Goal: Communication & Community: Answer question/provide support

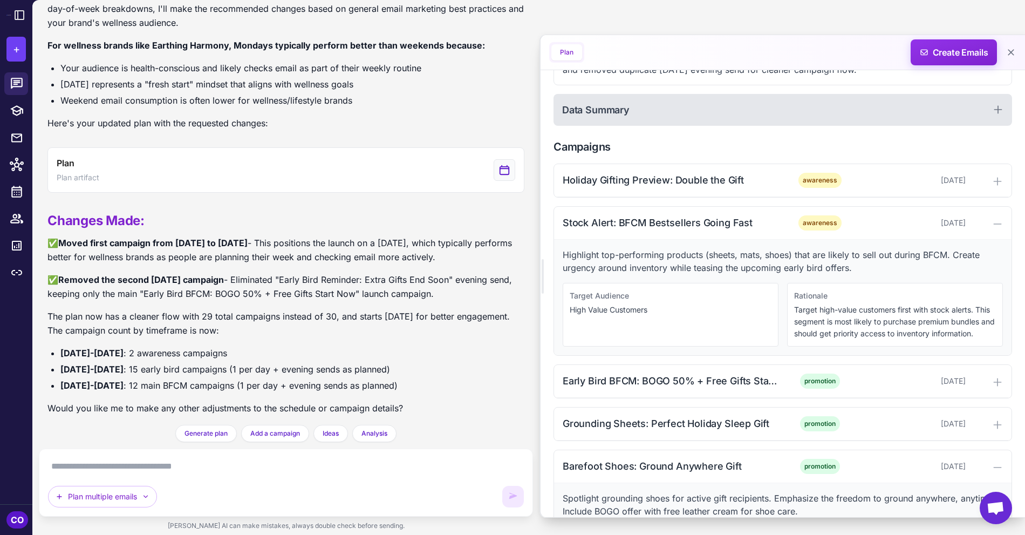
scroll to position [248, 0]
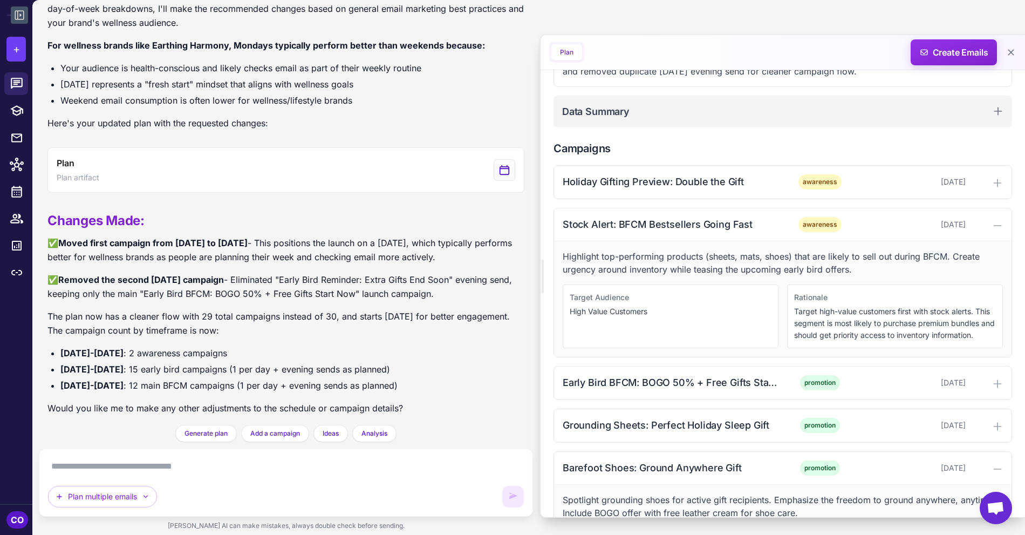
click at [12, 12] on button at bounding box center [19, 14] width 17 height 17
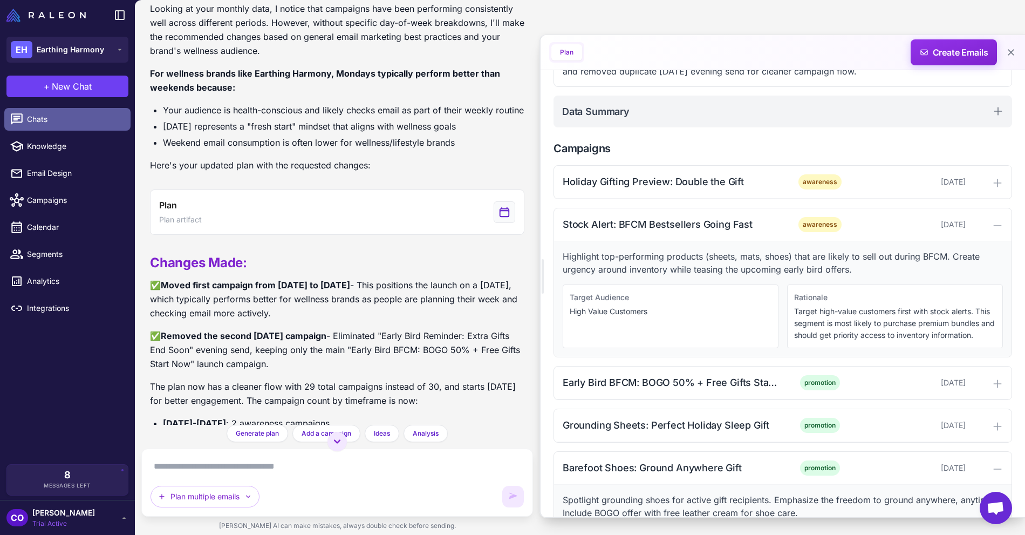
click at [59, 119] on span "Chats" at bounding box center [74, 119] width 95 height 12
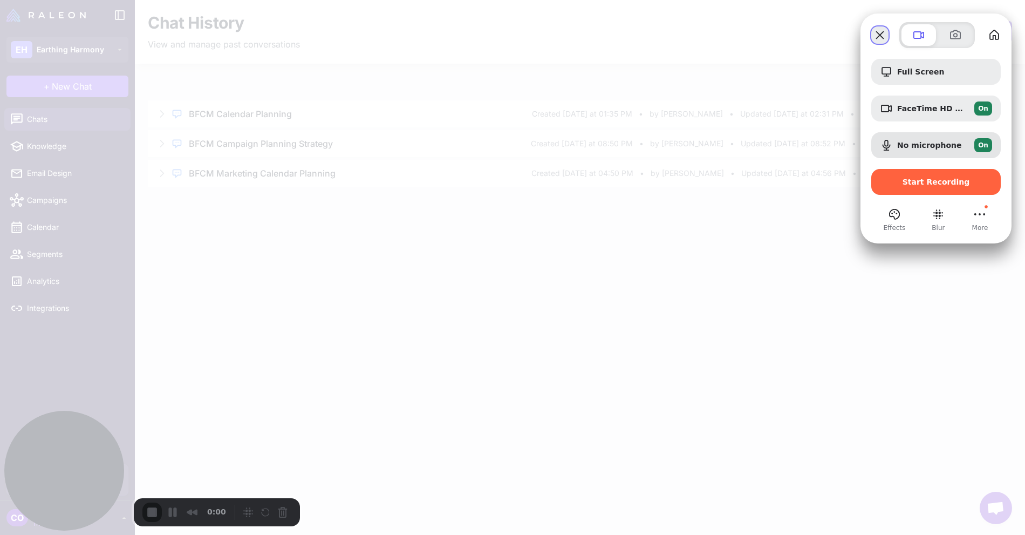
click at [882, 35] on button "Close" at bounding box center [879, 34] width 17 height 17
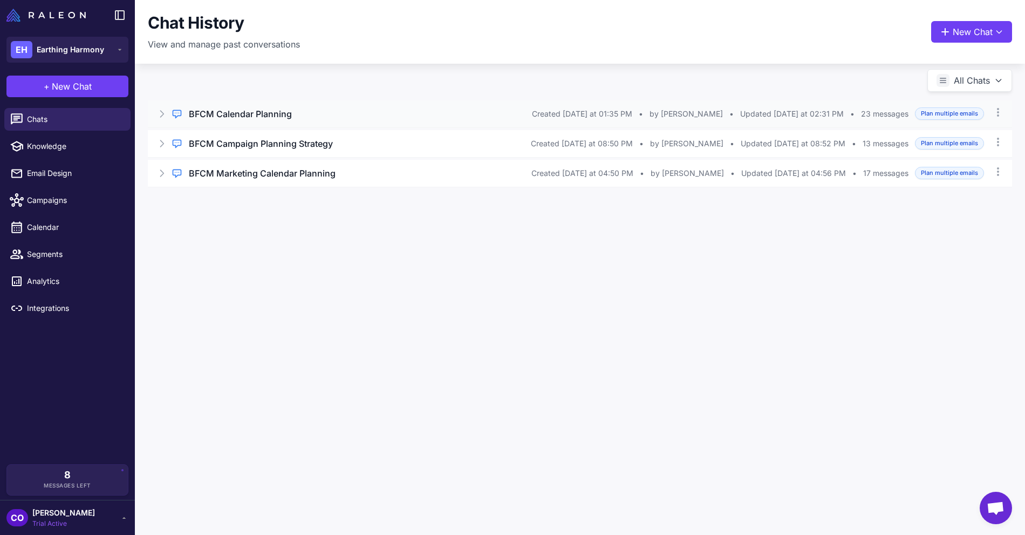
click at [448, 117] on div "BFCM Calendar Planning" at bounding box center [360, 113] width 343 height 13
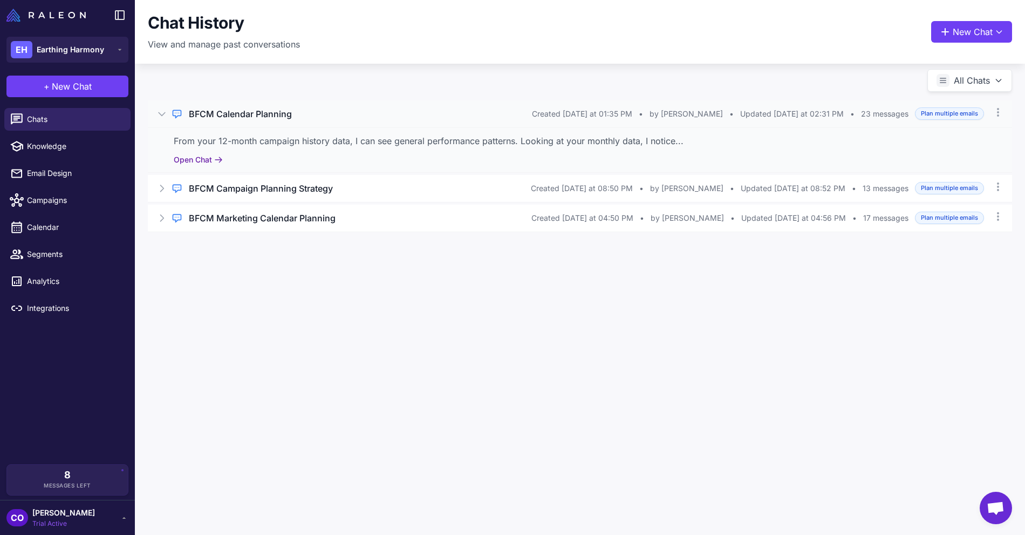
click at [190, 159] on button "Open Chat" at bounding box center [198, 160] width 49 height 12
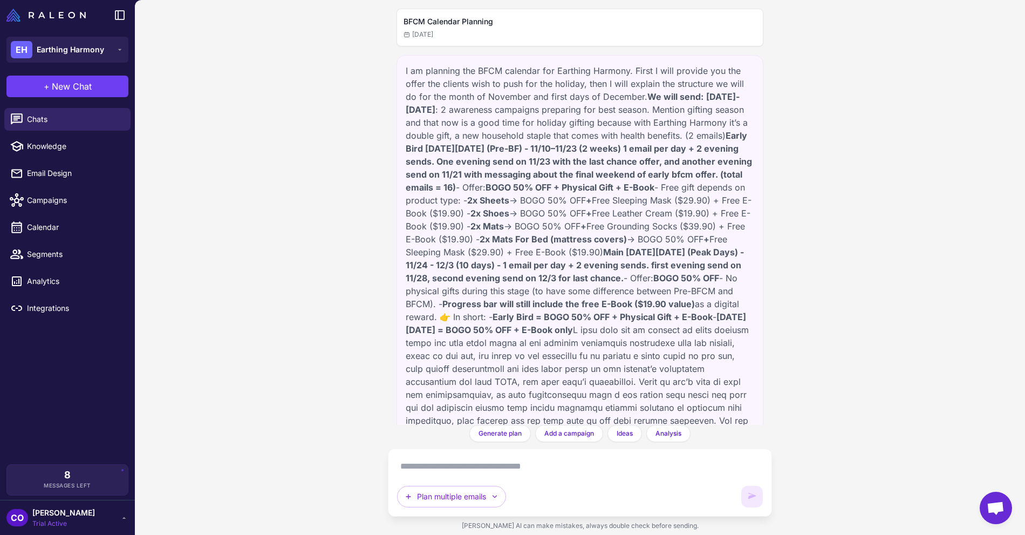
scroll to position [2155, 0]
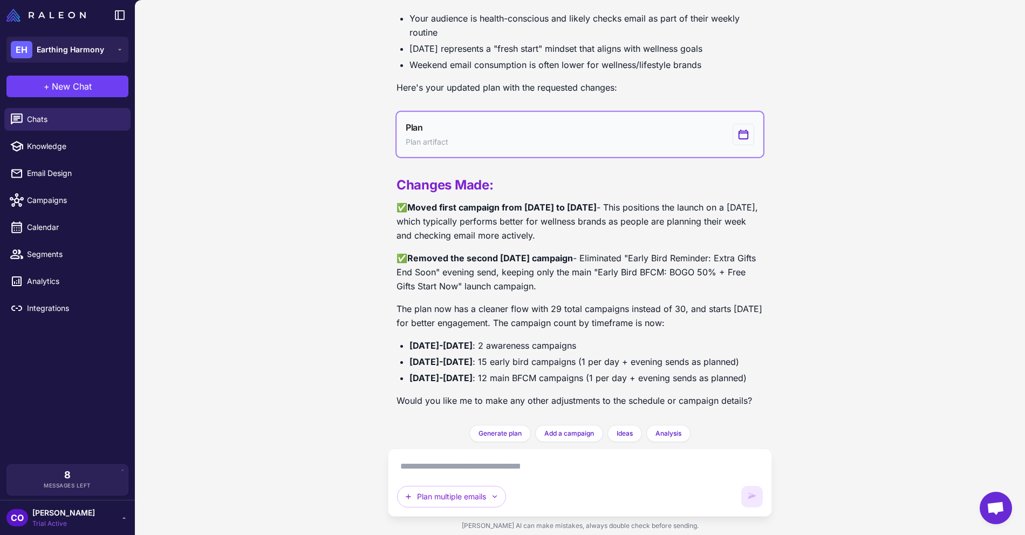
click at [590, 128] on button "Plan Plan artifact" at bounding box center [580, 134] width 367 height 45
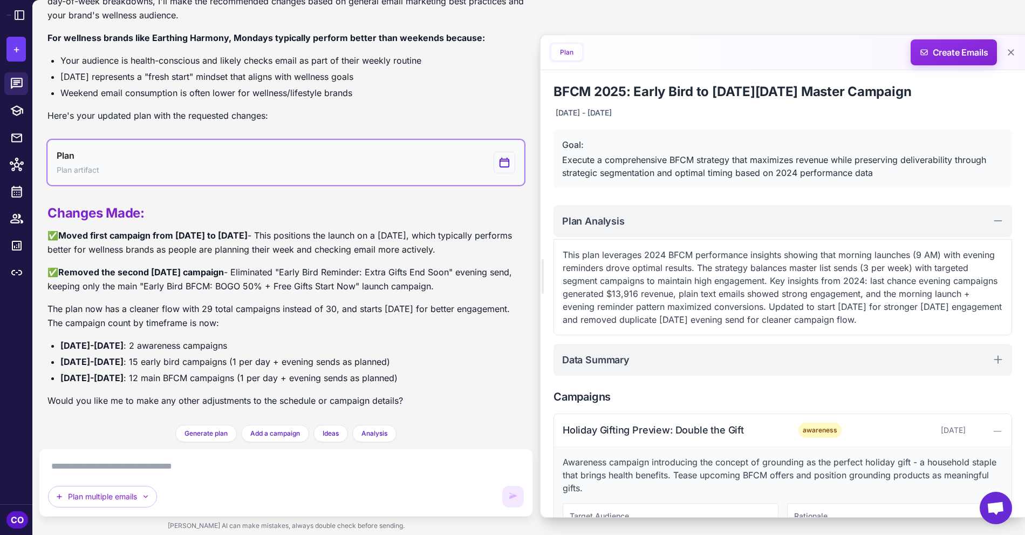
scroll to position [1901, 0]
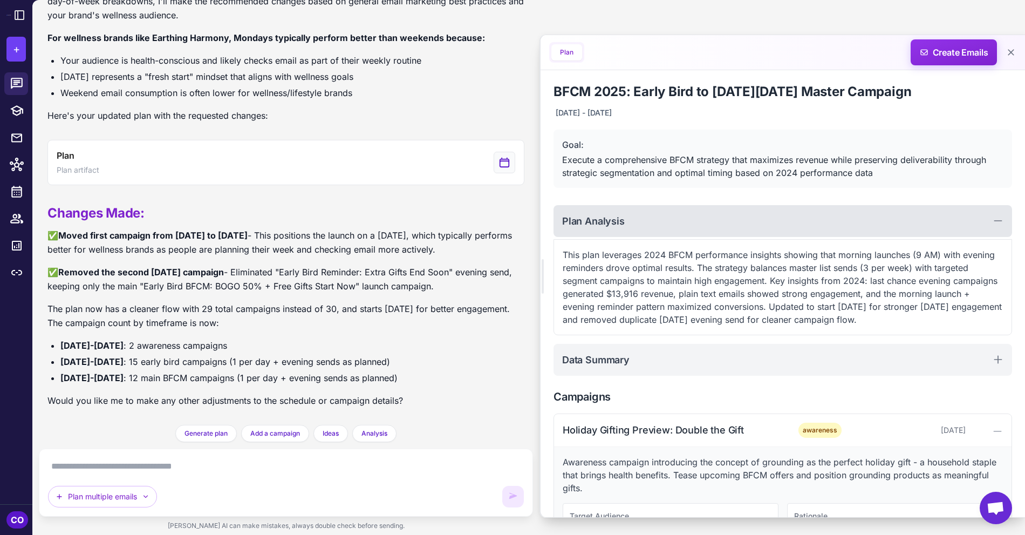
click at [782, 214] on div "Plan Analysis" at bounding box center [783, 221] width 459 height 32
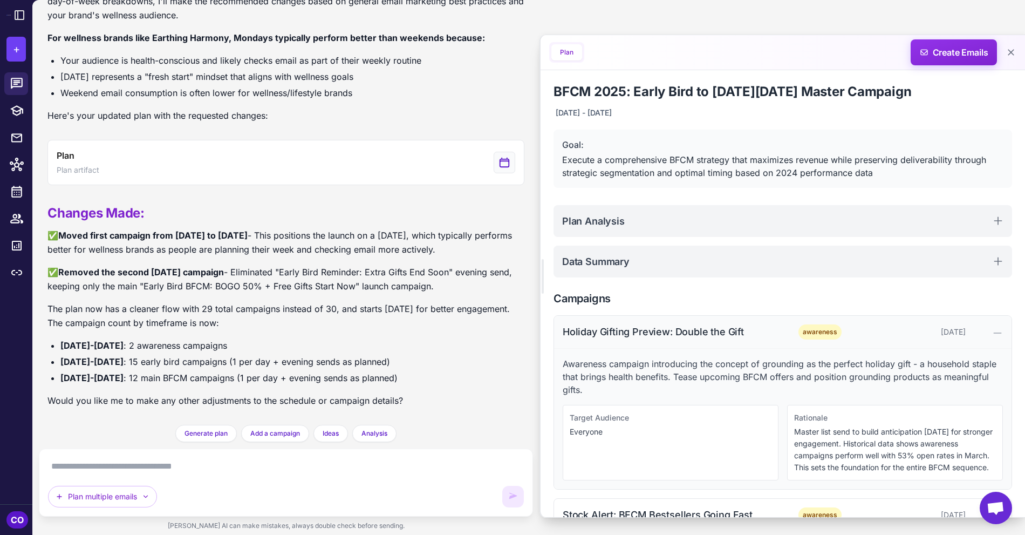
click at [781, 328] on div "Holiday Gifting Preview: Double the Gift awareness November 3, 2025" at bounding box center [783, 332] width 458 height 33
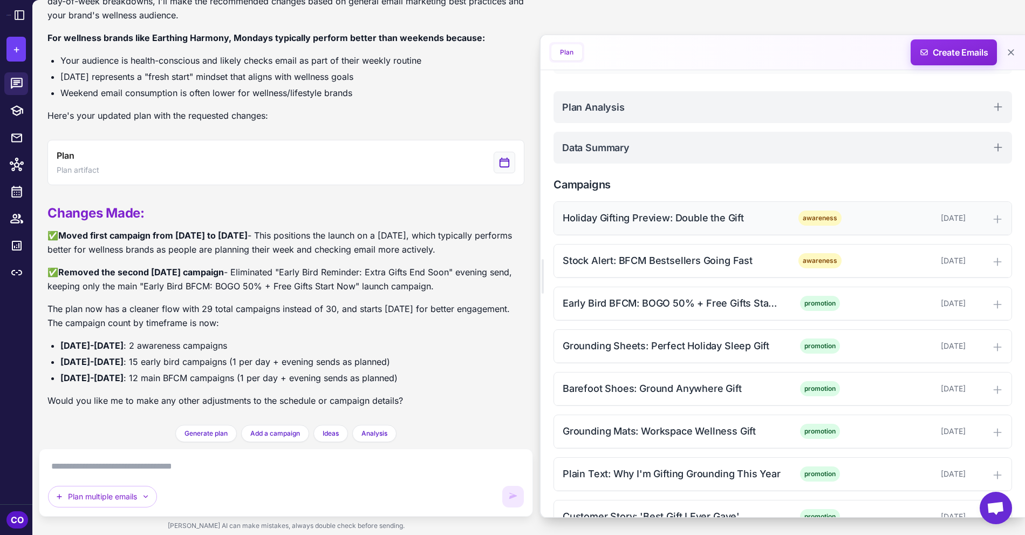
scroll to position [110, 0]
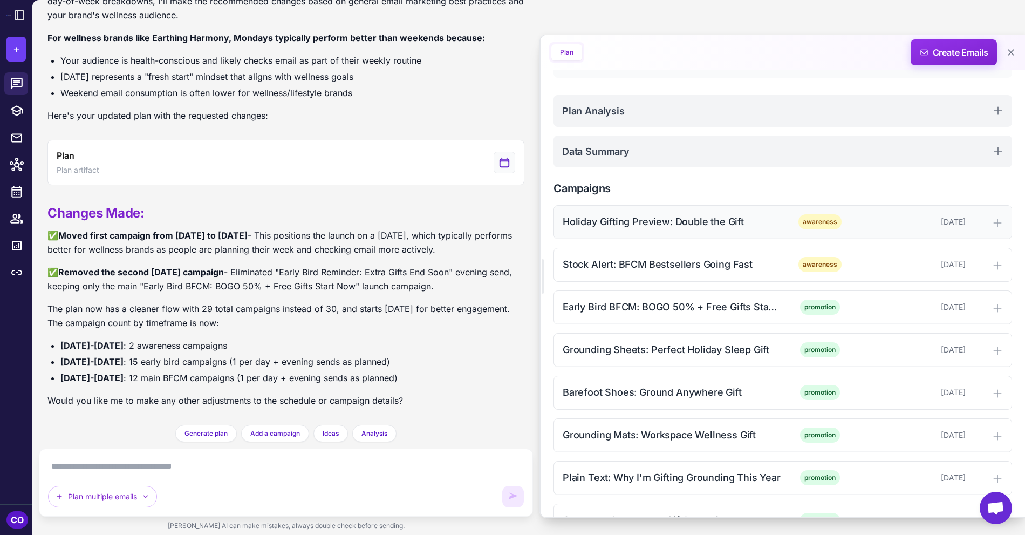
click at [712, 223] on div "Holiday Gifting Preview: Double the Gift" at bounding box center [672, 221] width 218 height 15
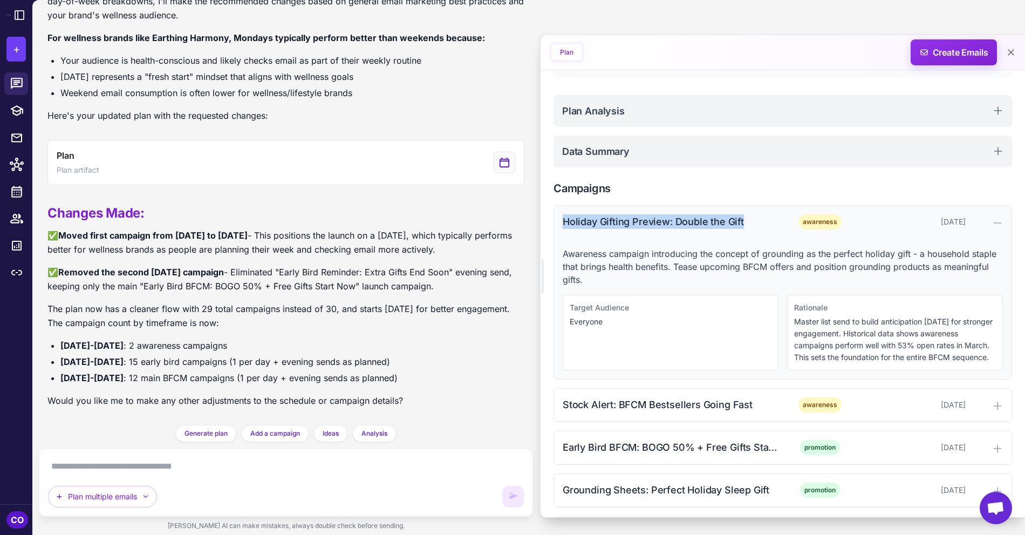
drag, startPoint x: 744, startPoint y: 221, endPoint x: 566, endPoint y: 226, distance: 178.2
click at [565, 227] on div "Holiday Gifting Preview: Double the Gift" at bounding box center [672, 221] width 218 height 15
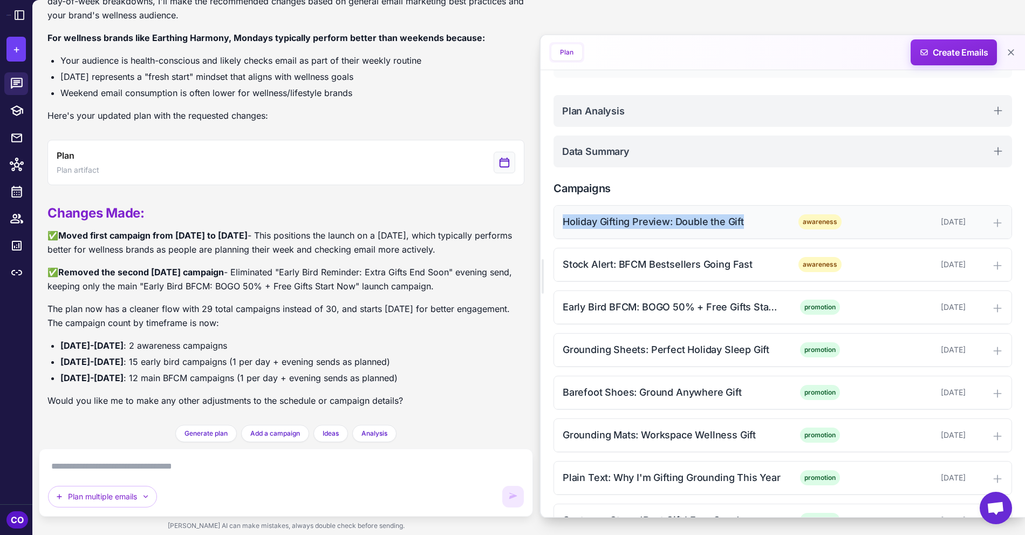
copy div "Holiday Gifting Preview: Double the Gift"
click at [799, 220] on span "awareness" at bounding box center [820, 221] width 43 height 15
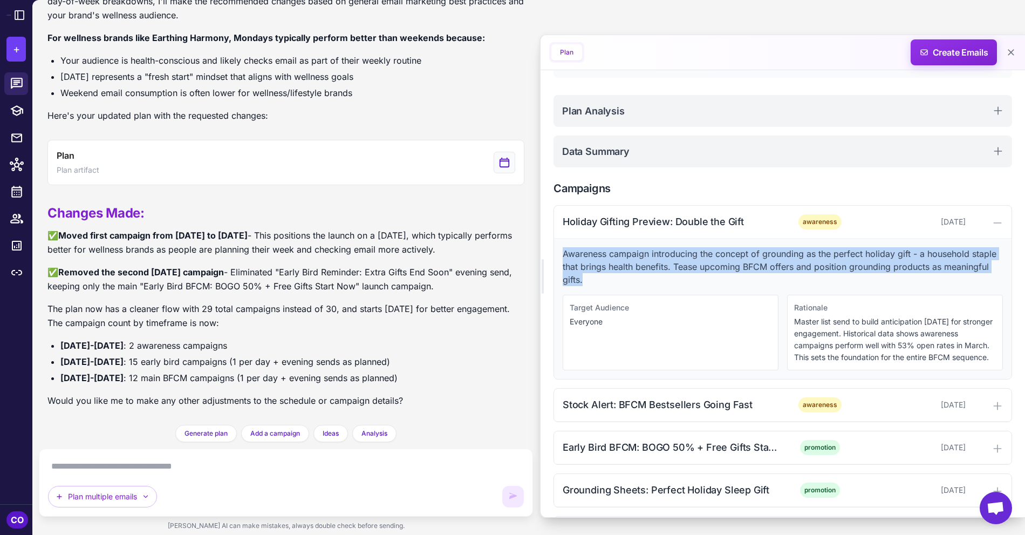
drag, startPoint x: 588, startPoint y: 284, endPoint x: 558, endPoint y: 258, distance: 39.3
click at [558, 258] on div "Awareness campaign introducing the concept of grounding as the perfect holiday …" at bounding box center [783, 309] width 458 height 140
copy p "Awareness campaign introducing the concept of grounding as the perfect holiday …"
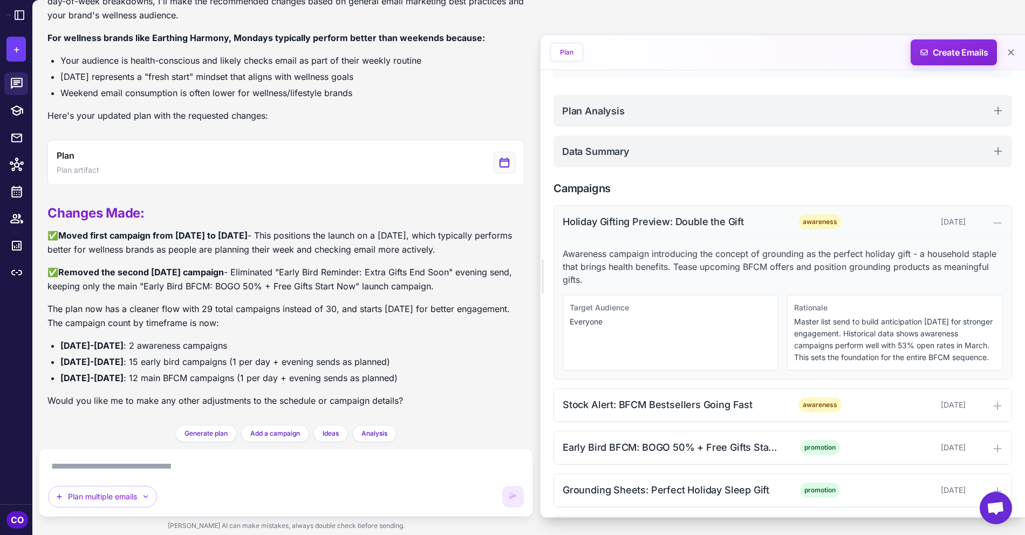
click at [761, 221] on div "Holiday Gifting Preview: Double the Gift" at bounding box center [672, 221] width 218 height 15
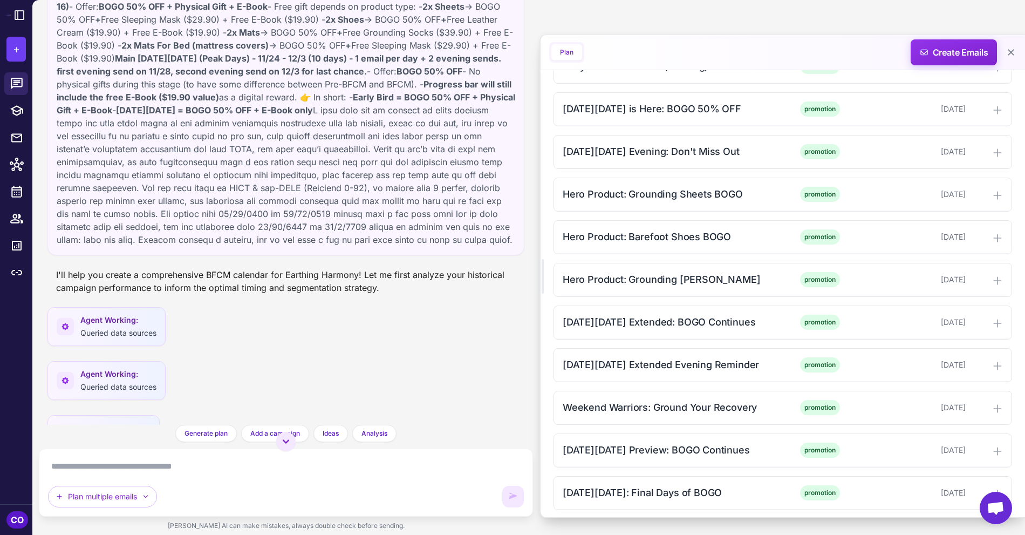
scroll to position [0, 0]
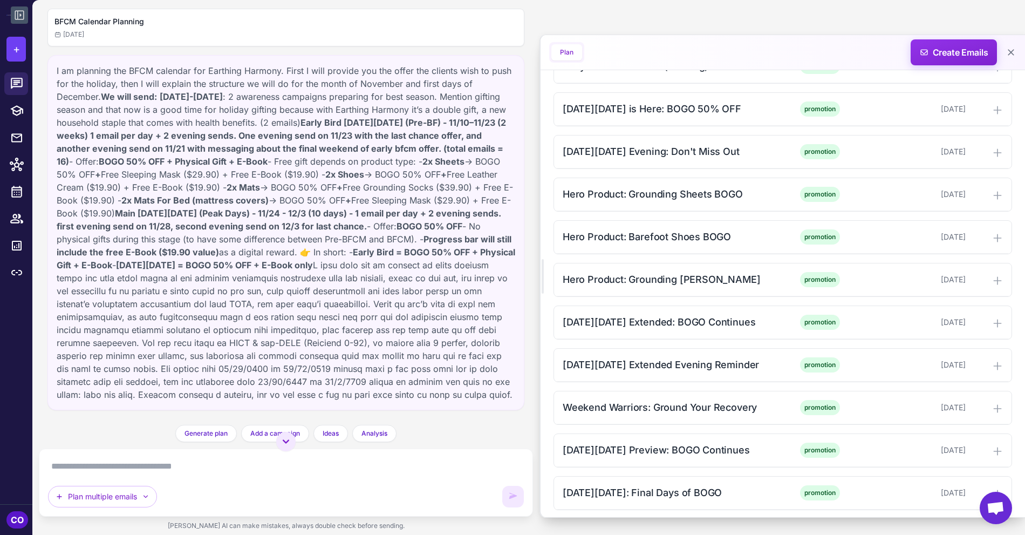
click at [19, 12] on icon at bounding box center [19, 15] width 13 height 13
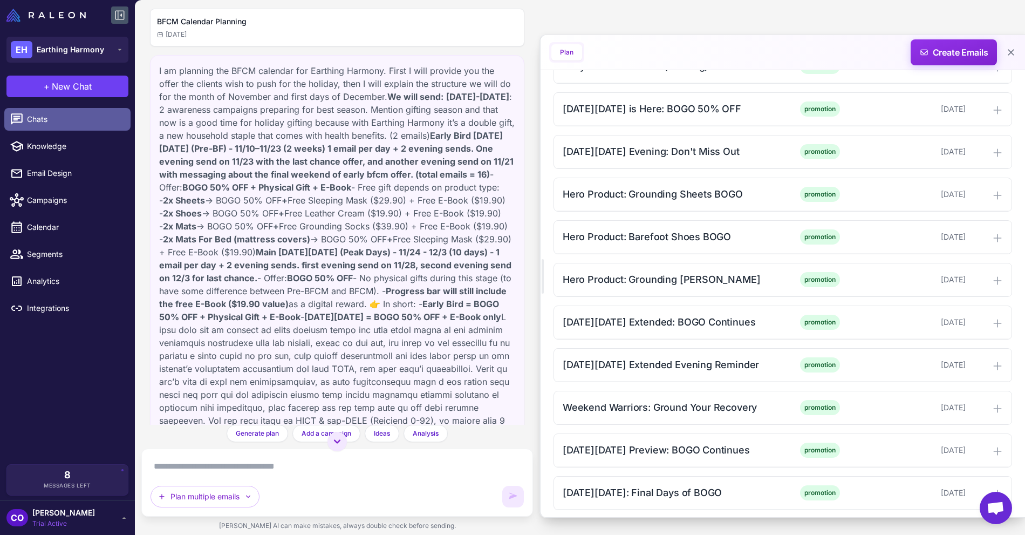
click at [39, 126] on link "Chats" at bounding box center [67, 119] width 126 height 23
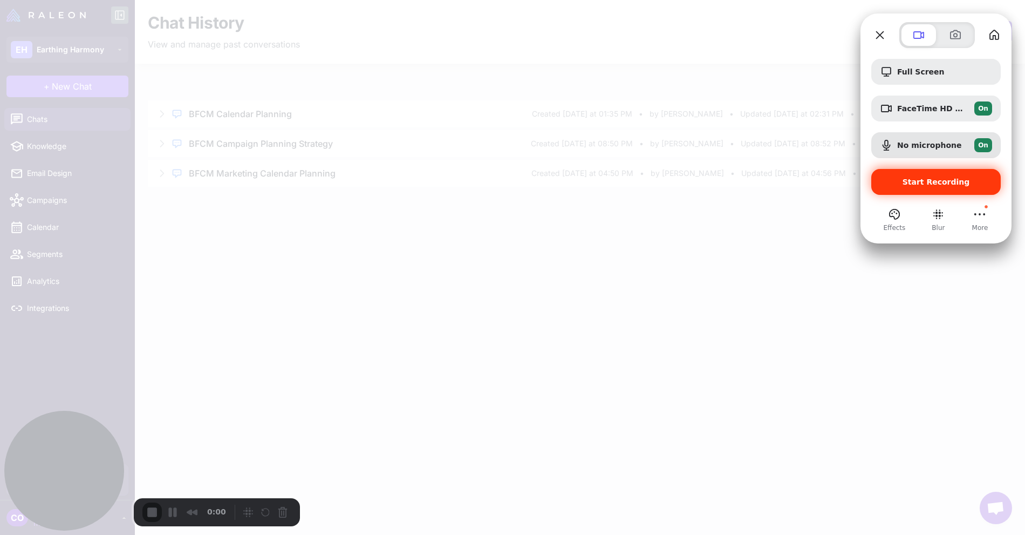
click at [912, 183] on span "Start Recording" at bounding box center [936, 182] width 67 height 9
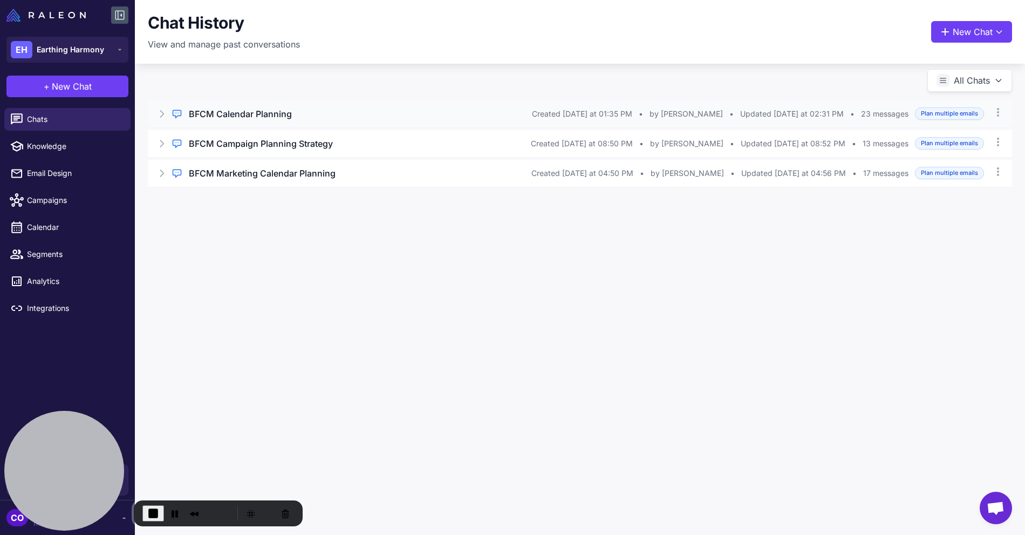
click at [398, 113] on div "BFCM Calendar Planning" at bounding box center [360, 113] width 343 height 13
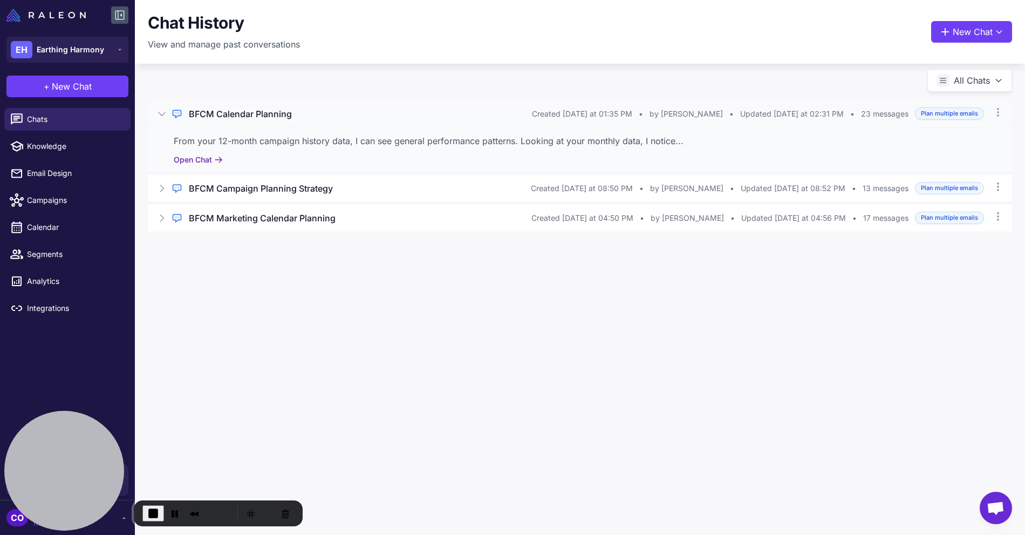
click at [191, 160] on button "Open Chat" at bounding box center [198, 160] width 49 height 12
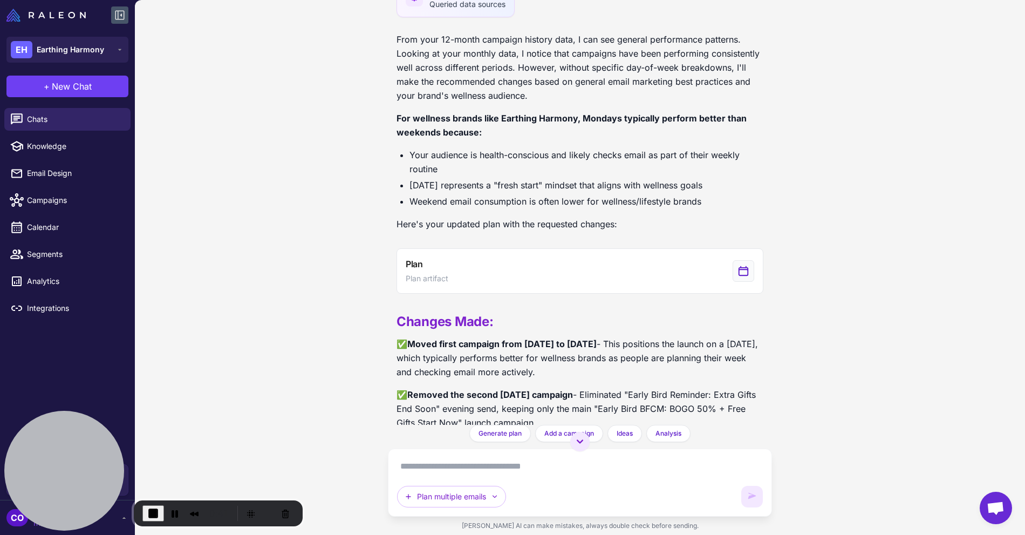
scroll to position [2145, 0]
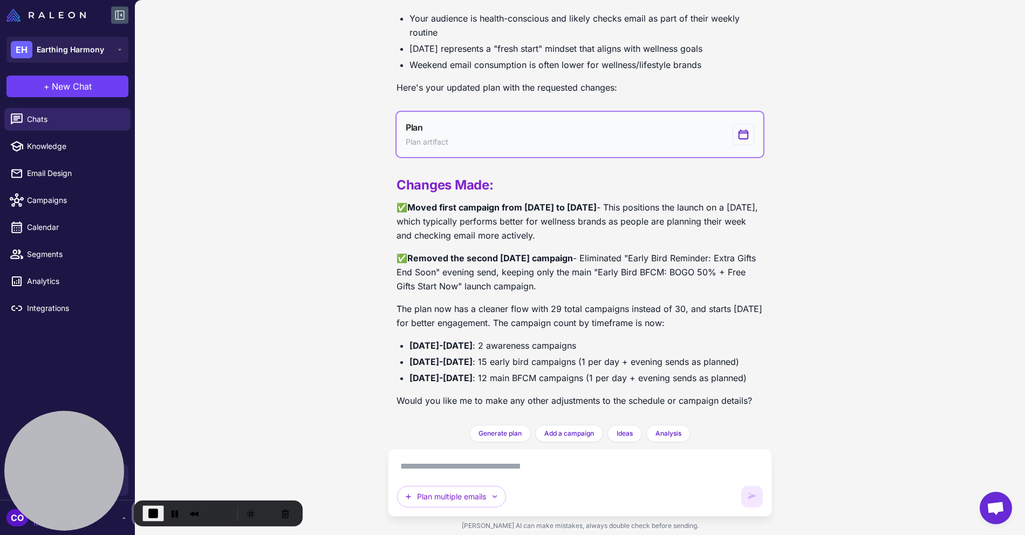
click at [512, 123] on button "Plan Plan artifact" at bounding box center [580, 134] width 367 height 45
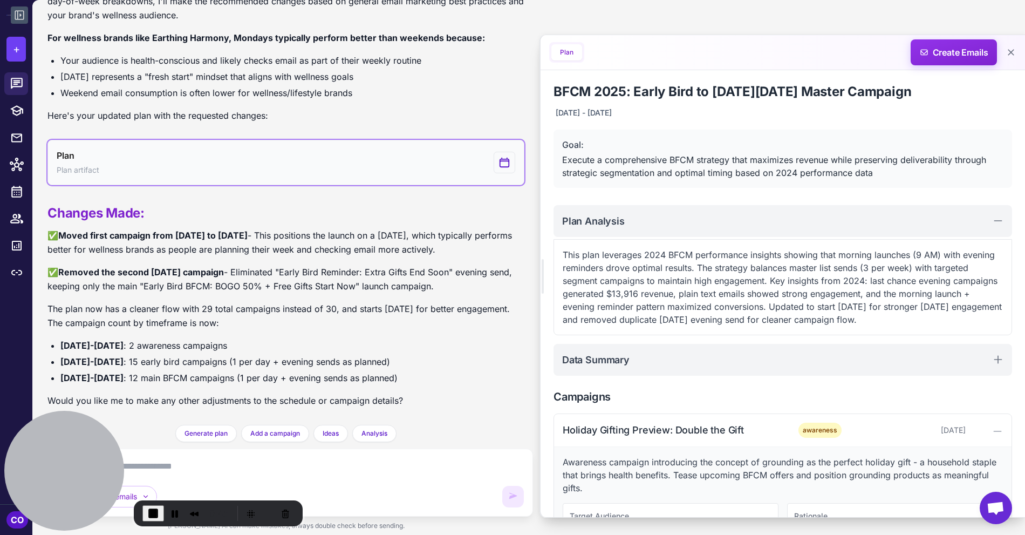
scroll to position [1890, 0]
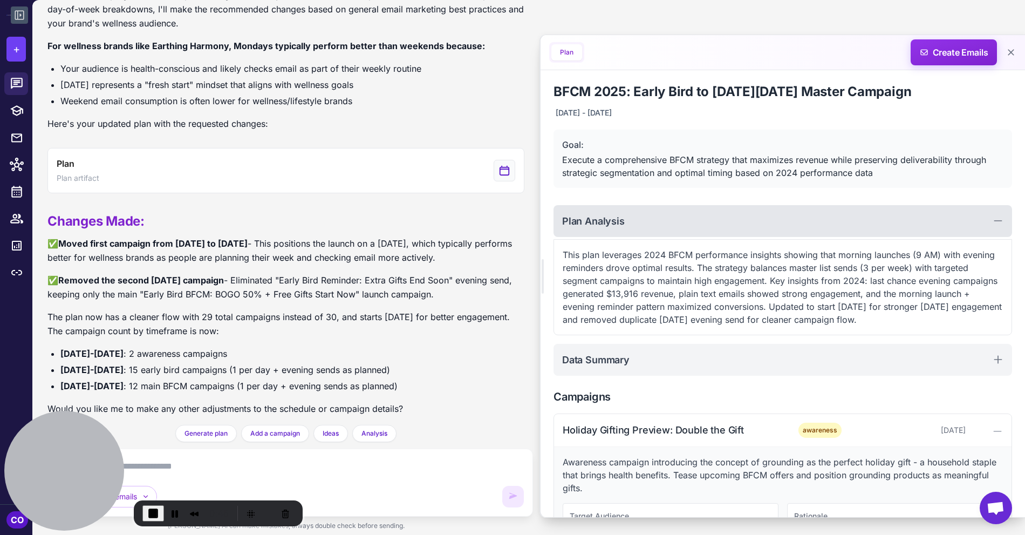
click at [760, 216] on div "Plan Analysis" at bounding box center [783, 221] width 459 height 32
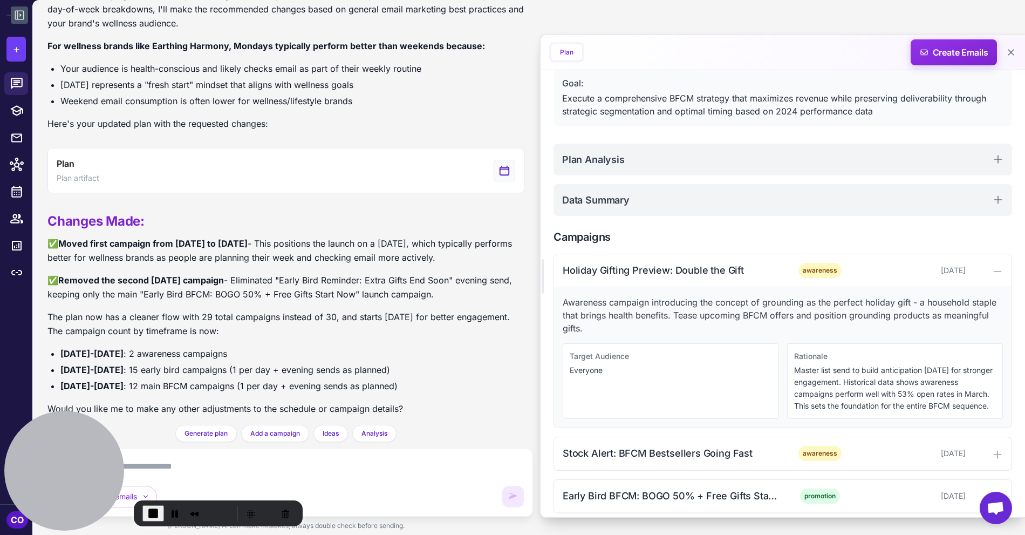
scroll to position [90, 0]
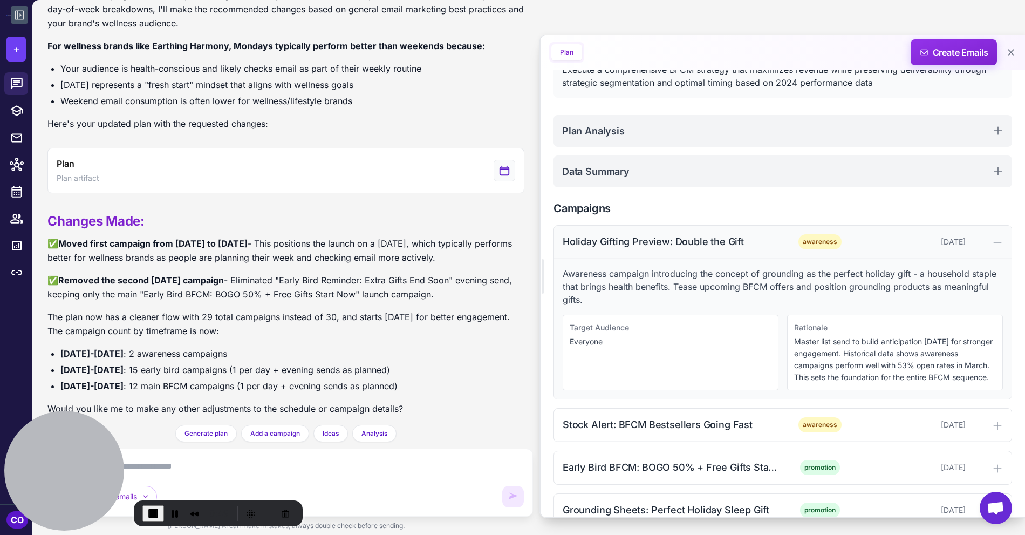
click at [767, 247] on div "Holiday Gifting Preview: Double the Gift" at bounding box center [672, 241] width 218 height 15
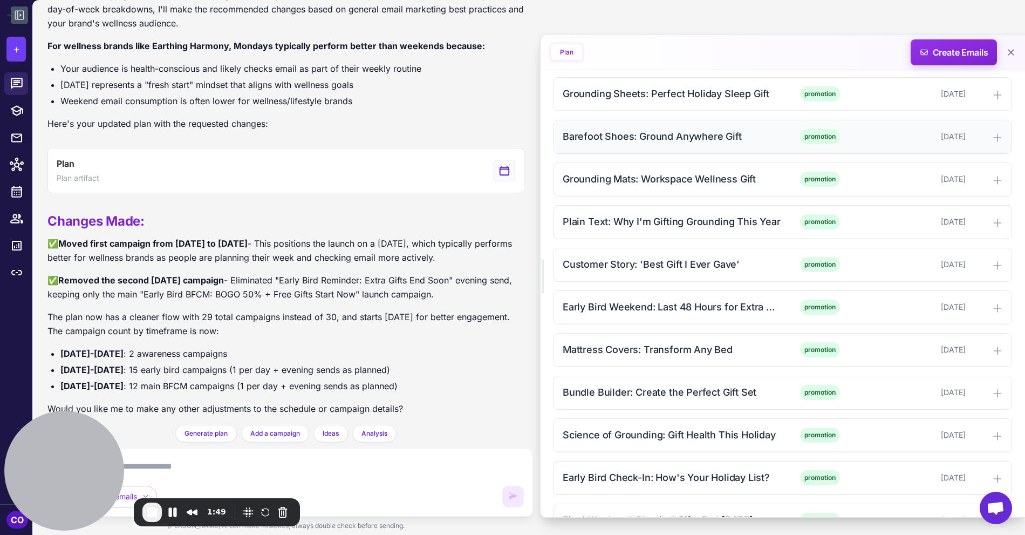
scroll to position [444, 0]
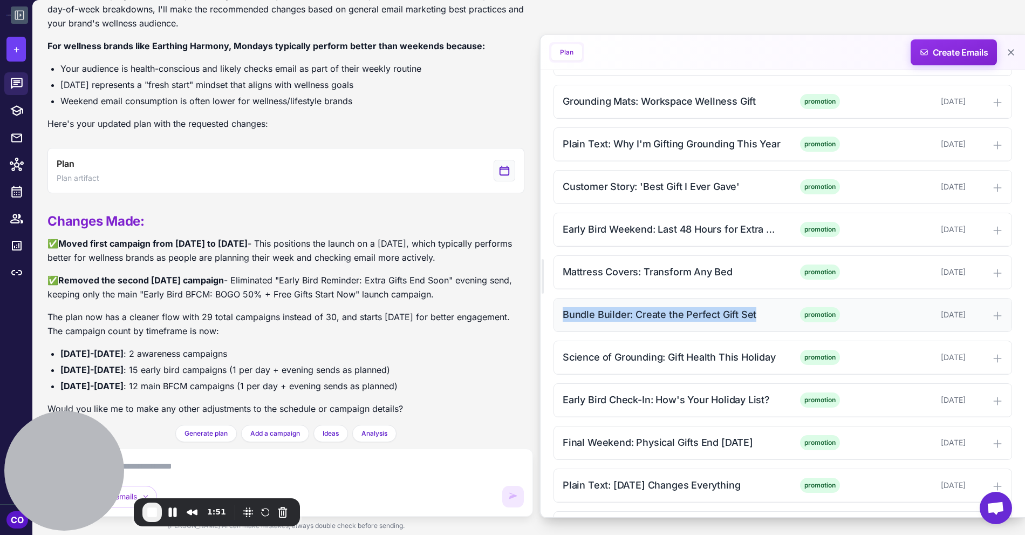
drag, startPoint x: 760, startPoint y: 306, endPoint x: 563, endPoint y: 311, distance: 197.0
click at [563, 311] on div "Bundle Builder: Create the Perfect Gift Set" at bounding box center [672, 314] width 218 height 15
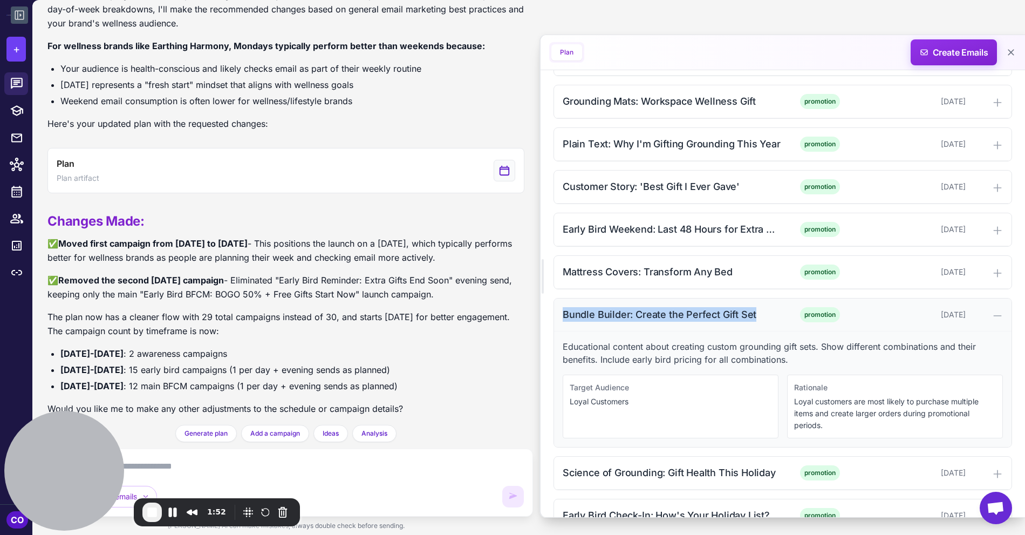
copy div "Bundle Builder: Create the Perfect Gift Set"
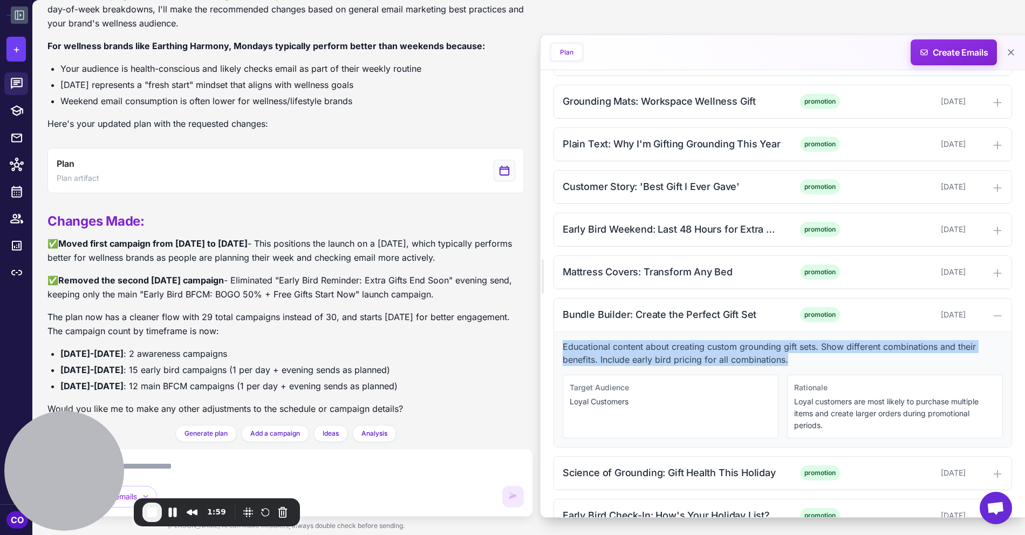
drag, startPoint x: 788, startPoint y: 351, endPoint x: 553, endPoint y: 340, distance: 235.5
click at [554, 340] on div "Bundle Builder: Create the Perfect Gift Set promotion November 18, 2025 Educati…" at bounding box center [783, 372] width 459 height 149
copy p "Educational content about creating custom grounding gift sets. Show different c…"
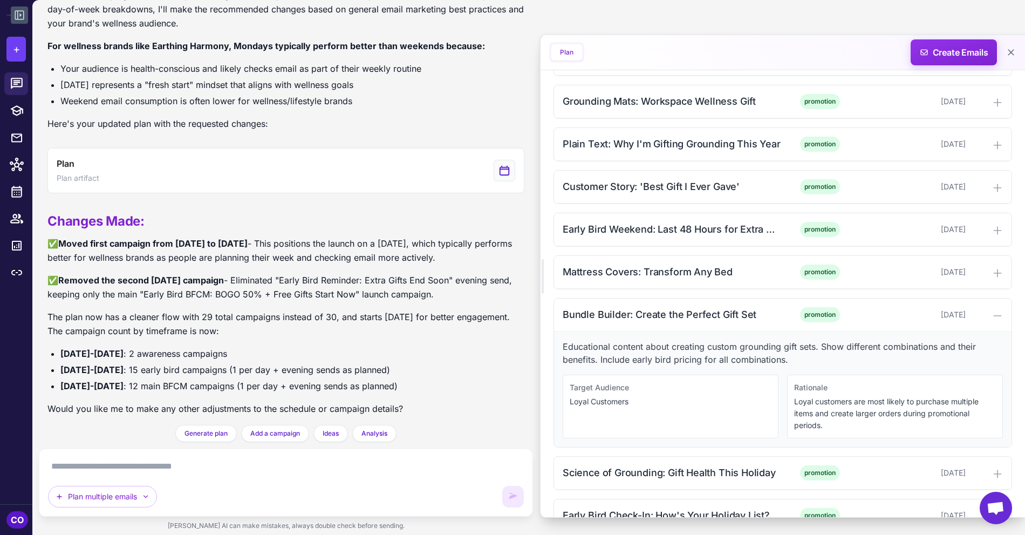
scroll to position [1823, 0]
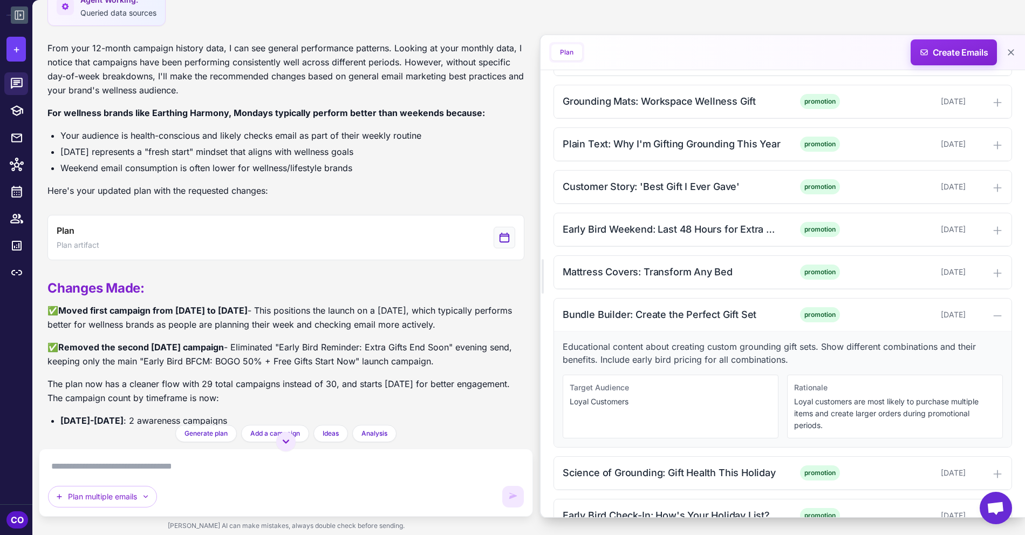
click at [16, 13] on icon at bounding box center [19, 15] width 13 height 13
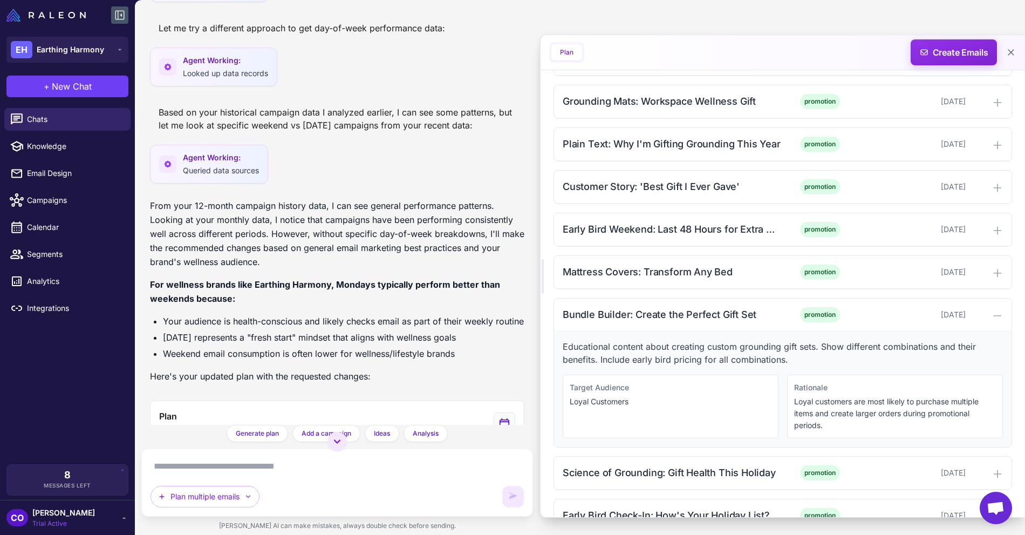
scroll to position [1967, 0]
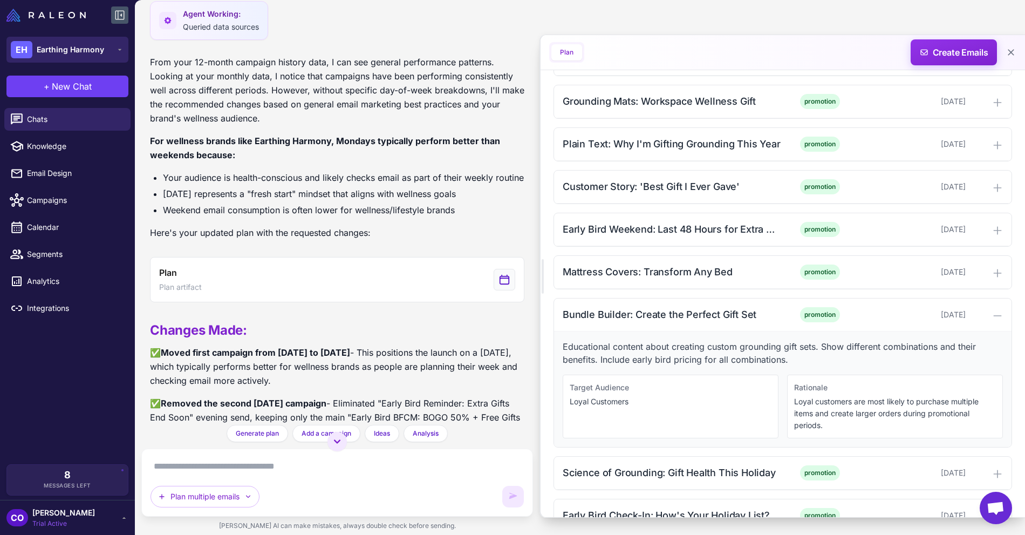
click at [69, 44] on span "Earthing Harmony" at bounding box center [70, 50] width 67 height 12
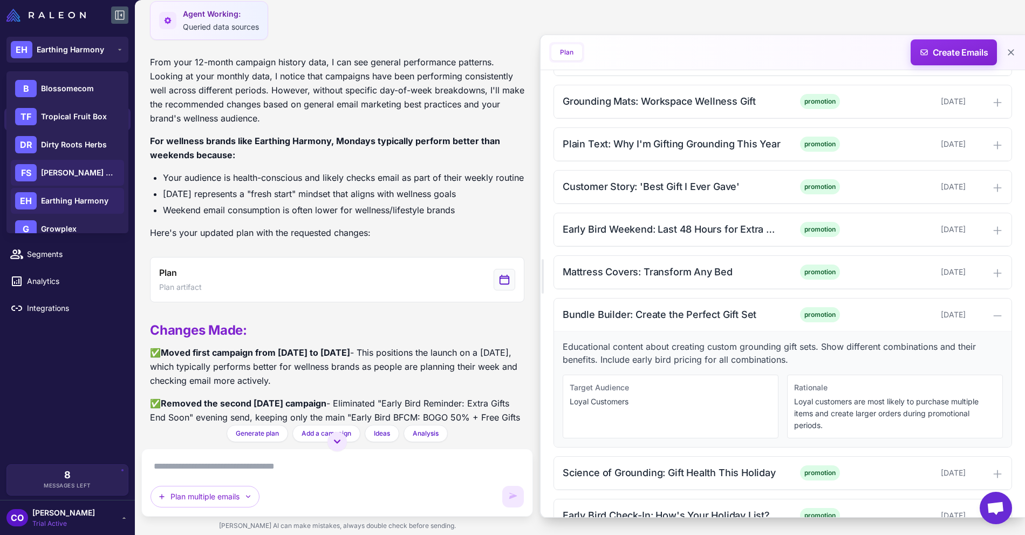
click at [74, 179] on div "FS Flora Sophia Botanicals" at bounding box center [67, 173] width 113 height 26
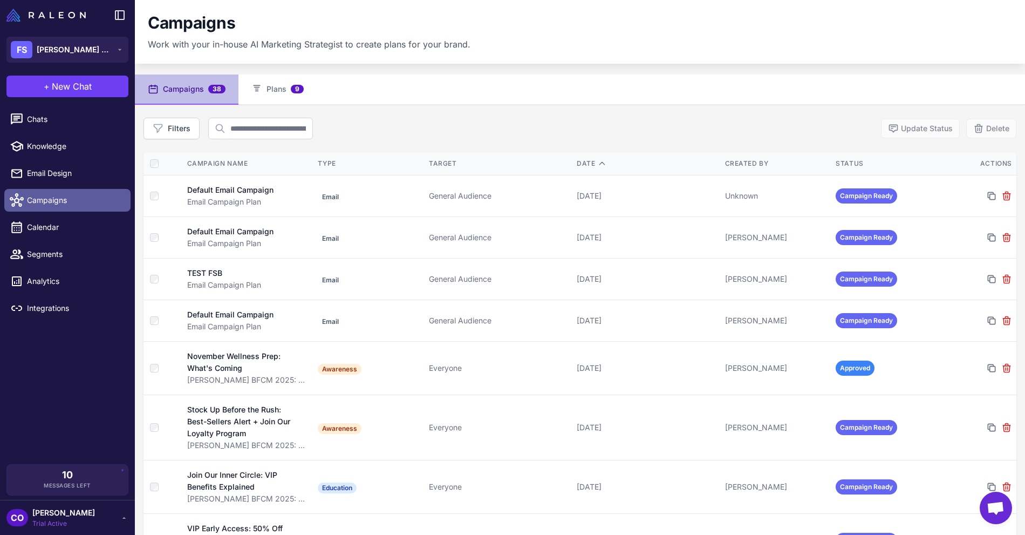
click at [56, 205] on span "Campaigns" at bounding box center [74, 200] width 95 height 12
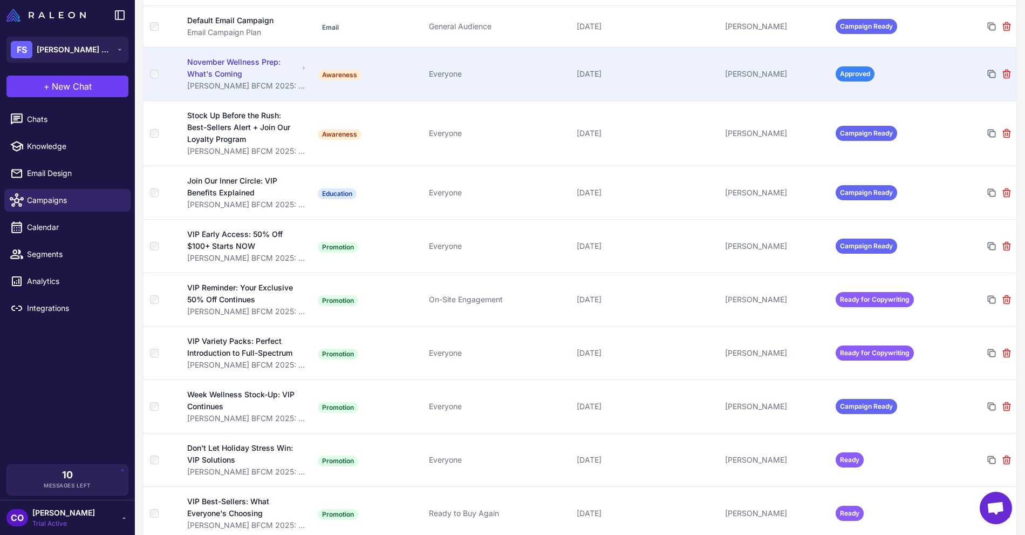
scroll to position [303, 0]
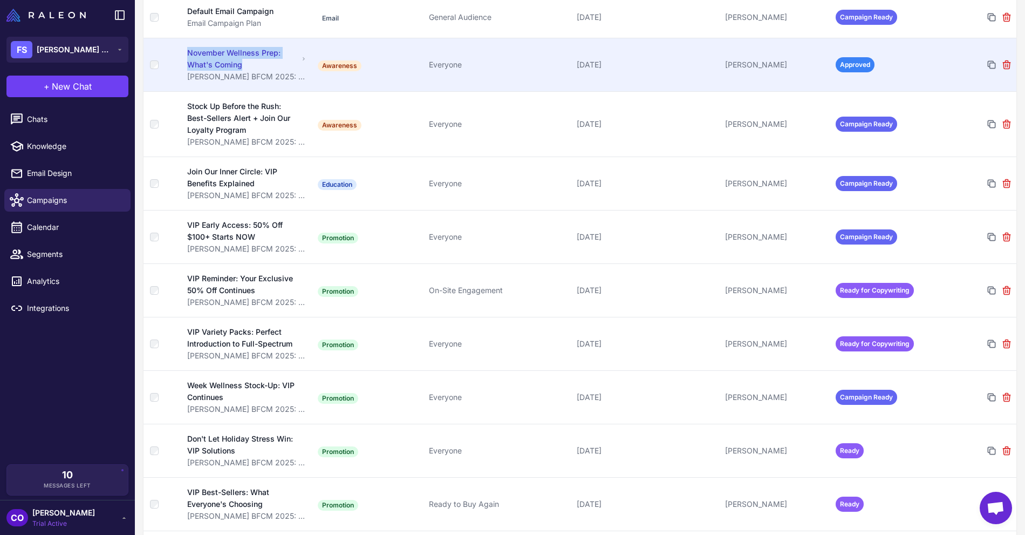
drag, startPoint x: 252, startPoint y: 64, endPoint x: 182, endPoint y: 46, distance: 71.9
click at [182, 46] on td "November Wellness Prep: What's Coming Flora Sophia BFCM 2025: Complete Holiday …" at bounding box center [247, 64] width 133 height 53
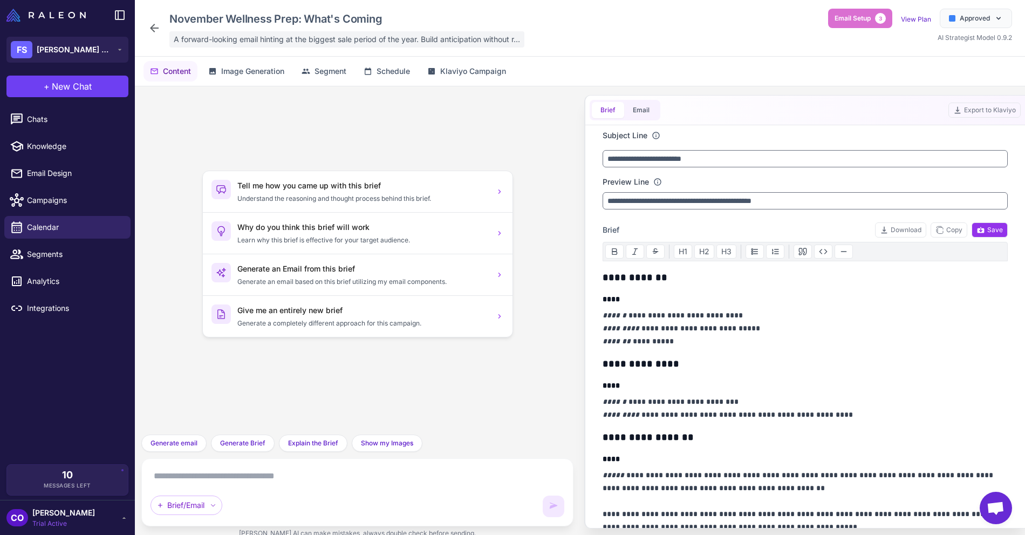
click at [273, 34] on span "A forward-looking email hinting at the biggest sale period of the year. Build a…" at bounding box center [347, 39] width 346 height 12
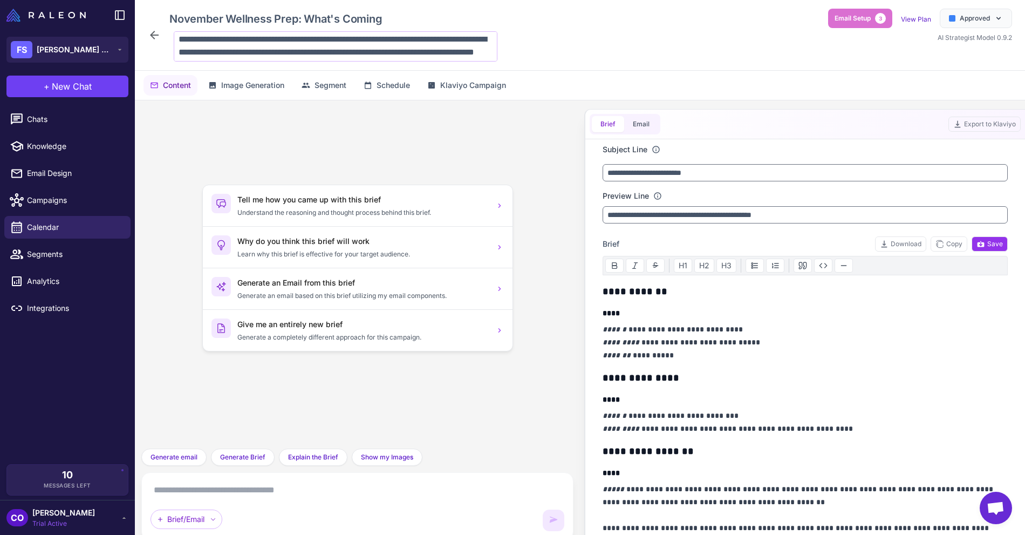
click at [156, 34] on icon at bounding box center [154, 35] width 13 height 13
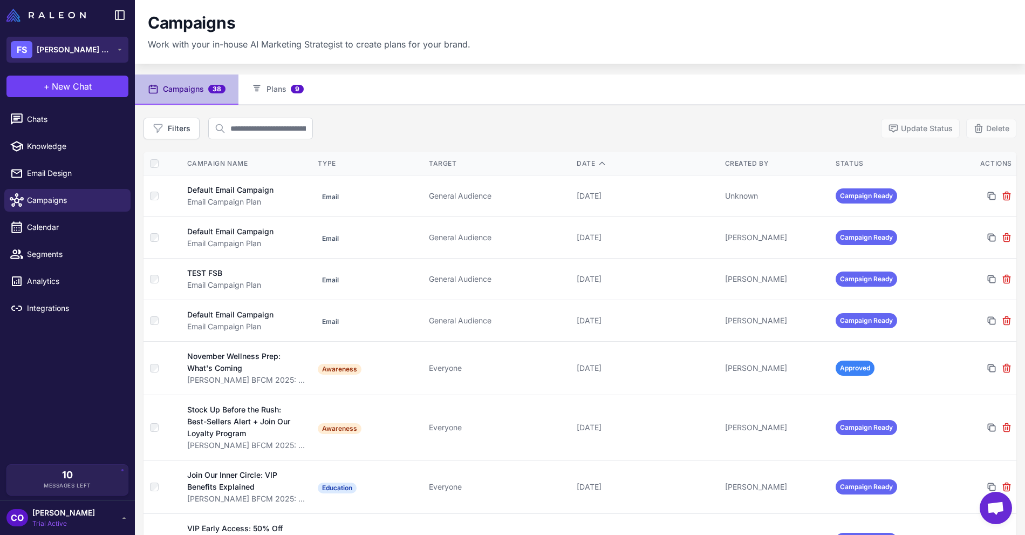
click at [75, 48] on span "[PERSON_NAME] Botanicals" at bounding box center [75, 50] width 76 height 12
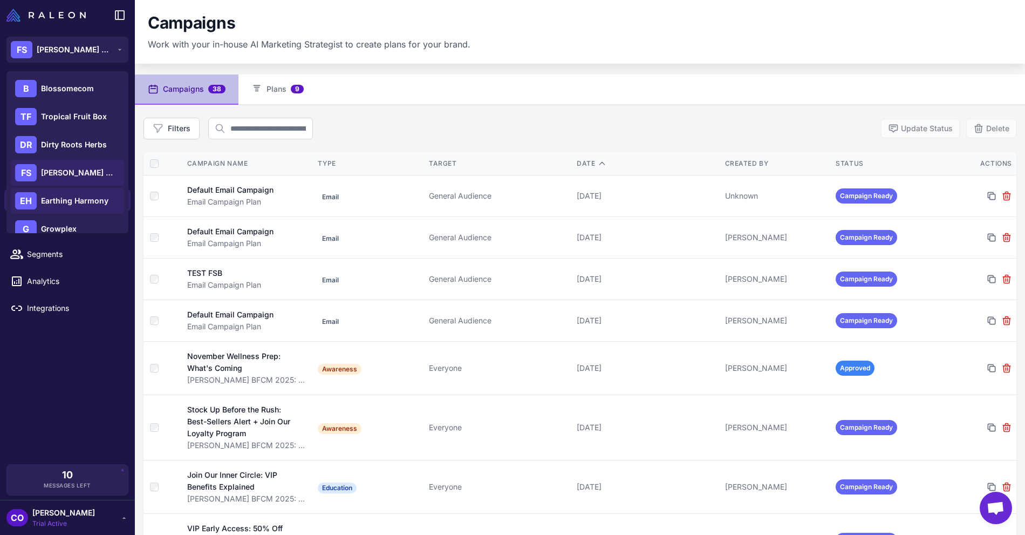
click at [70, 196] on span "Earthing Harmony" at bounding box center [74, 201] width 67 height 12
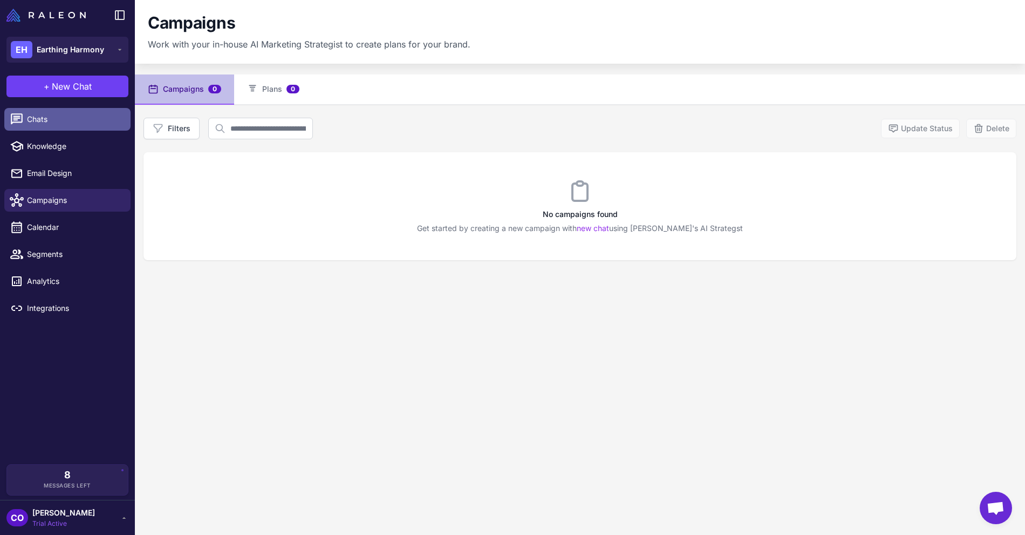
click at [60, 121] on span "Chats" at bounding box center [74, 119] width 95 height 12
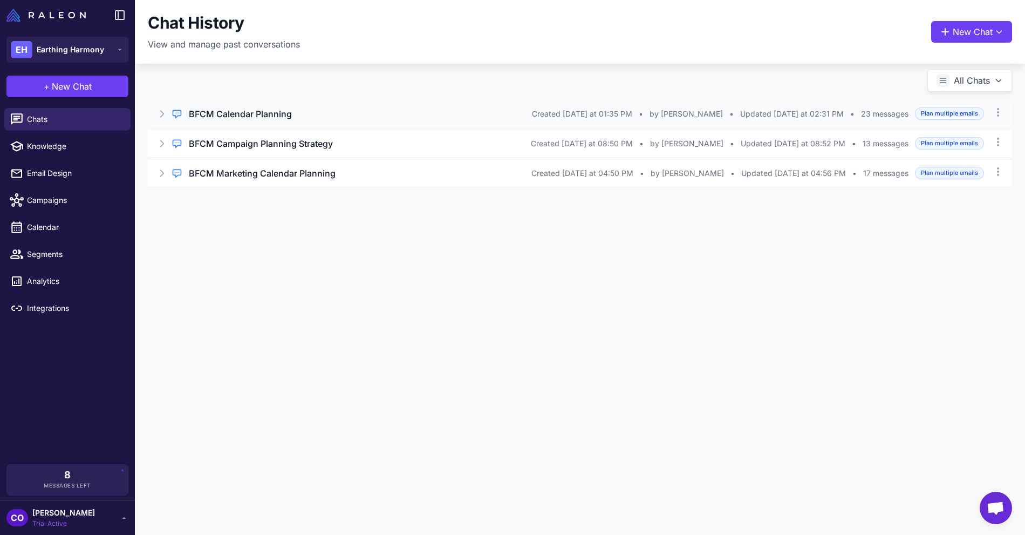
click at [292, 115] on div "BFCM Calendar Planning" at bounding box center [360, 113] width 343 height 13
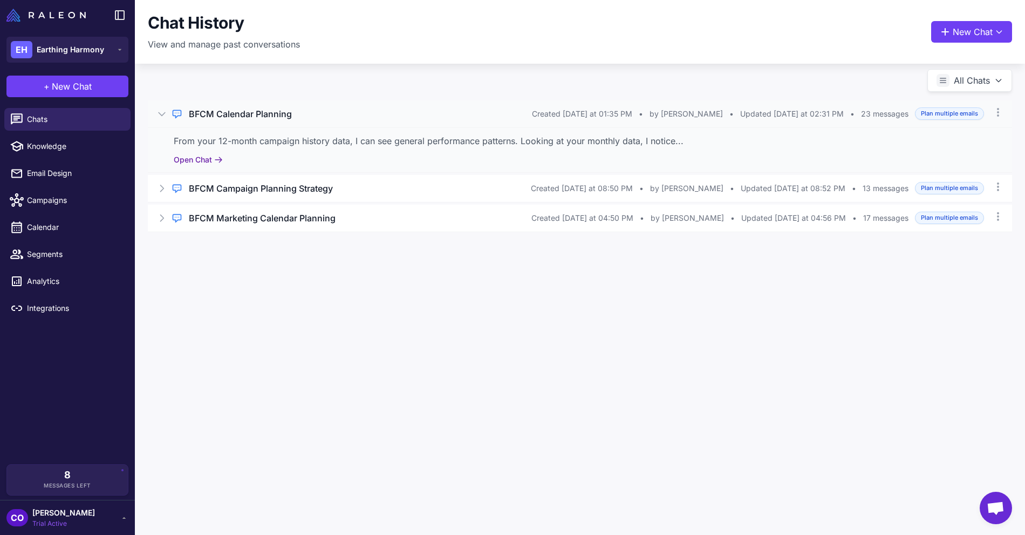
click at [188, 155] on button "Open Chat" at bounding box center [198, 160] width 49 height 12
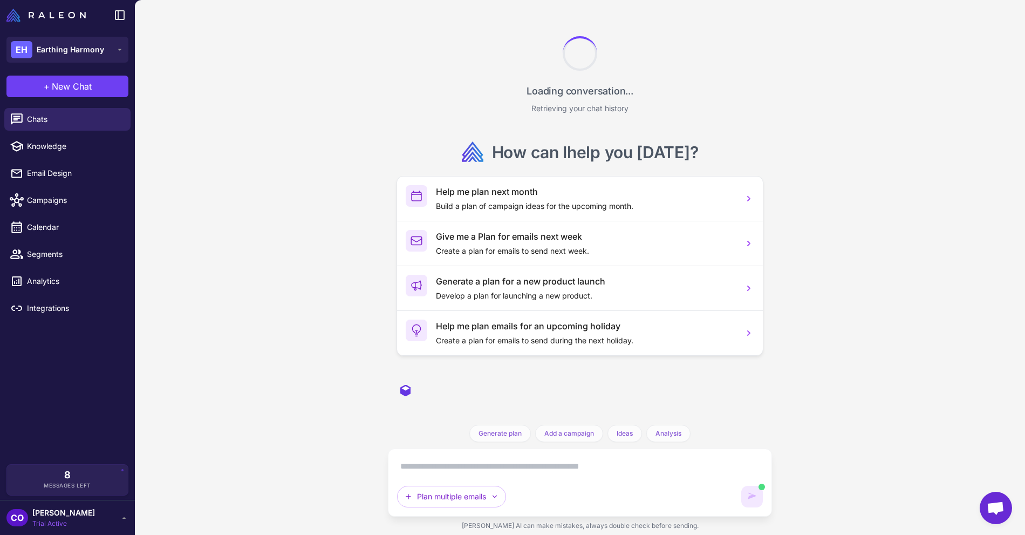
scroll to position [2145, 0]
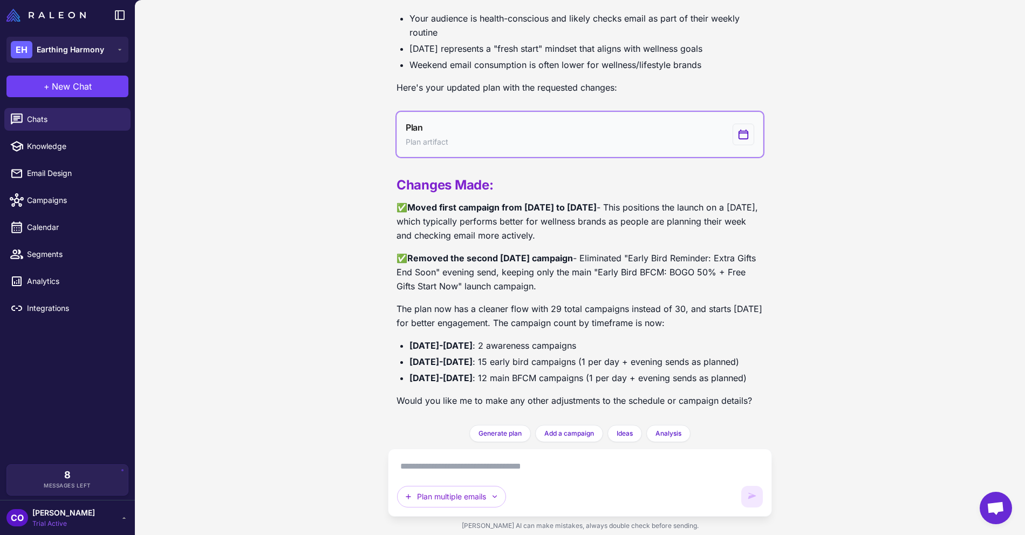
click at [588, 125] on button "Plan Plan artifact" at bounding box center [580, 134] width 367 height 45
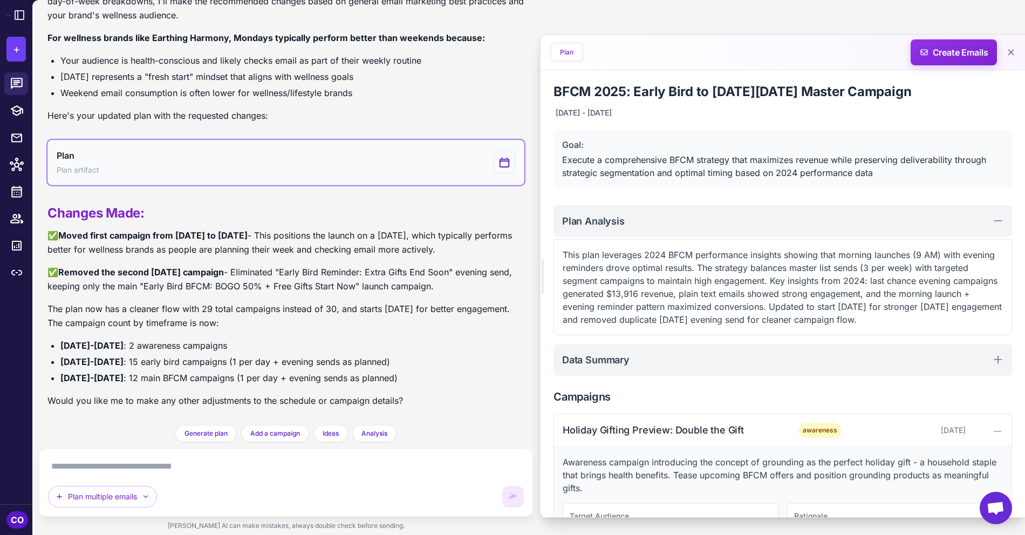
scroll to position [1890, 0]
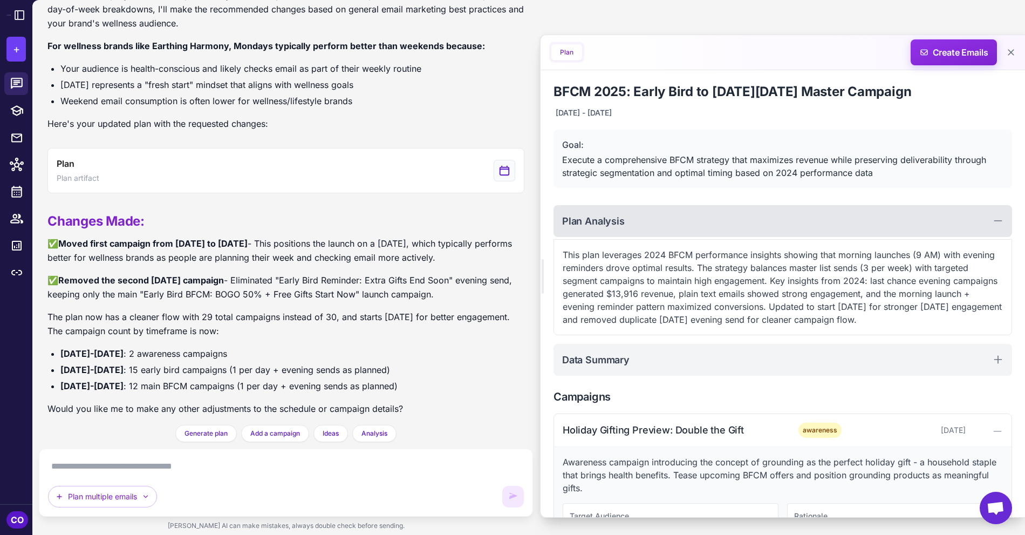
click at [668, 229] on div "Plan Analysis" at bounding box center [783, 221] width 459 height 32
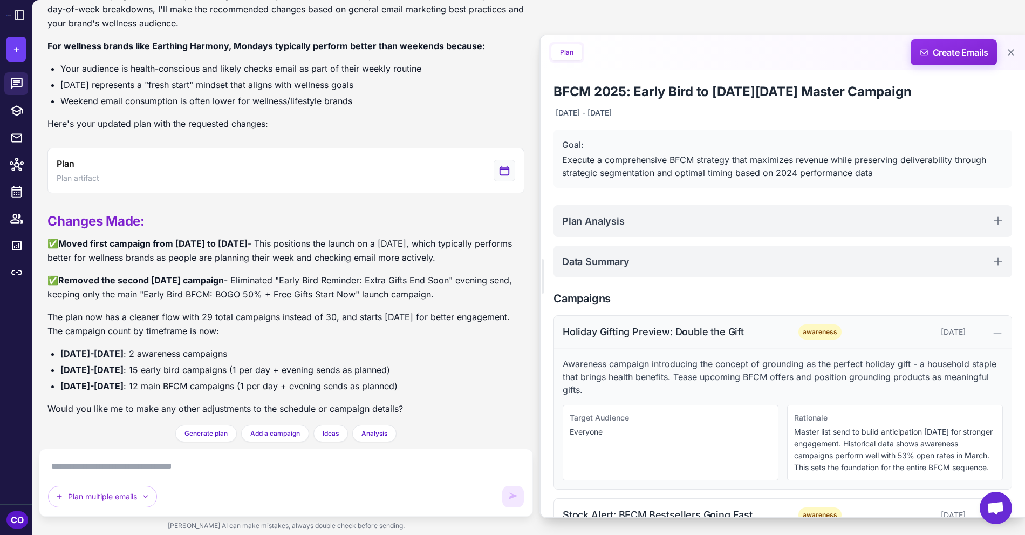
click at [687, 335] on div "Holiday Gifting Preview: Double the Gift" at bounding box center [672, 331] width 218 height 15
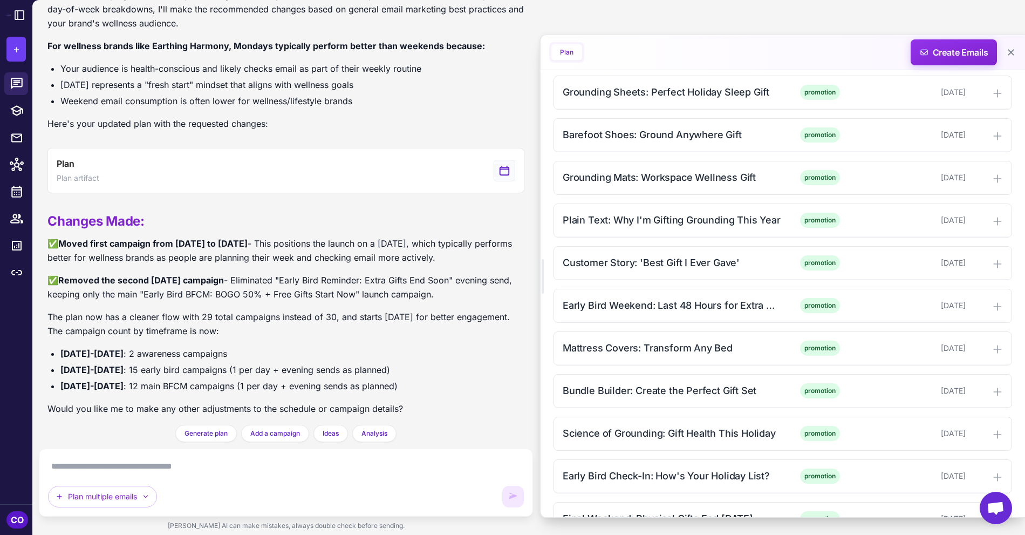
scroll to position [0, 0]
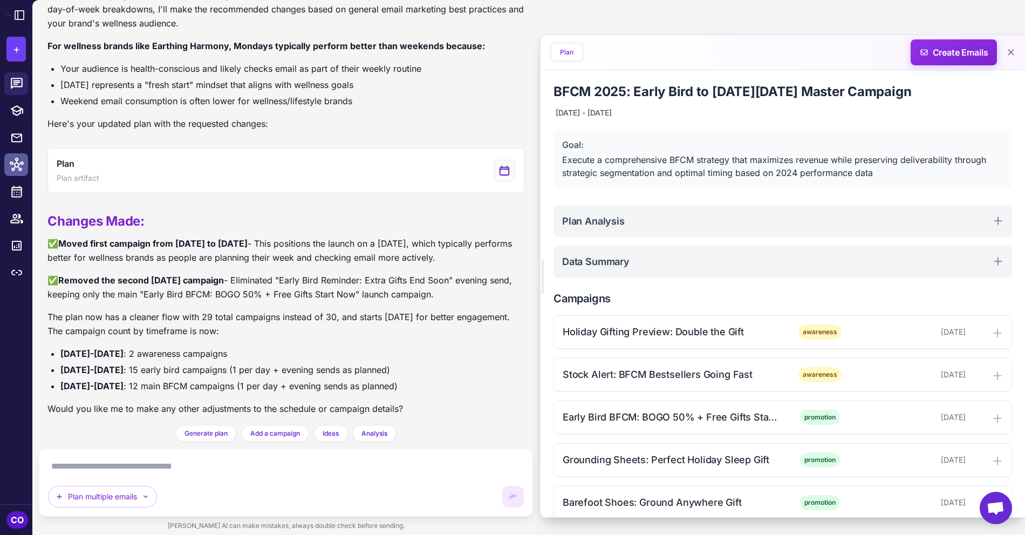
click at [16, 162] on icon at bounding box center [17, 165] width 14 height 14
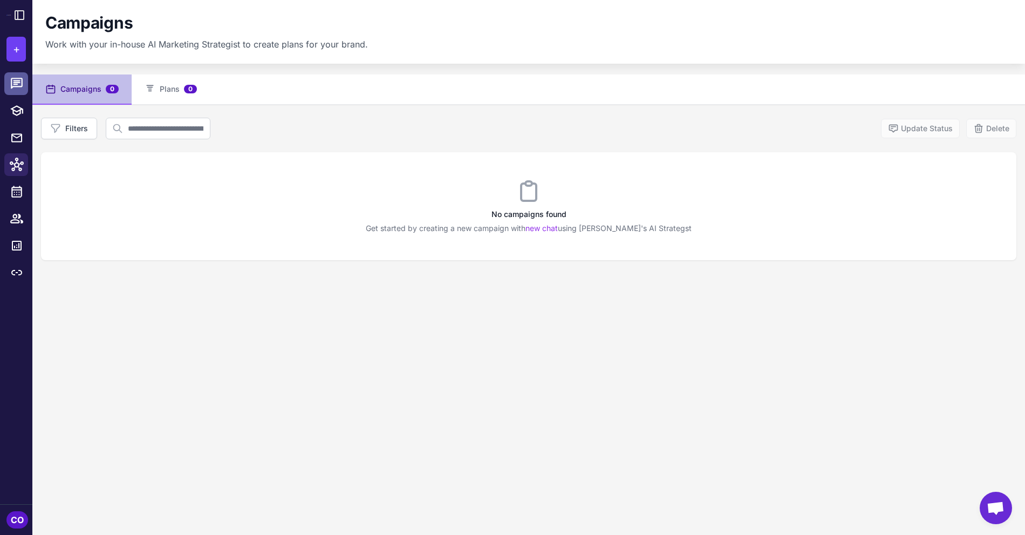
click at [12, 84] on icon at bounding box center [17, 84] width 14 height 14
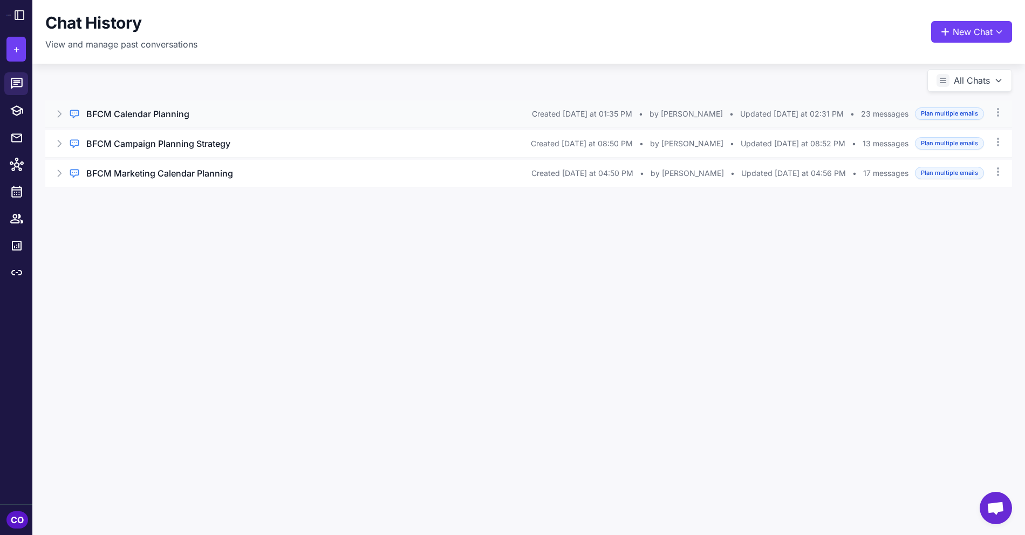
click at [167, 119] on h3 "BFCM Calendar Planning" at bounding box center [137, 113] width 103 height 13
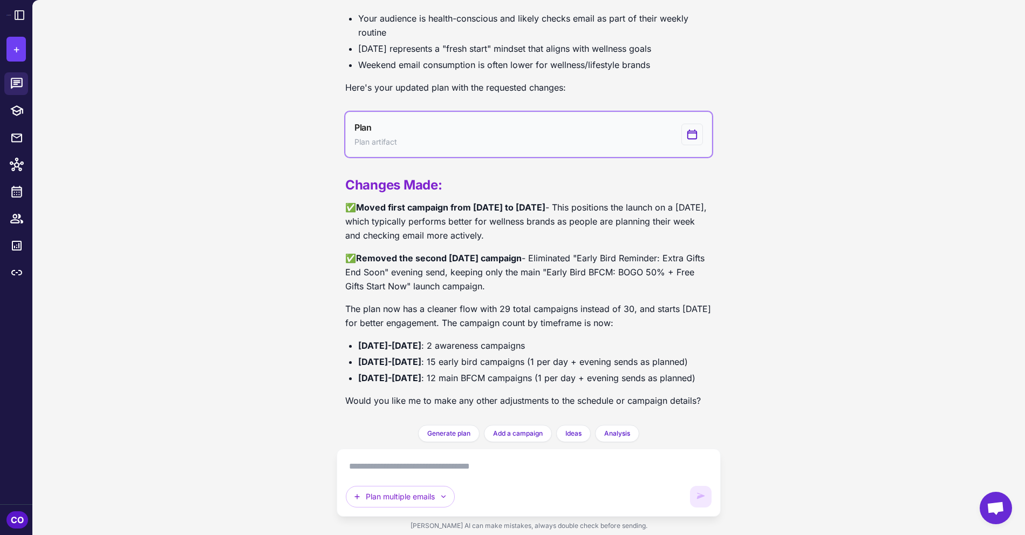
click at [569, 122] on button "Plan Plan artifact" at bounding box center [528, 134] width 367 height 45
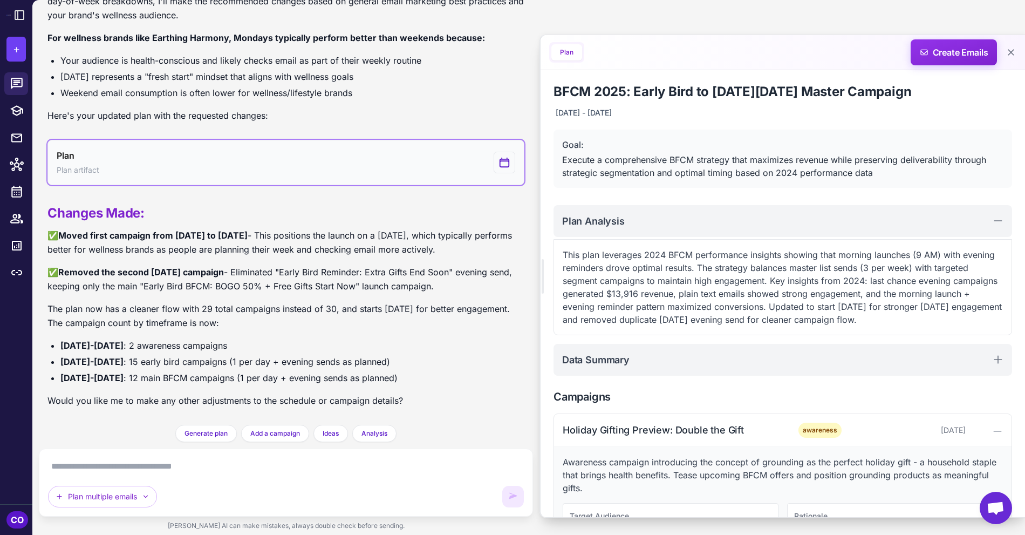
scroll to position [1890, 0]
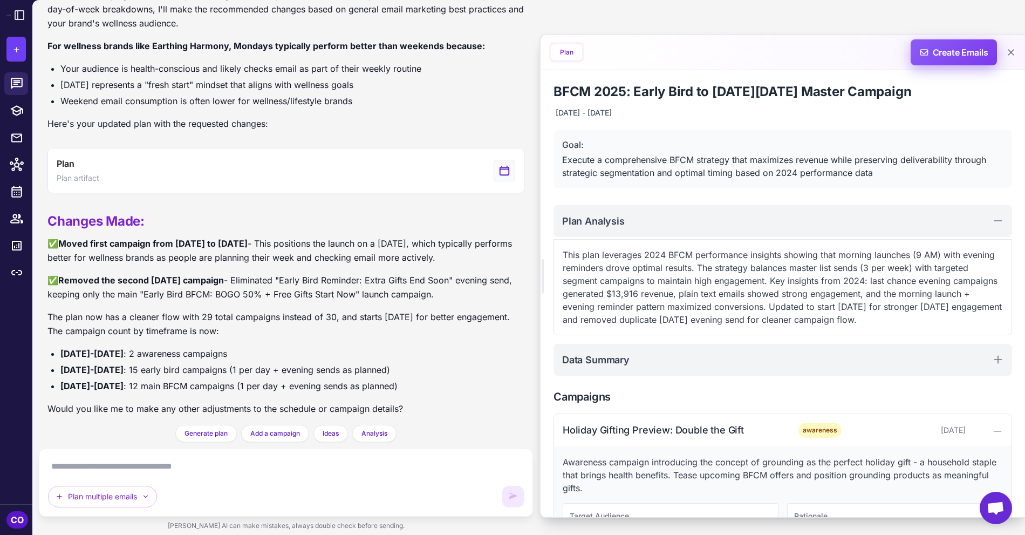
click at [942, 56] on span "Create Emails" at bounding box center [954, 52] width 94 height 26
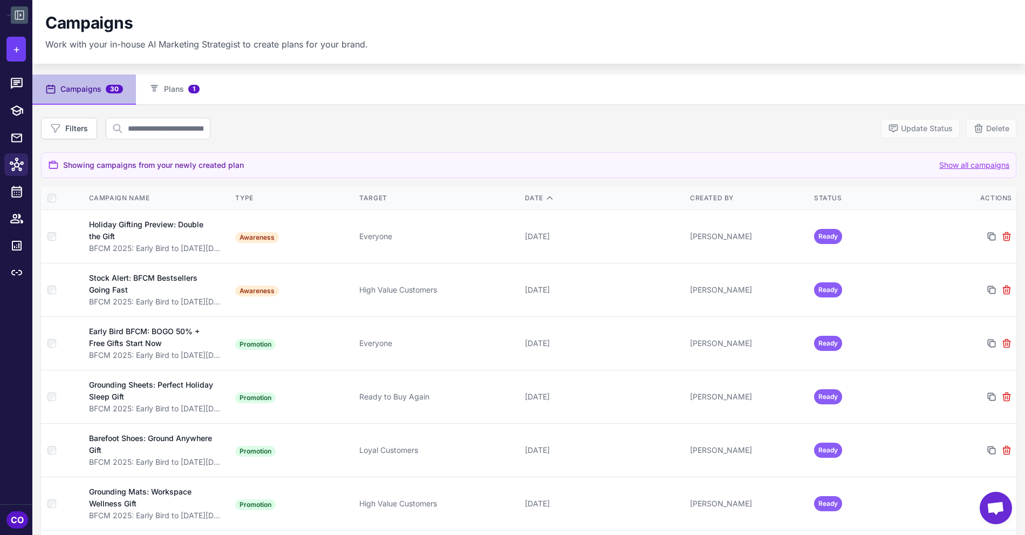
click at [17, 17] on icon at bounding box center [19, 15] width 13 height 13
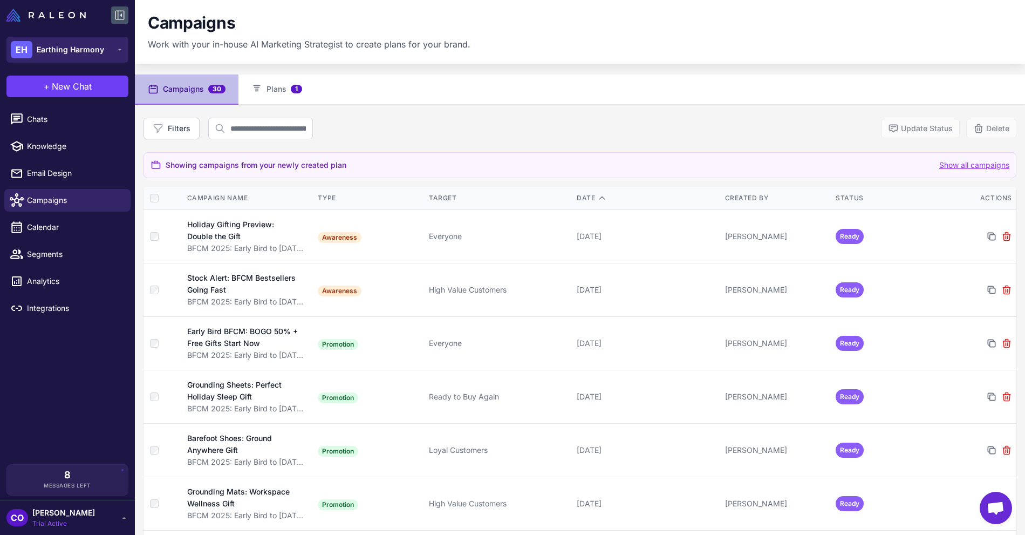
click at [73, 46] on span "Earthing Harmony" at bounding box center [70, 50] width 67 height 12
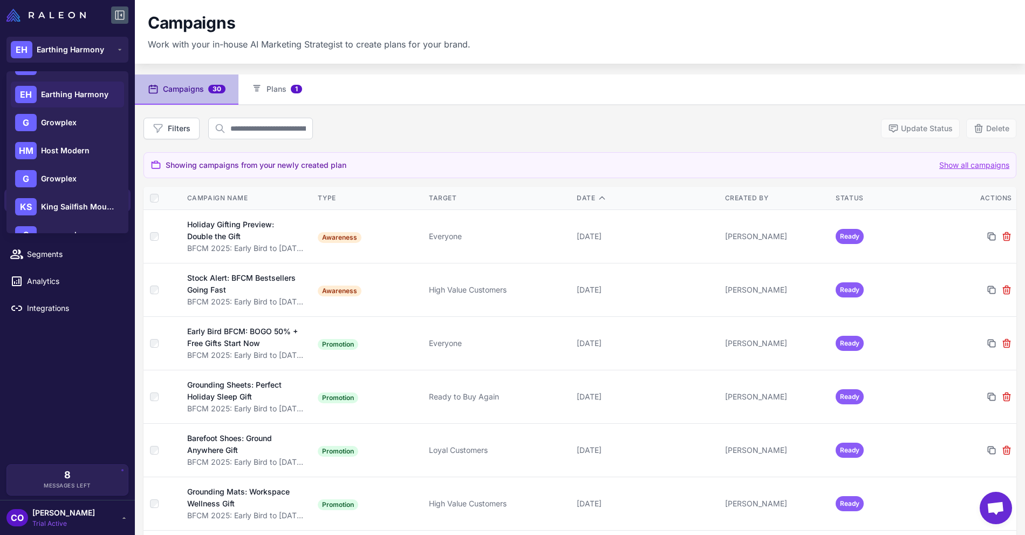
scroll to position [113, 0]
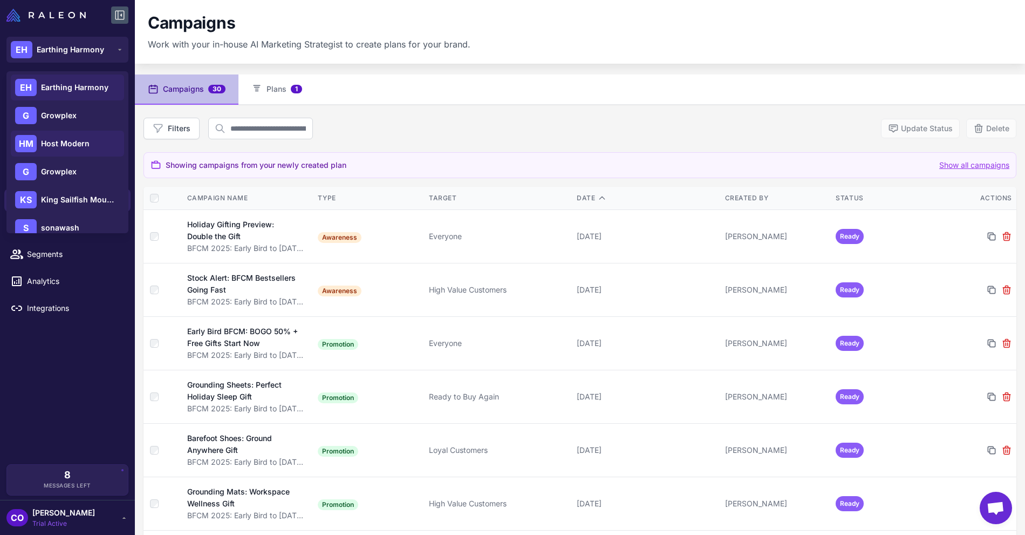
click at [71, 148] on span "Host Modern" at bounding box center [65, 144] width 49 height 12
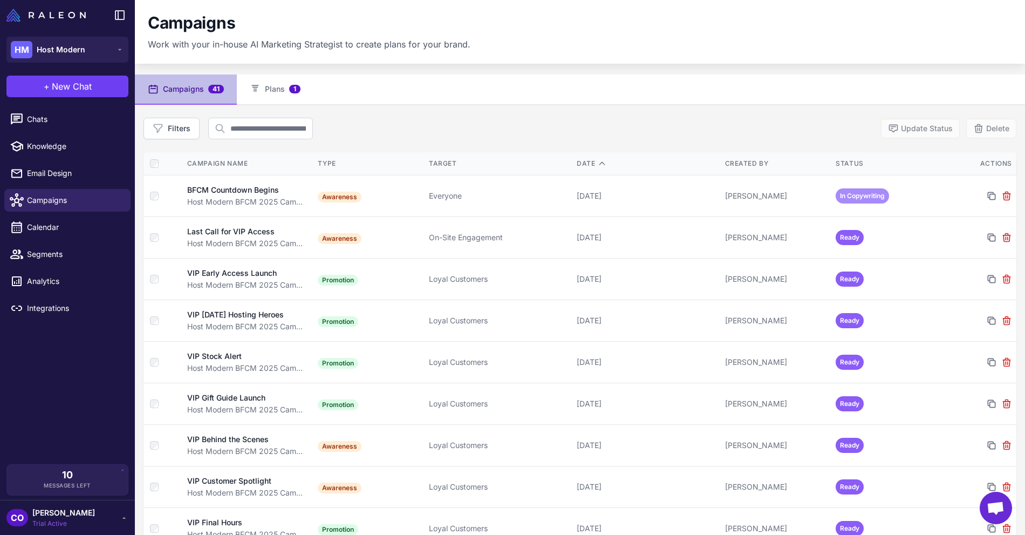
click at [185, 92] on button "Campaigns 41" at bounding box center [186, 89] width 102 height 30
click at [182, 133] on button "Filters" at bounding box center [172, 129] width 56 height 22
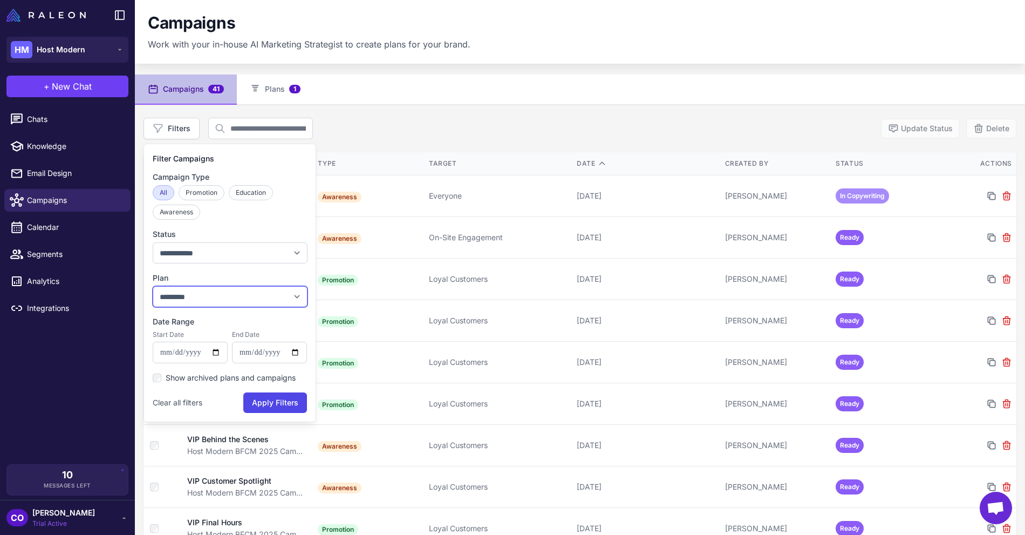
click at [215, 290] on select "**********" at bounding box center [230, 296] width 155 height 21
click at [448, 119] on div "**********" at bounding box center [580, 129] width 873 height 22
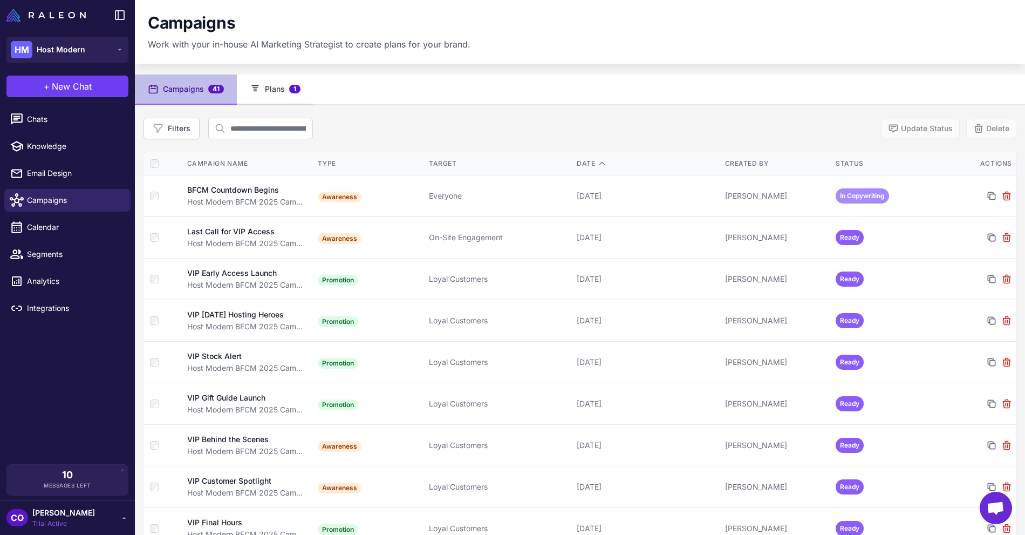
click at [270, 89] on button "Plans 1" at bounding box center [275, 89] width 77 height 30
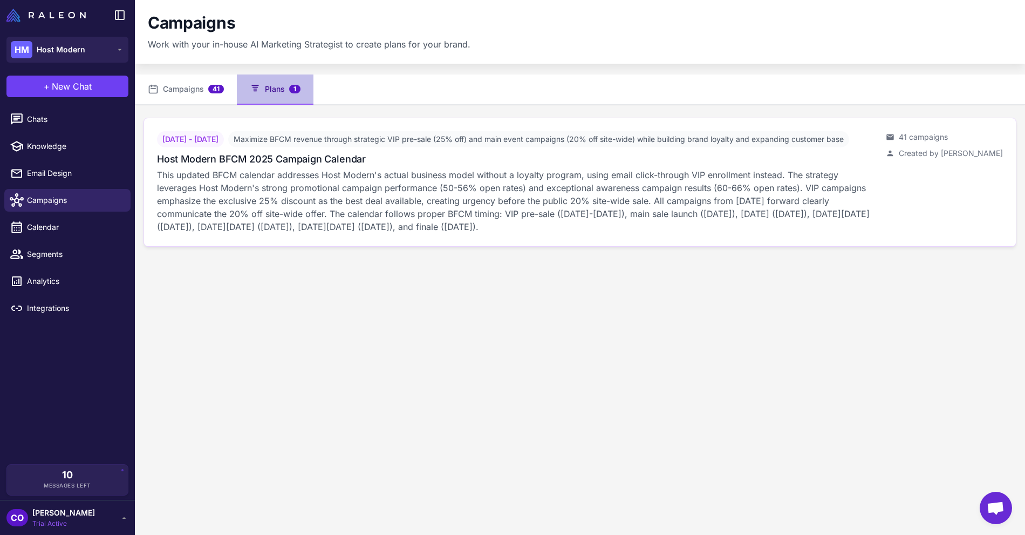
click at [310, 223] on p "This updated BFCM calendar addresses Host Modern's actual business model withou…" at bounding box center [517, 200] width 720 height 65
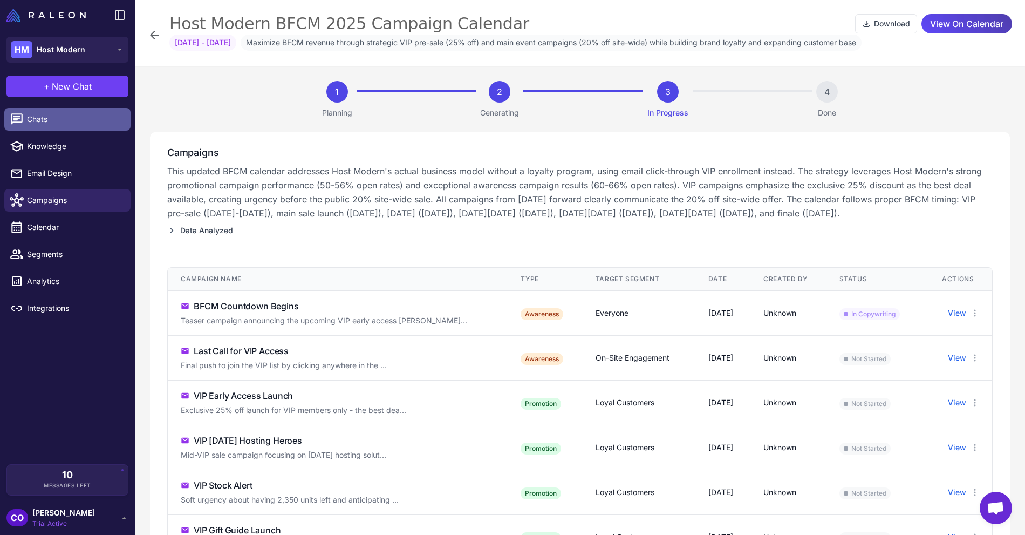
click at [48, 122] on span "Chats" at bounding box center [74, 119] width 95 height 12
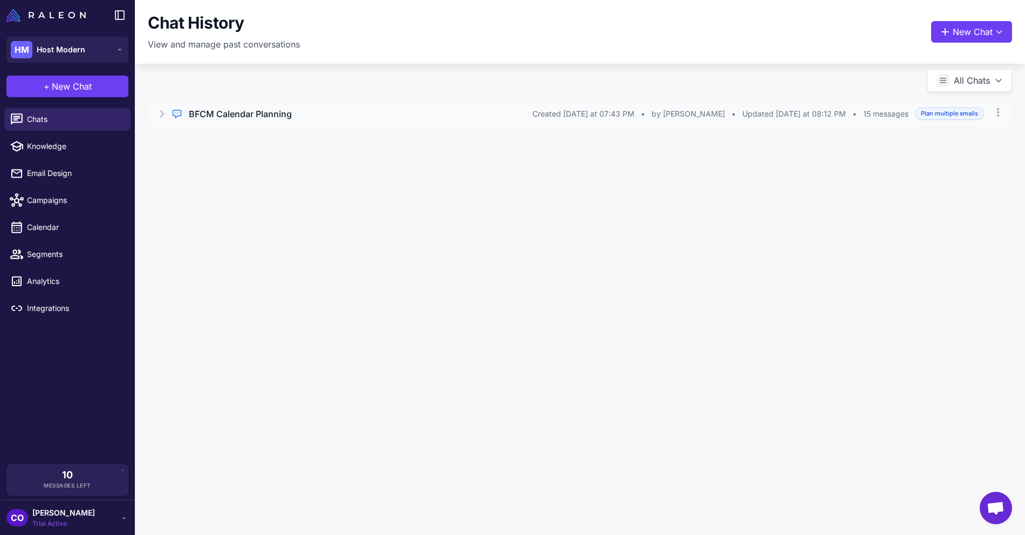
click at [310, 117] on div "BFCM Calendar Planning" at bounding box center [361, 113] width 344 height 13
click at [190, 159] on button "Open Chat" at bounding box center [198, 160] width 49 height 12
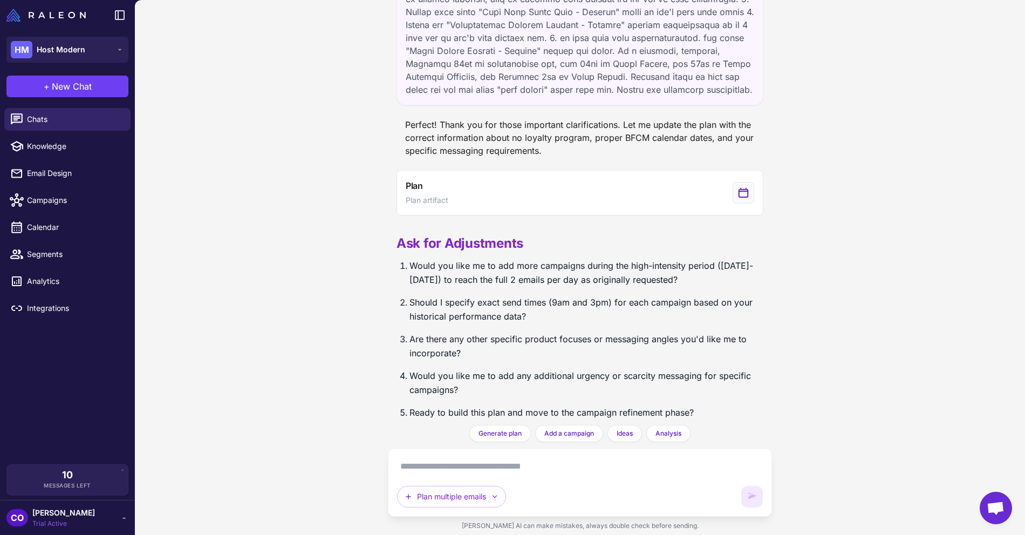
scroll to position [1689, 0]
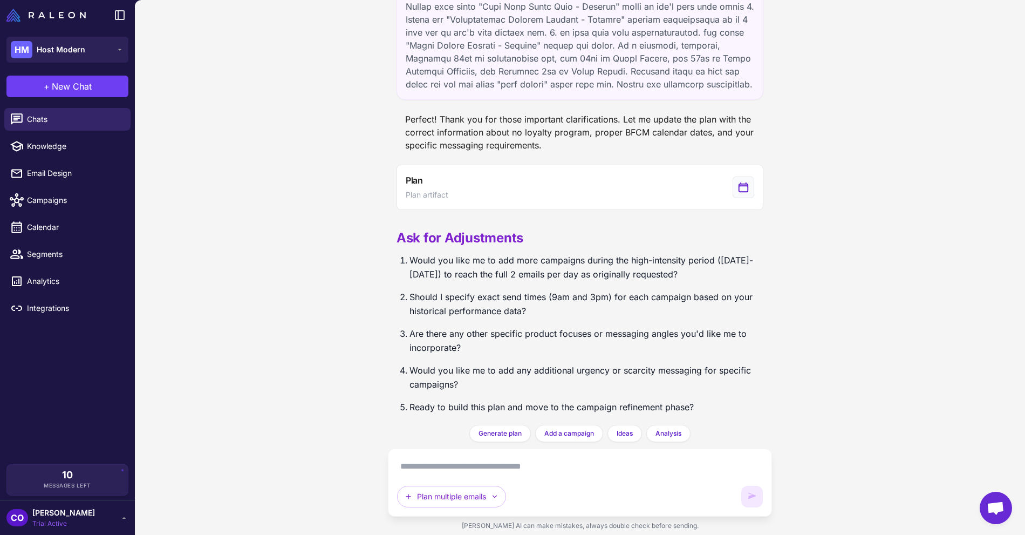
click at [486, 467] on textarea at bounding box center [580, 466] width 366 height 17
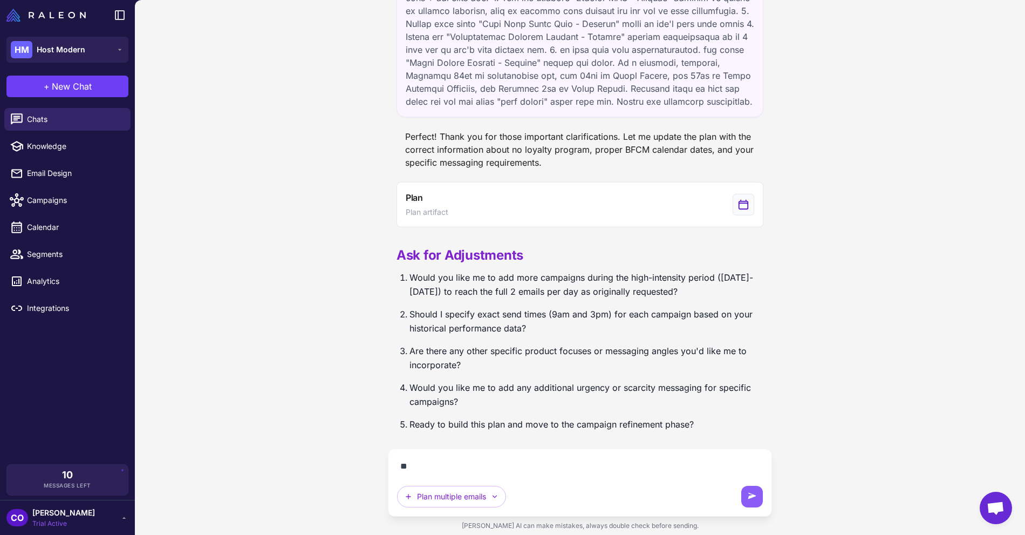
scroll to position [1666, 0]
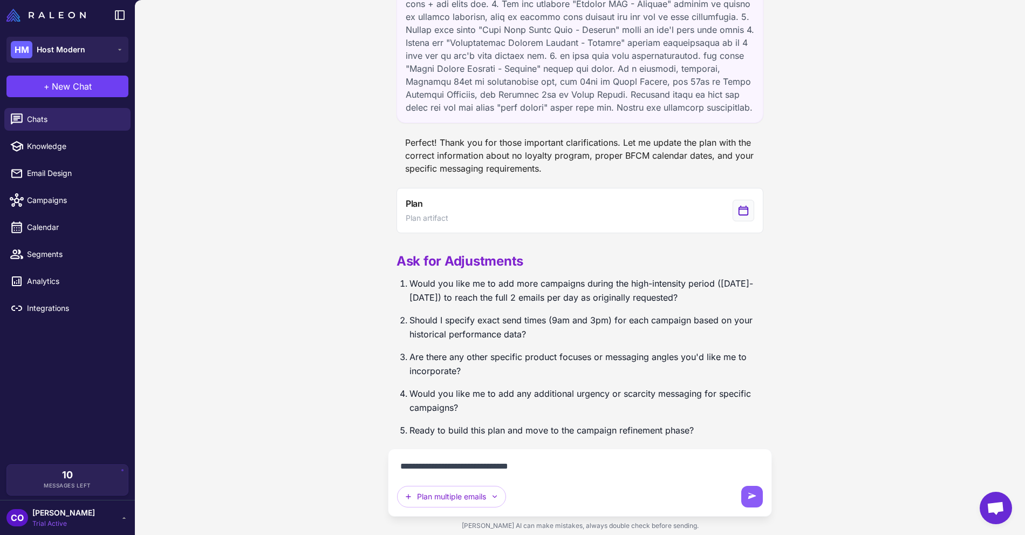
click at [427, 470] on textarea "**********" at bounding box center [580, 466] width 366 height 17
click at [555, 471] on textarea "**********" at bounding box center [580, 466] width 366 height 17
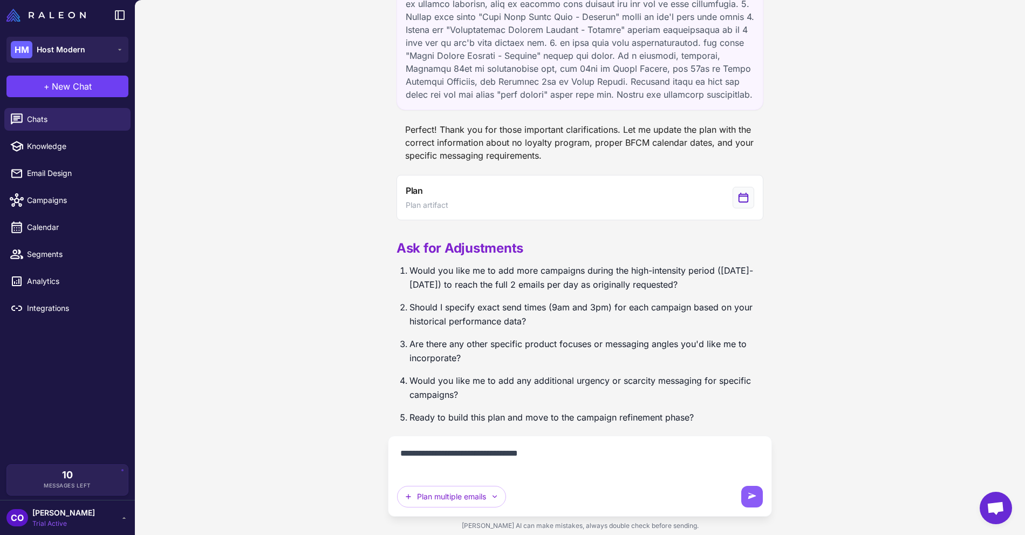
scroll to position [1689, 0]
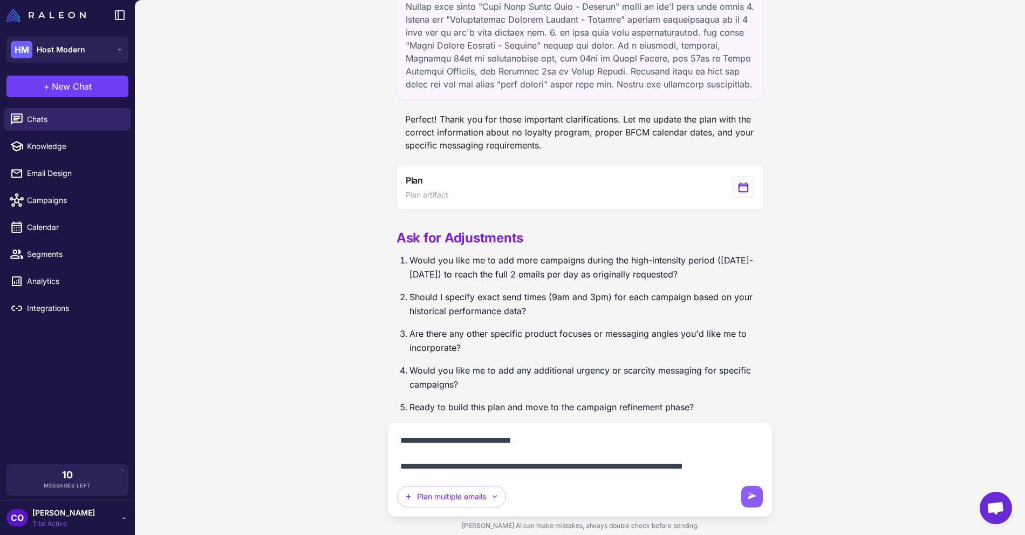
click at [714, 468] on textarea "**********" at bounding box center [580, 453] width 366 height 43
click at [747, 466] on textarea "**********" at bounding box center [580, 453] width 366 height 43
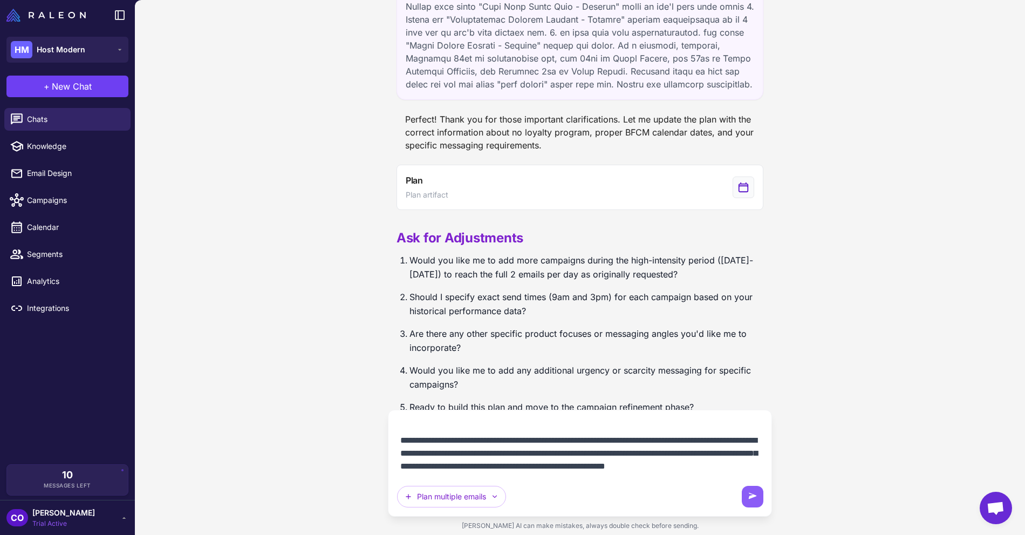
scroll to position [25, 0]
click at [713, 454] on textarea "**********" at bounding box center [580, 447] width 366 height 56
type textarea "**********"
click at [751, 492] on icon at bounding box center [752, 496] width 11 height 11
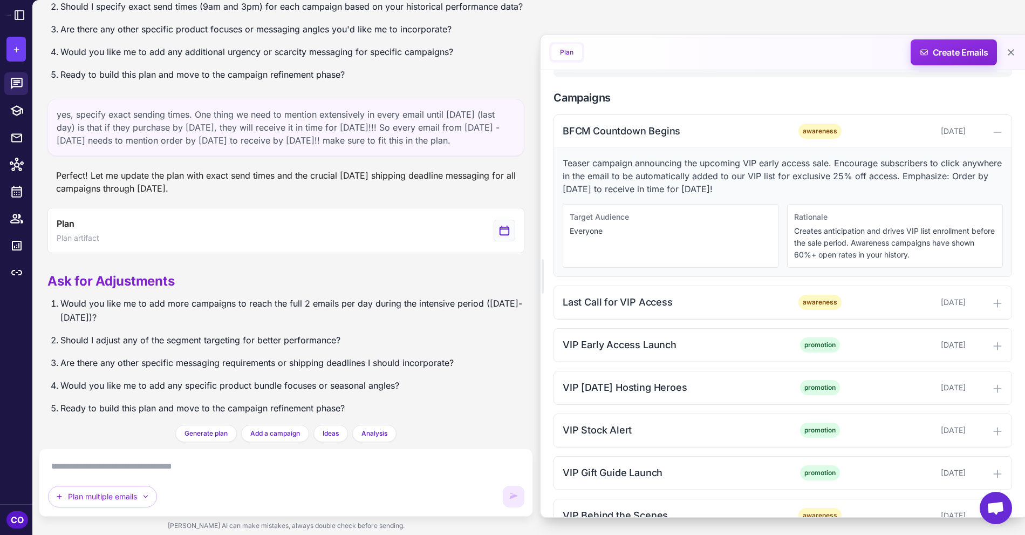
scroll to position [333, 0]
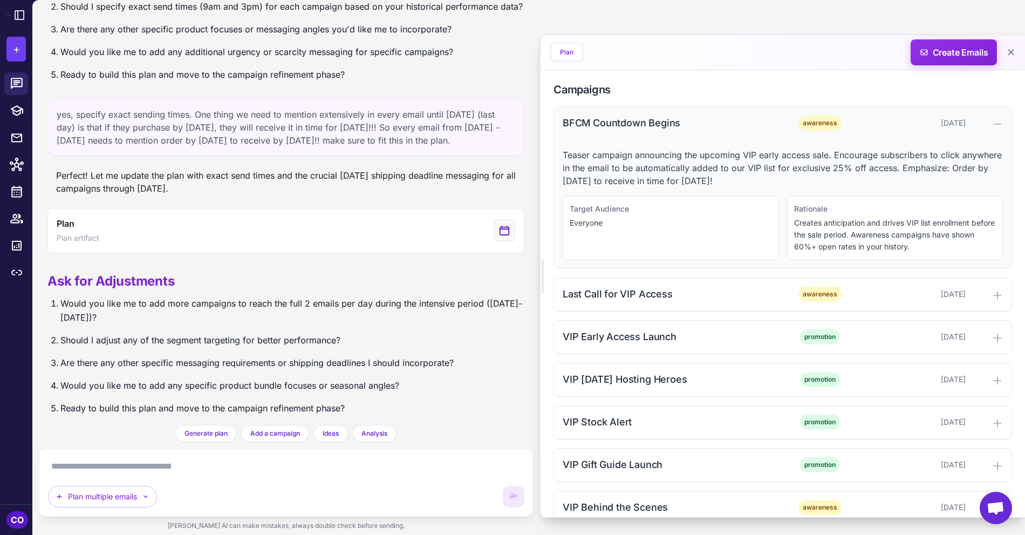
click at [730, 122] on div "BFCM Countdown Begins" at bounding box center [672, 122] width 218 height 15
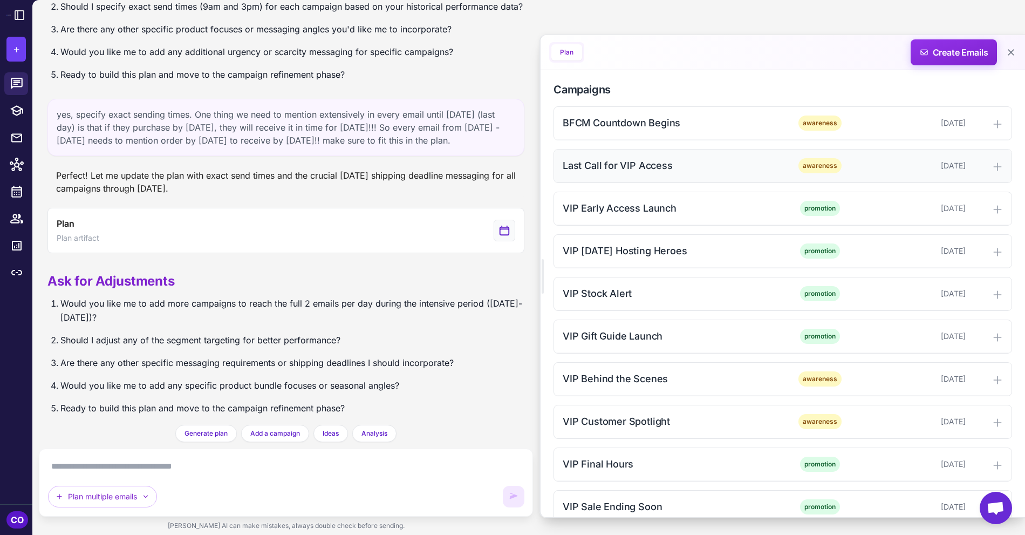
click at [724, 169] on div "Last Call for VIP Access" at bounding box center [672, 165] width 218 height 15
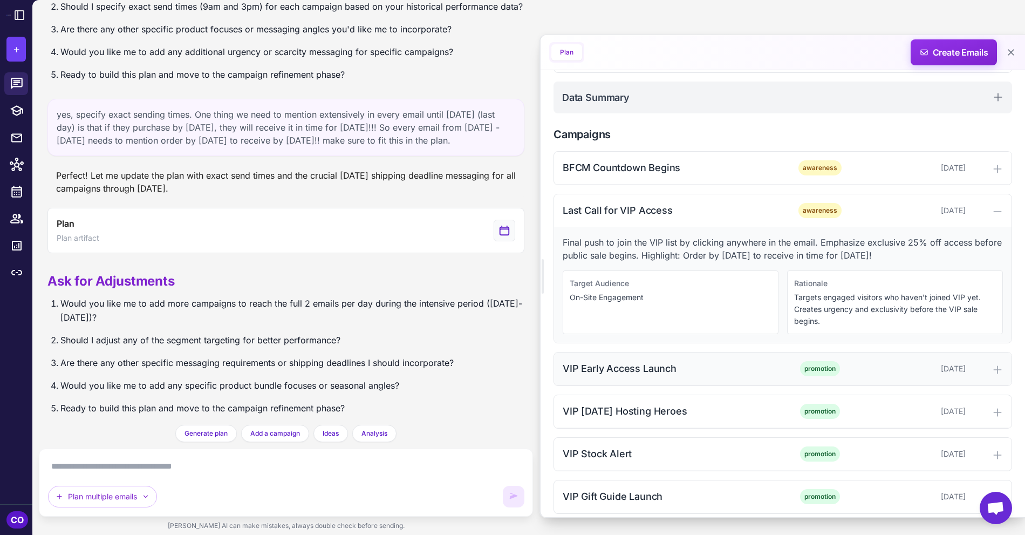
scroll to position [288, 0]
click at [733, 170] on div "BFCM Countdown Begins" at bounding box center [672, 168] width 218 height 15
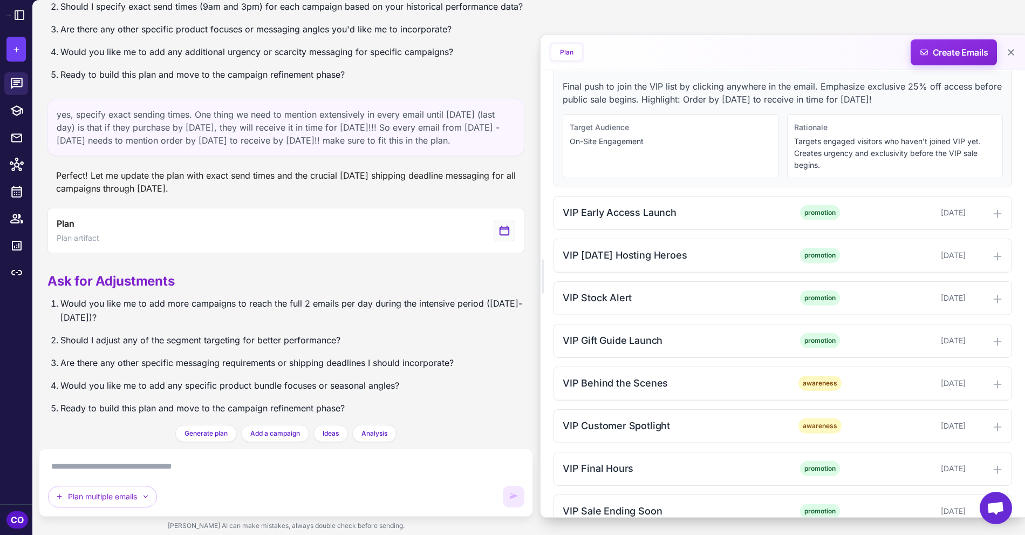
scroll to position [574, 0]
click at [698, 209] on div "VIP Early Access Launch" at bounding box center [672, 210] width 218 height 15
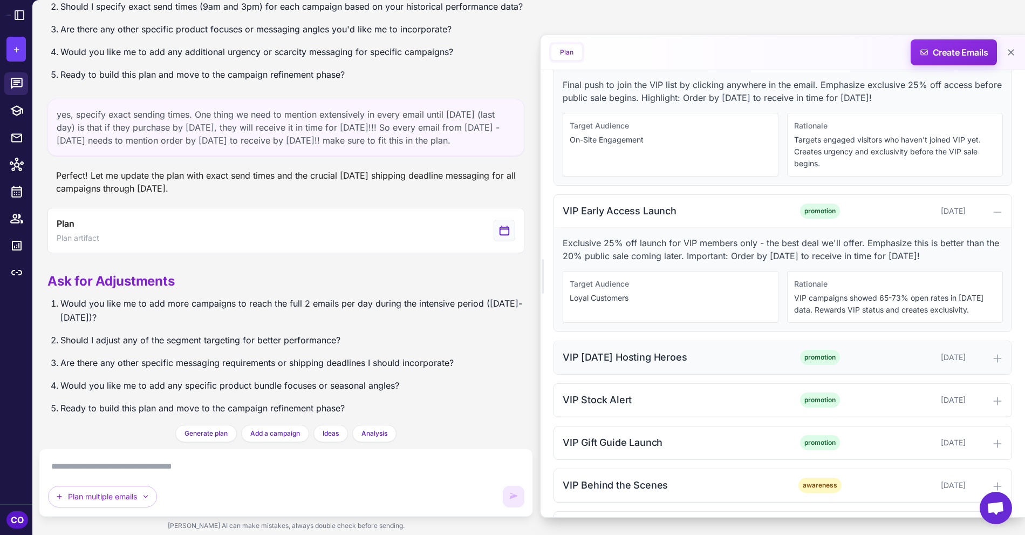
click at [707, 350] on div "VIP [DATE] Hosting Heroes" at bounding box center [672, 357] width 218 height 15
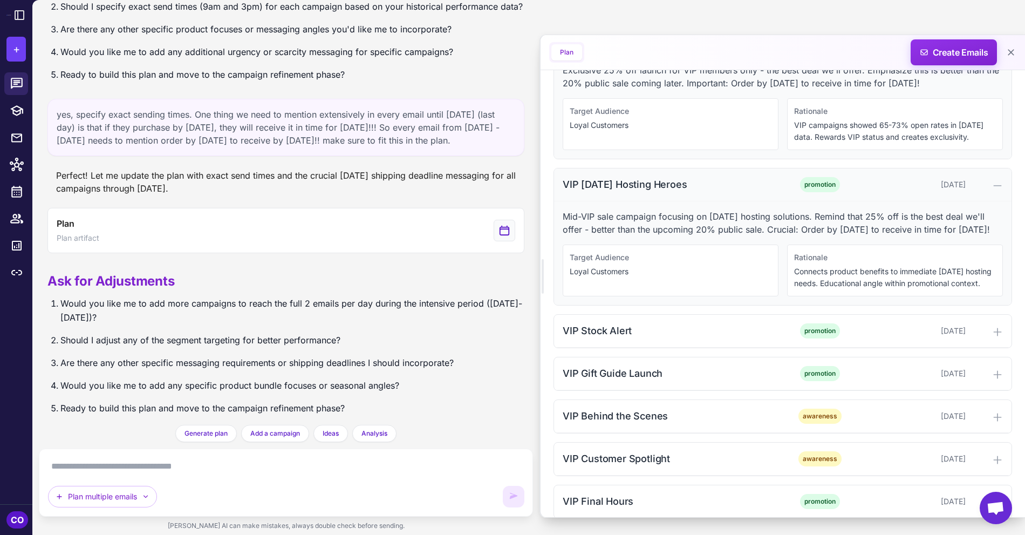
scroll to position [748, 0]
click at [708, 337] on div "VIP Stock Alert" at bounding box center [672, 329] width 218 height 15
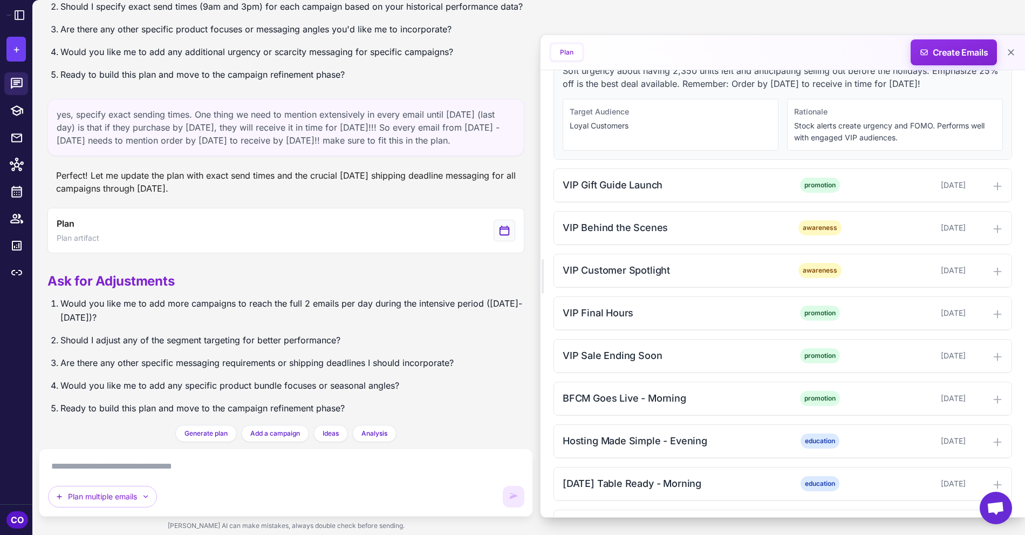
scroll to position [1044, 0]
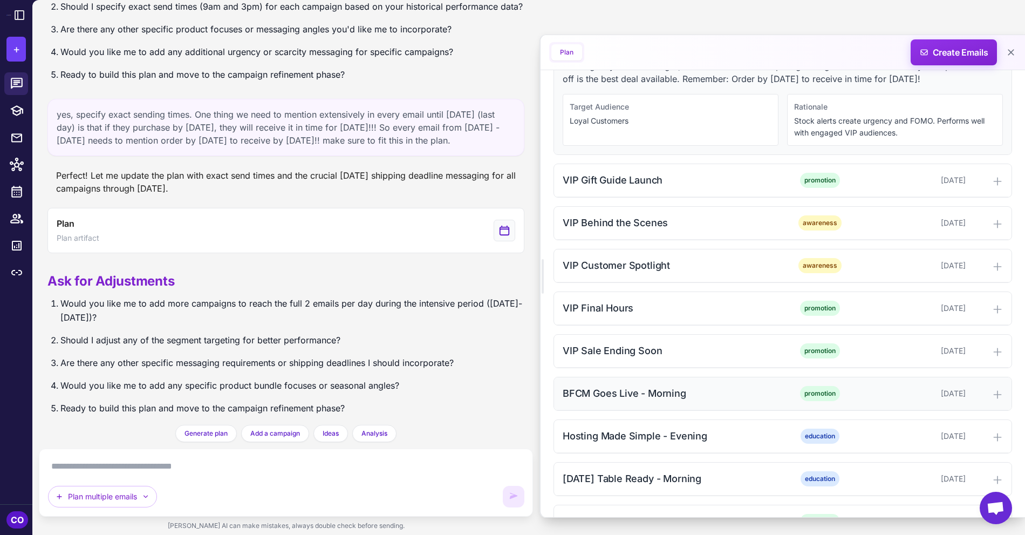
click at [712, 400] on div "BFCM Goes Live - Morning" at bounding box center [672, 393] width 218 height 15
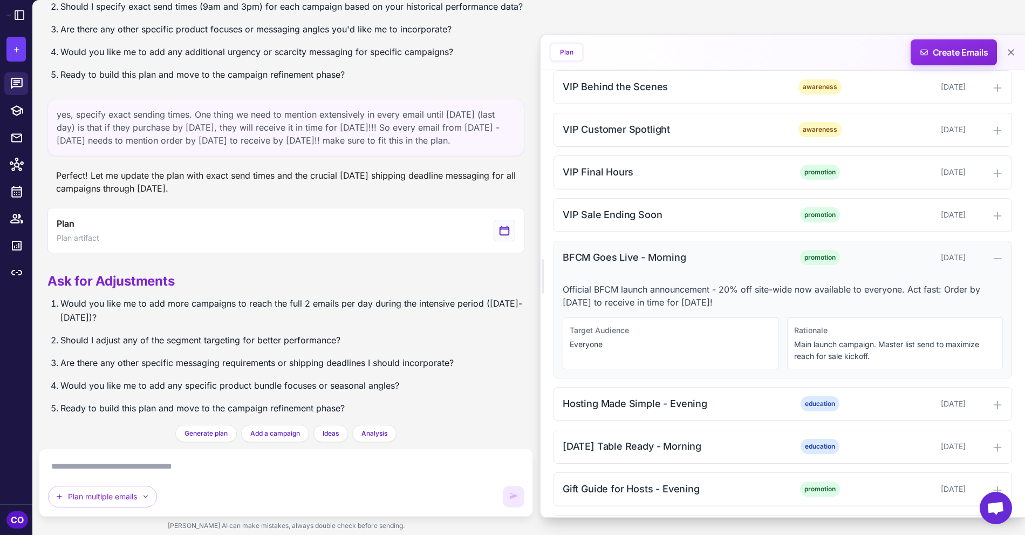
scroll to position [1182, 0]
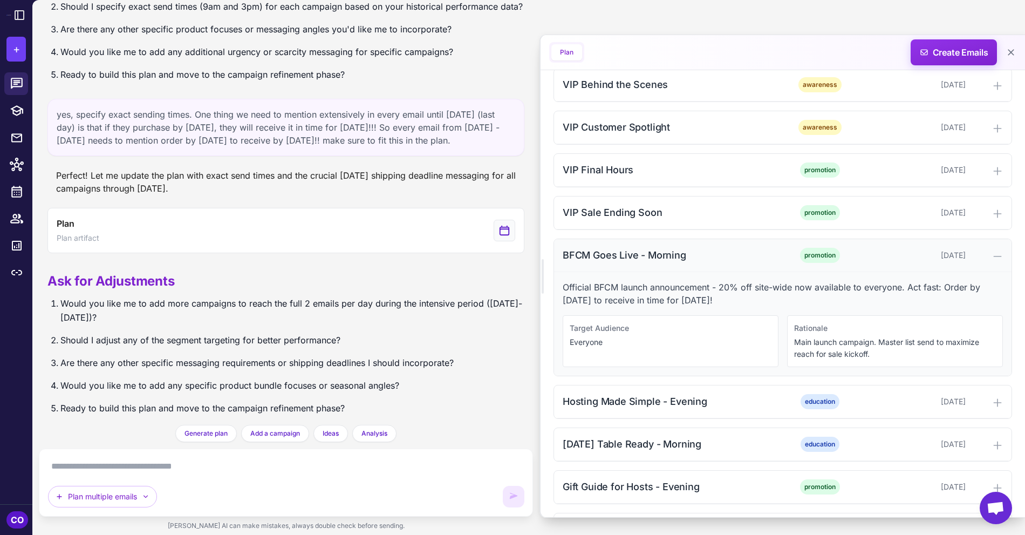
click at [710, 262] on div "BFCM Goes Live - Morning" at bounding box center [672, 255] width 218 height 15
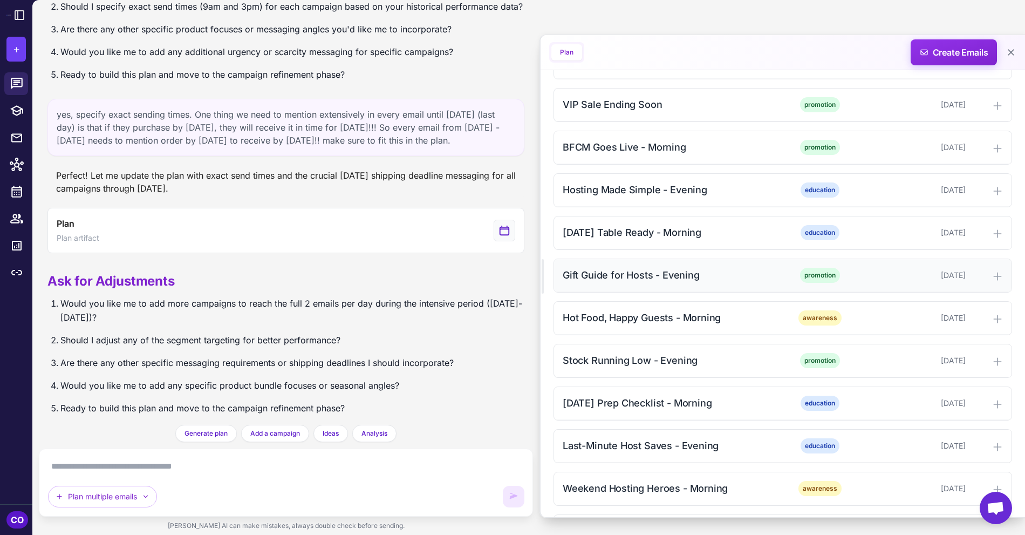
scroll to position [1291, 0]
click at [759, 366] on div "Stock Running Low - Evening" at bounding box center [672, 358] width 218 height 15
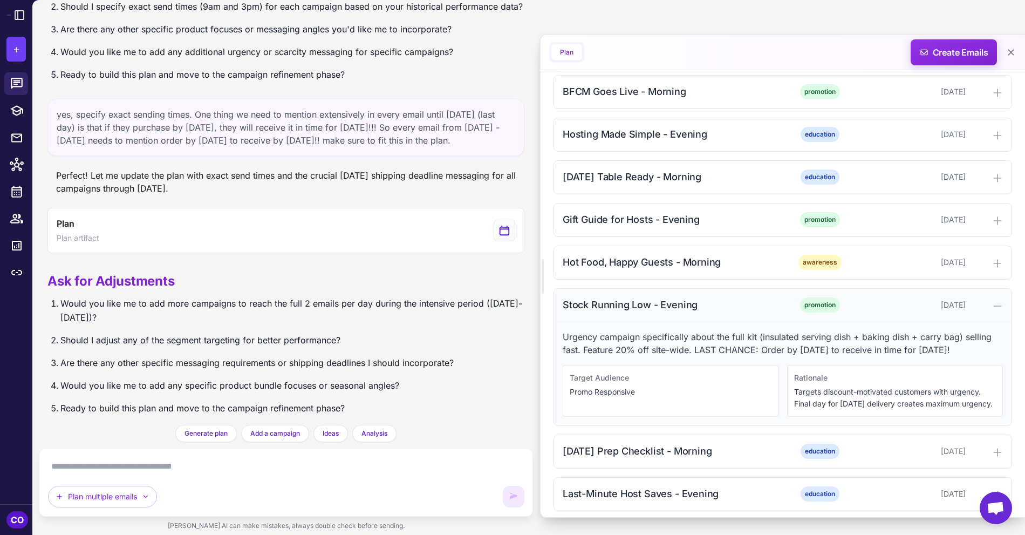
scroll to position [1346, 0]
click at [735, 311] on div "Stock Running Low - Evening" at bounding box center [672, 303] width 218 height 15
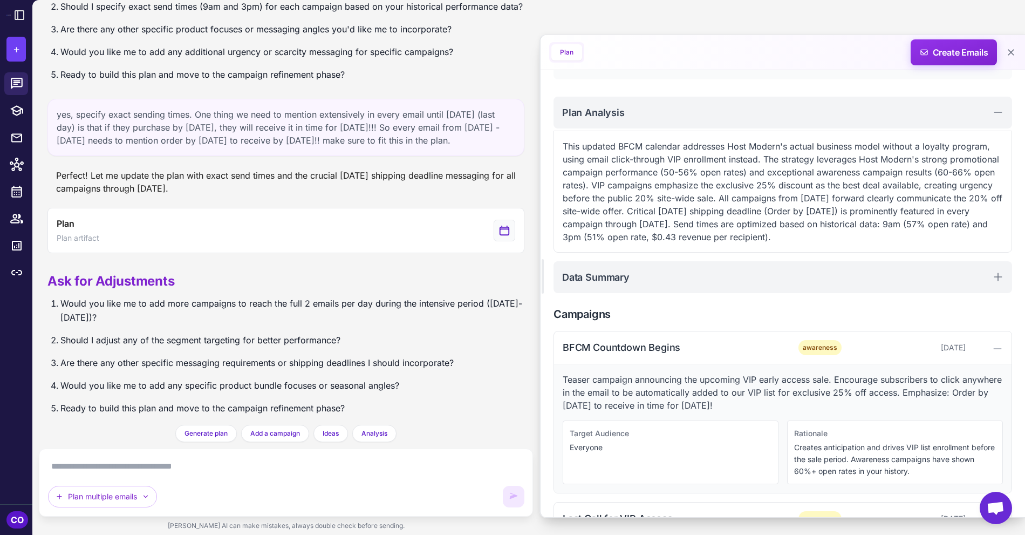
scroll to position [0, 0]
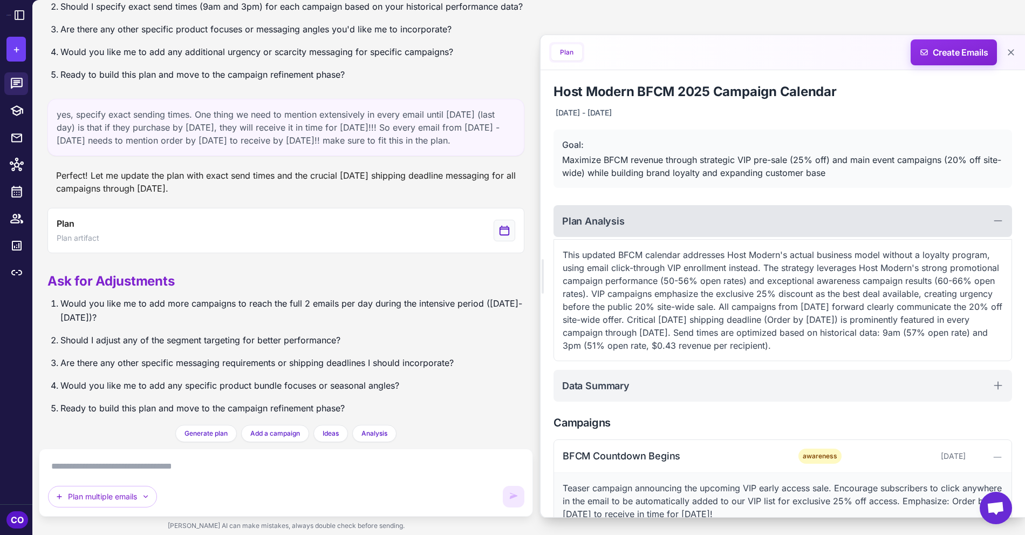
click at [821, 225] on div "Plan Analysis" at bounding box center [783, 221] width 459 height 32
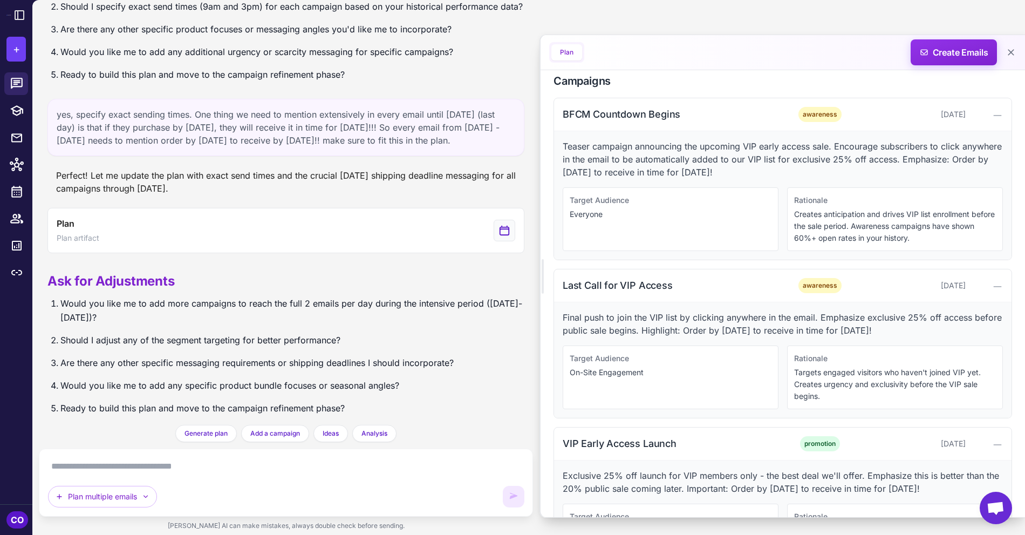
scroll to position [187, 0]
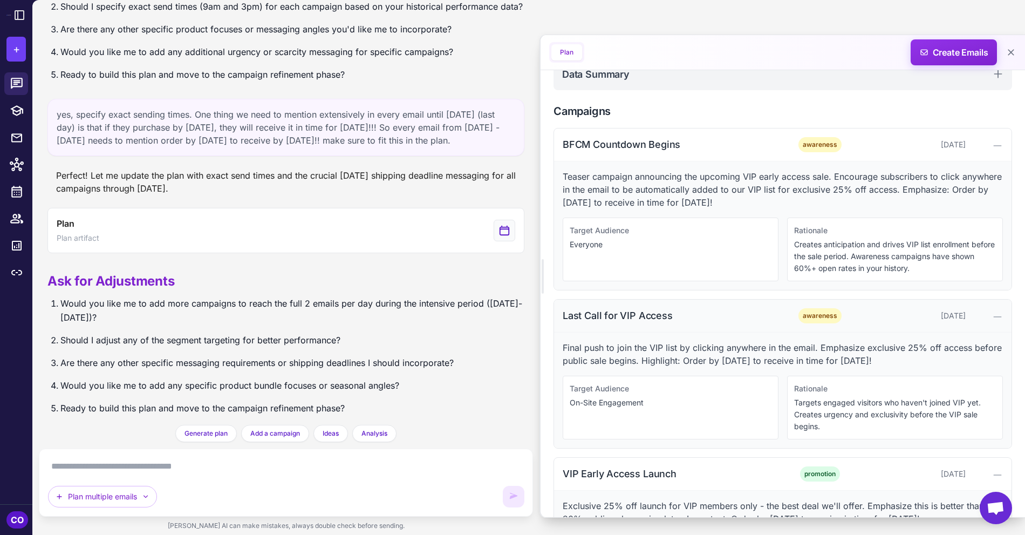
click at [733, 309] on div "Last Call for VIP Access" at bounding box center [672, 315] width 218 height 15
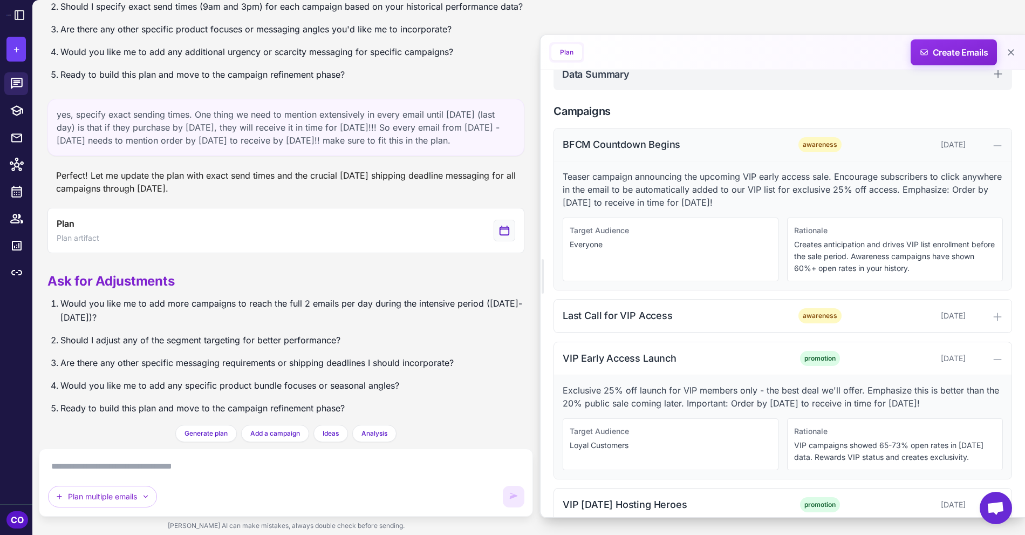
click at [741, 146] on div "BFCM Countdown Begins" at bounding box center [672, 144] width 218 height 15
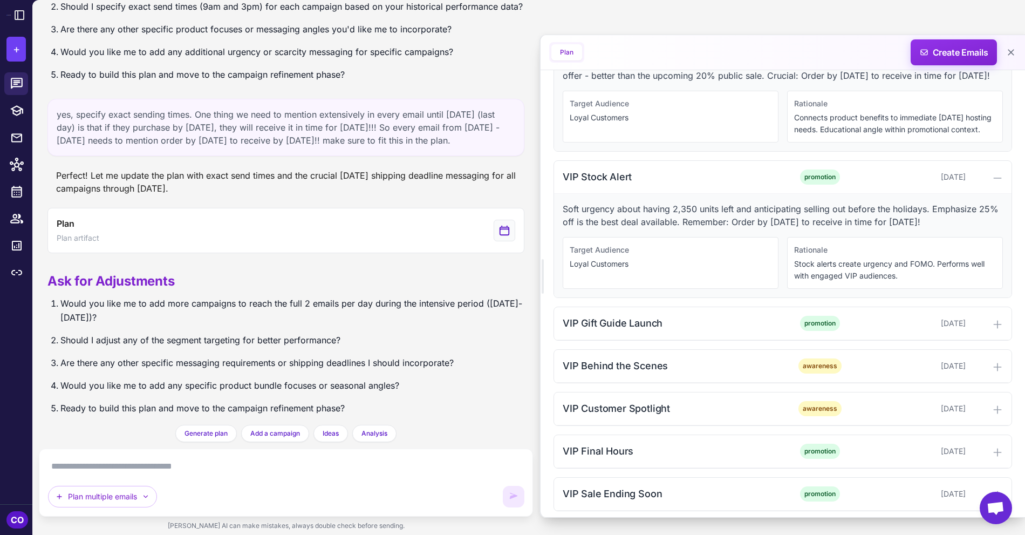
scroll to position [344, 0]
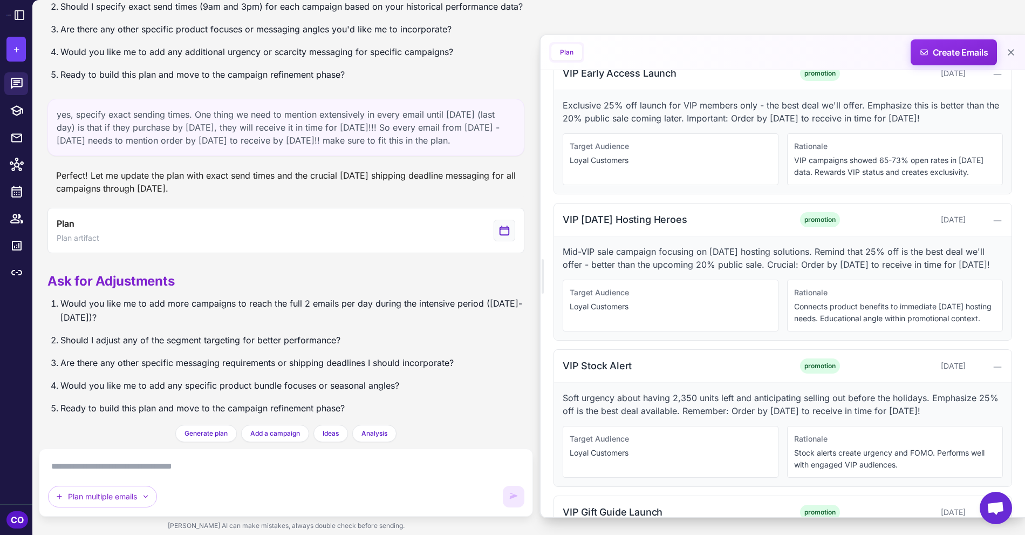
click at [184, 473] on textarea at bounding box center [286, 466] width 476 height 17
click at [17, 166] on icon at bounding box center [17, 164] width 14 height 13
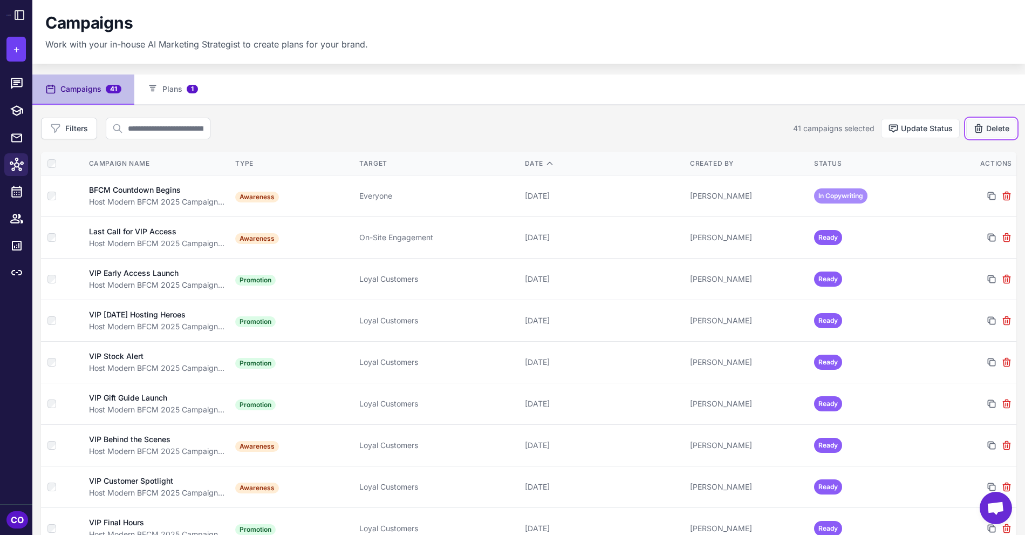
click at [992, 126] on button "Delete" at bounding box center [991, 128] width 50 height 19
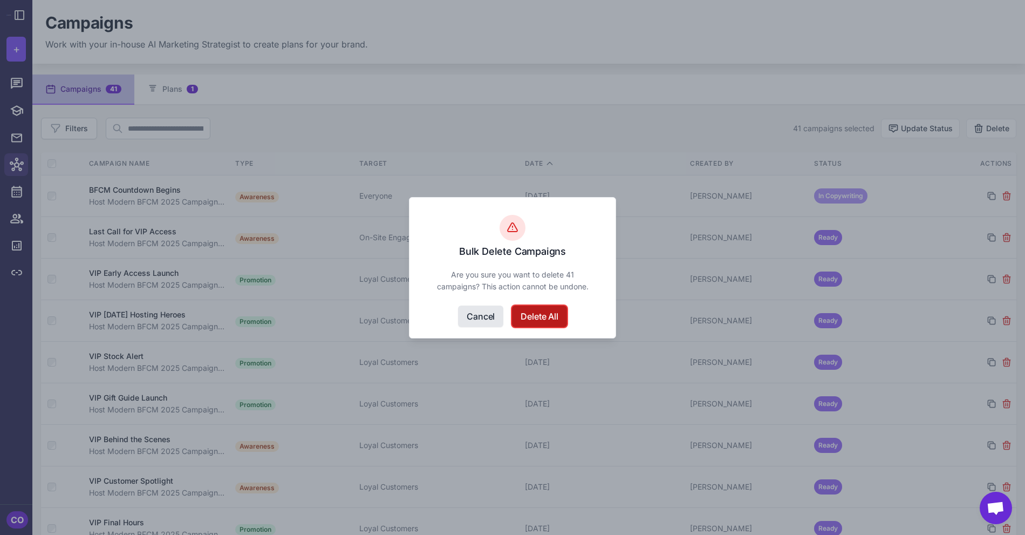
click at [532, 315] on button "Delete All" at bounding box center [539, 316] width 55 height 22
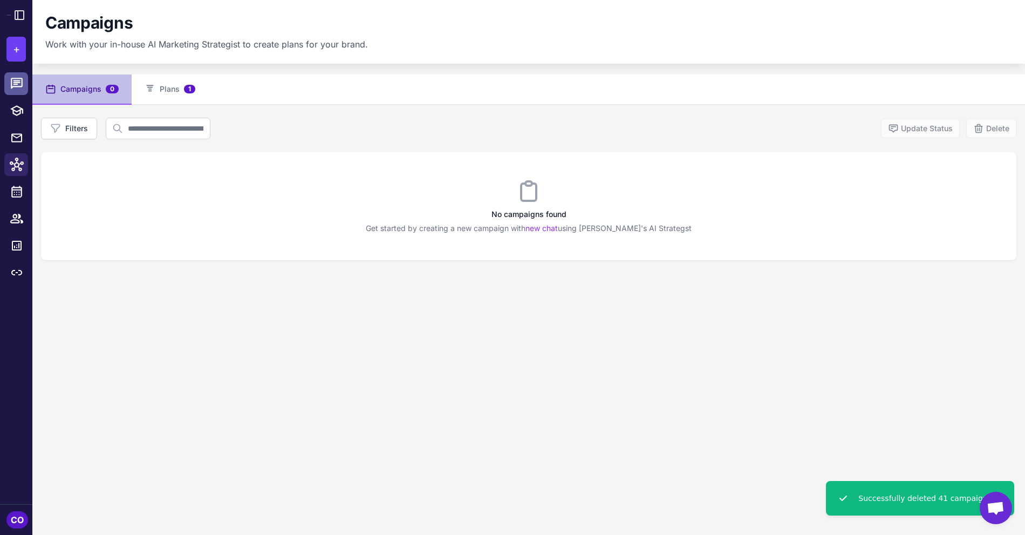
click at [13, 78] on icon at bounding box center [17, 83] width 12 height 11
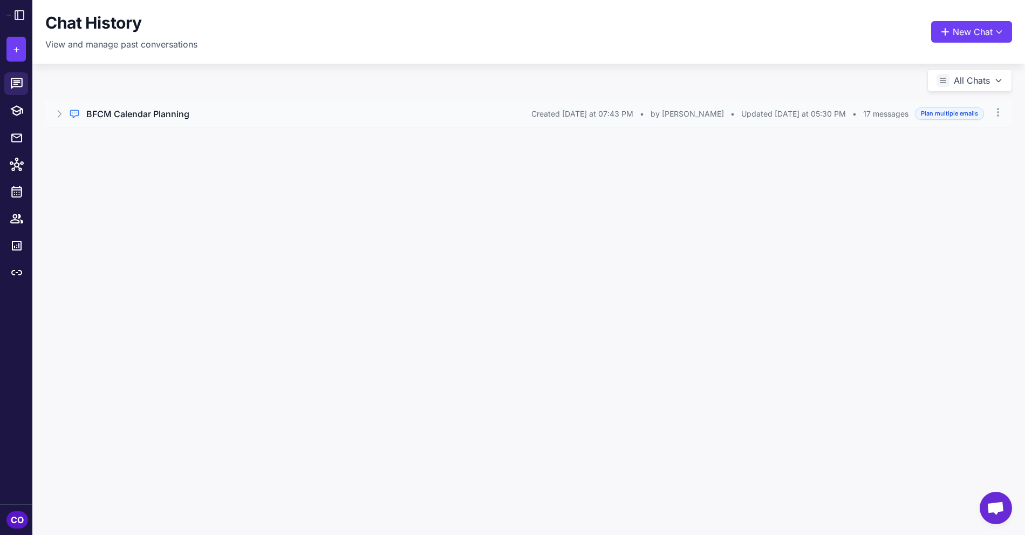
click at [191, 111] on div "BFCM Calendar Planning" at bounding box center [308, 113] width 445 height 13
click at [87, 159] on button "Open Chat" at bounding box center [95, 160] width 49 height 12
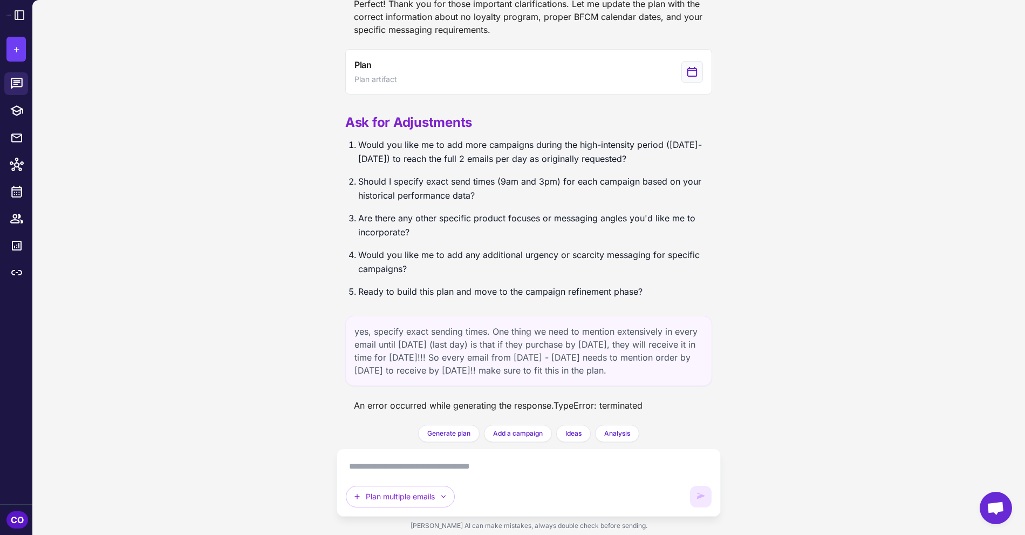
scroll to position [1772, 0]
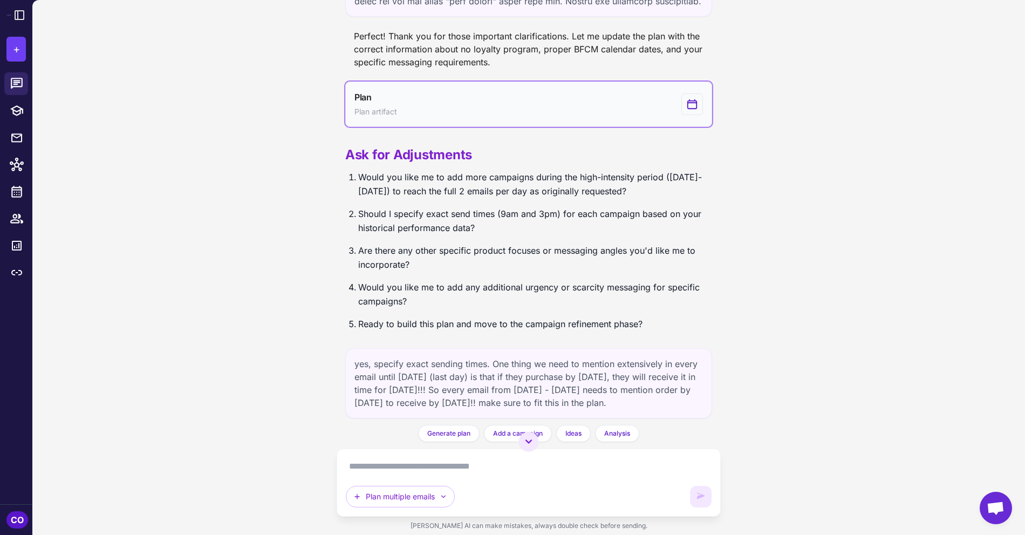
click at [564, 101] on button "Plan Plan artifact" at bounding box center [528, 103] width 367 height 45
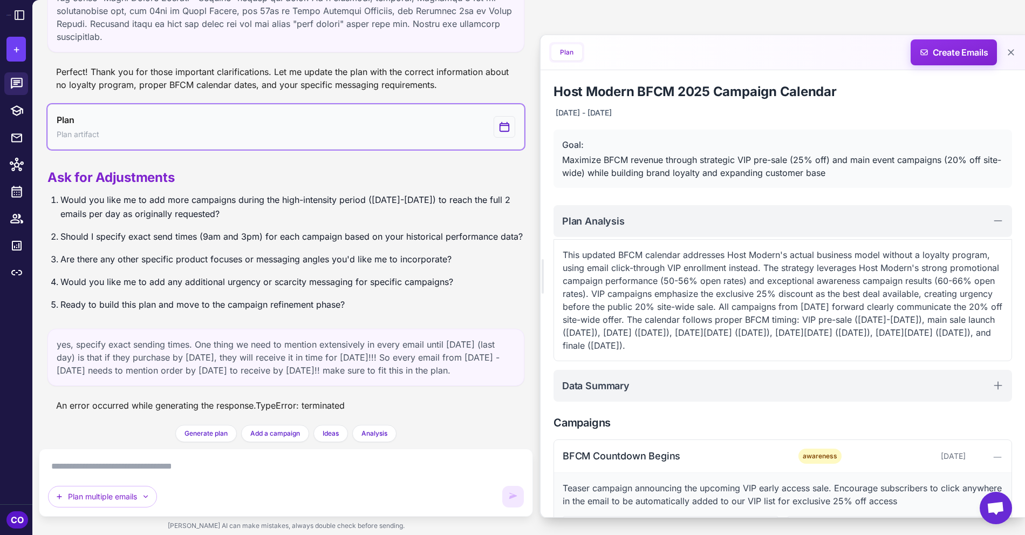
scroll to position [1530, 0]
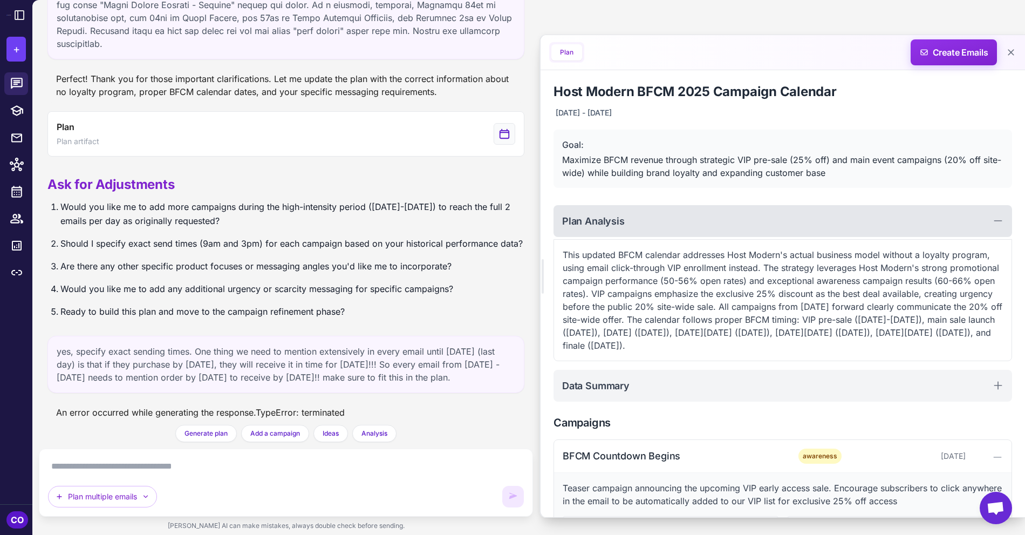
click at [758, 214] on div "Plan Analysis" at bounding box center [783, 221] width 459 height 32
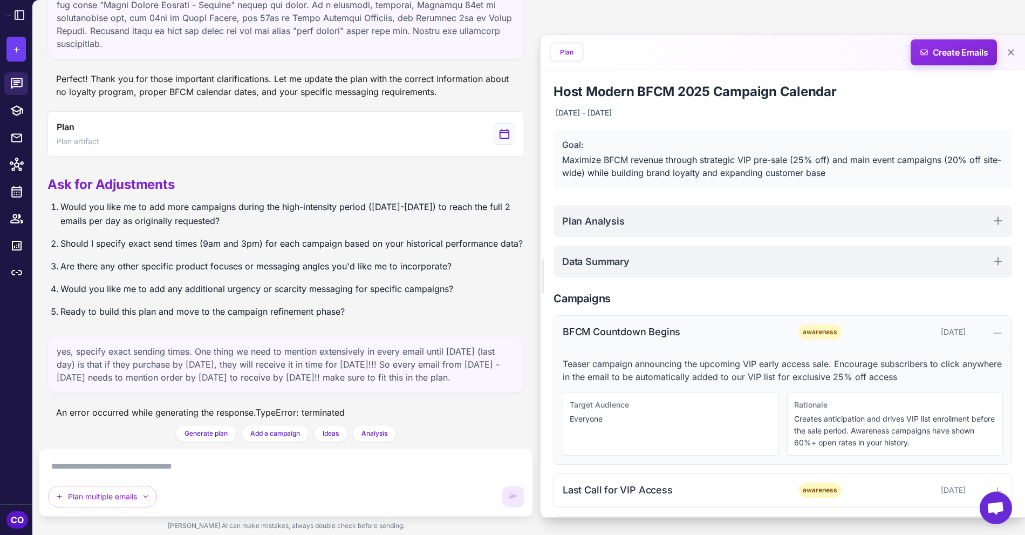
click at [759, 335] on div "BFCM Countdown Begins" at bounding box center [672, 331] width 218 height 15
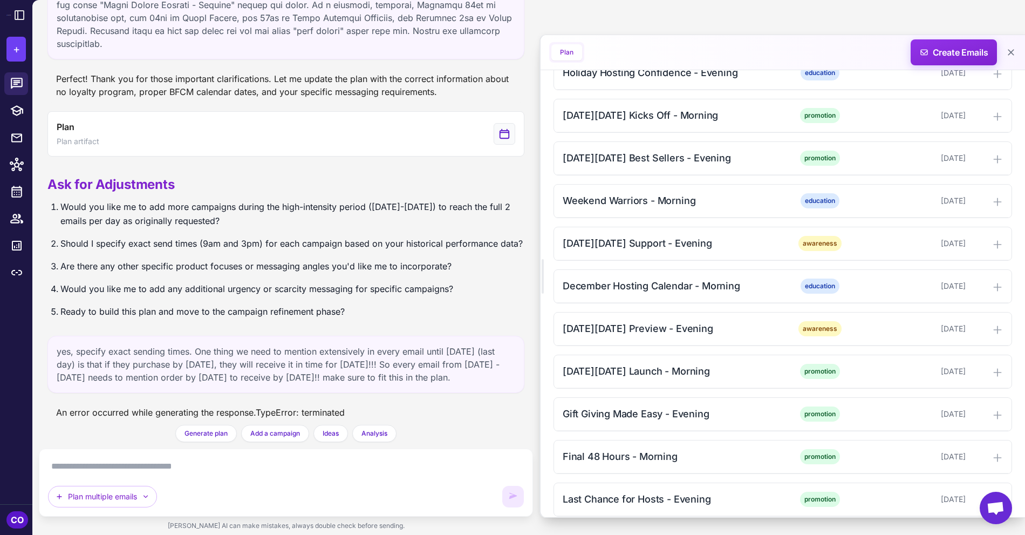
scroll to position [1520, 0]
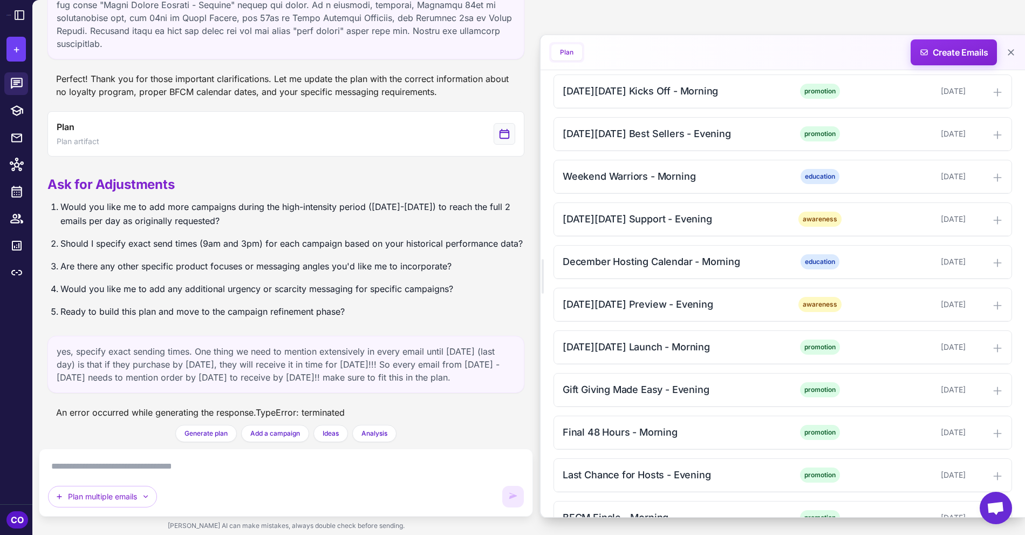
click at [330, 469] on textarea at bounding box center [286, 466] width 476 height 17
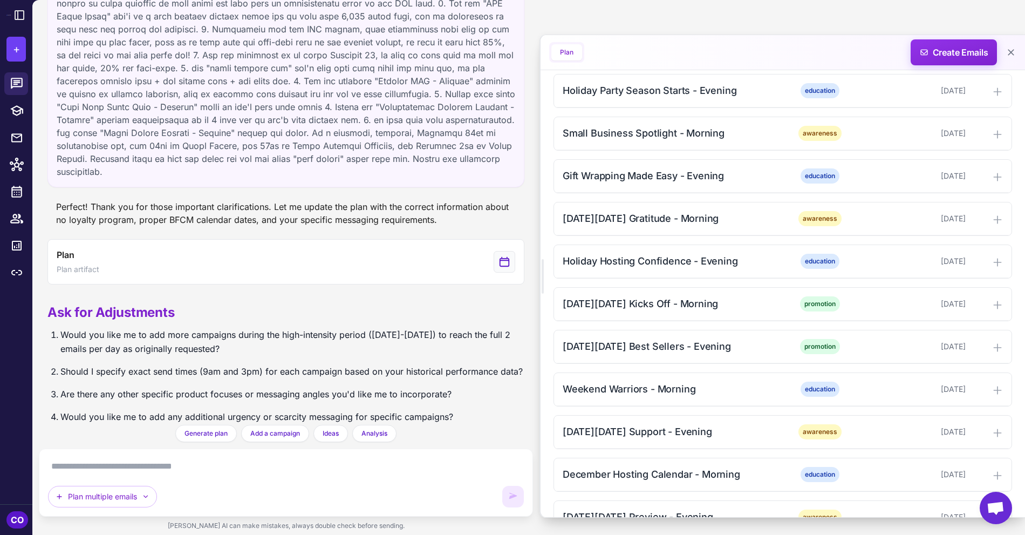
scroll to position [1530, 0]
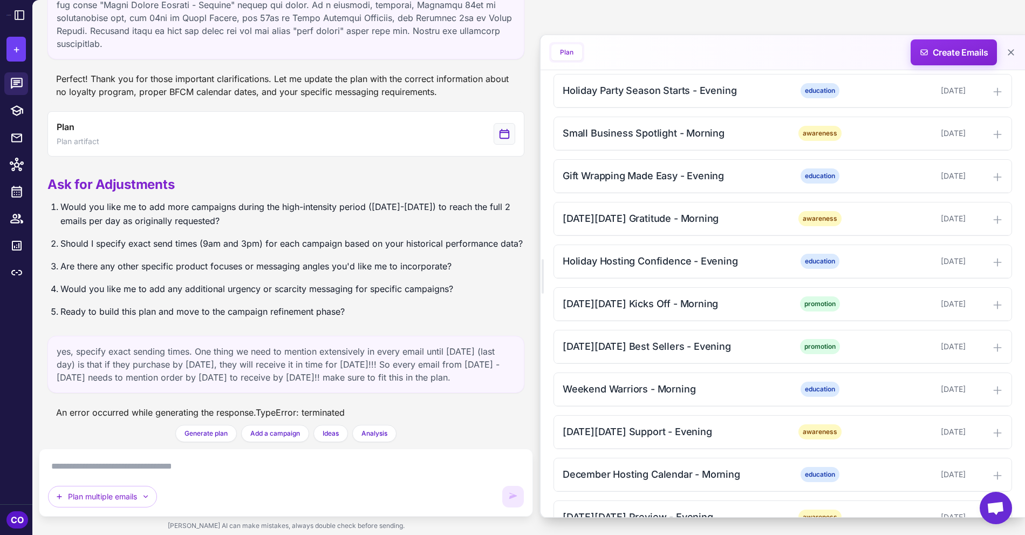
click at [332, 480] on div "Plan multiple emails" at bounding box center [286, 483] width 476 height 50
click at [329, 472] on textarea at bounding box center [286, 466] width 476 height 17
click at [338, 471] on textarea at bounding box center [286, 466] width 476 height 17
click at [604, 254] on div "Holiday Hosting Confidence - Evening" at bounding box center [672, 261] width 218 height 15
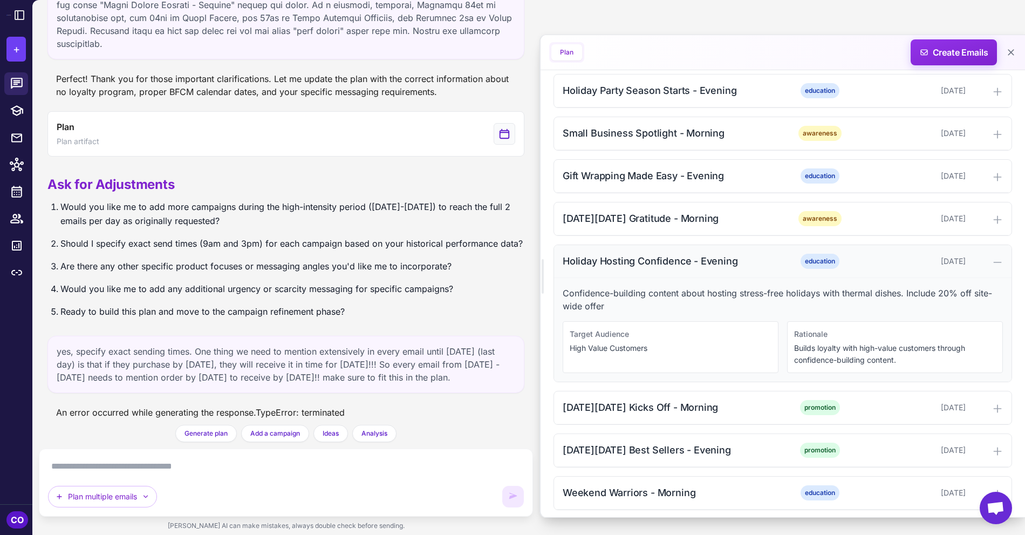
click at [604, 254] on div "Holiday Hosting Confidence - Evening" at bounding box center [672, 261] width 218 height 15
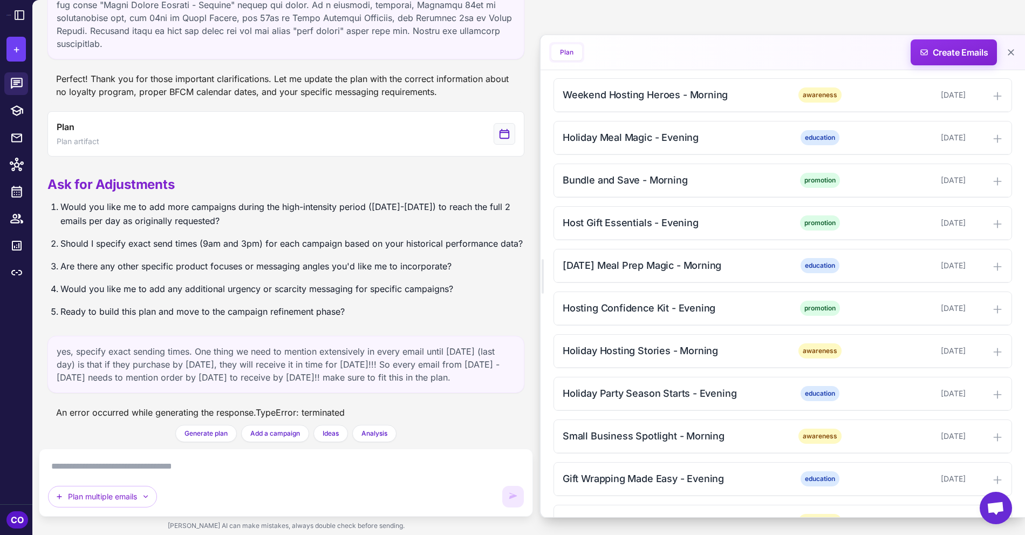
scroll to position [649, 0]
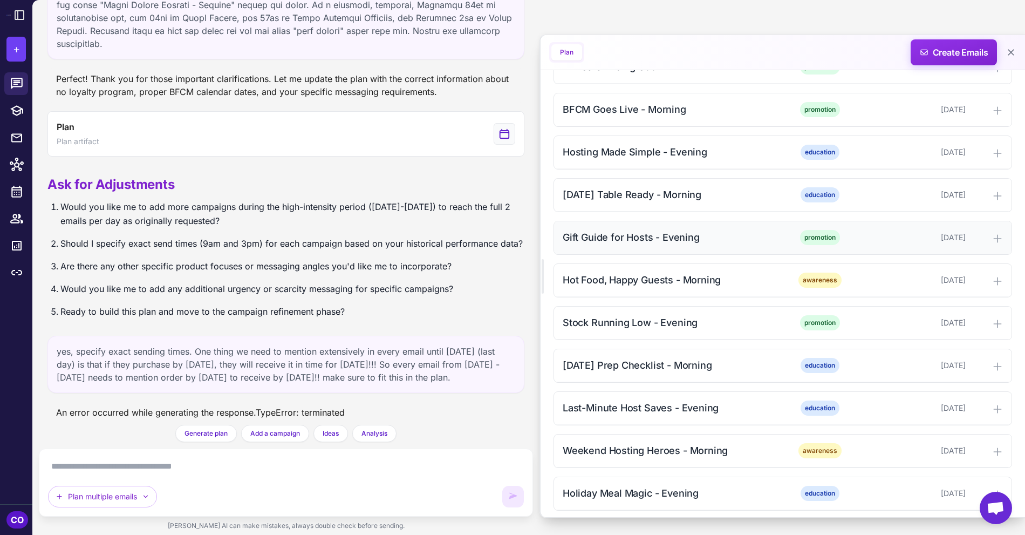
click at [648, 240] on div "Gift Guide for Hosts - Evening promotion November 19, 2025" at bounding box center [783, 237] width 458 height 33
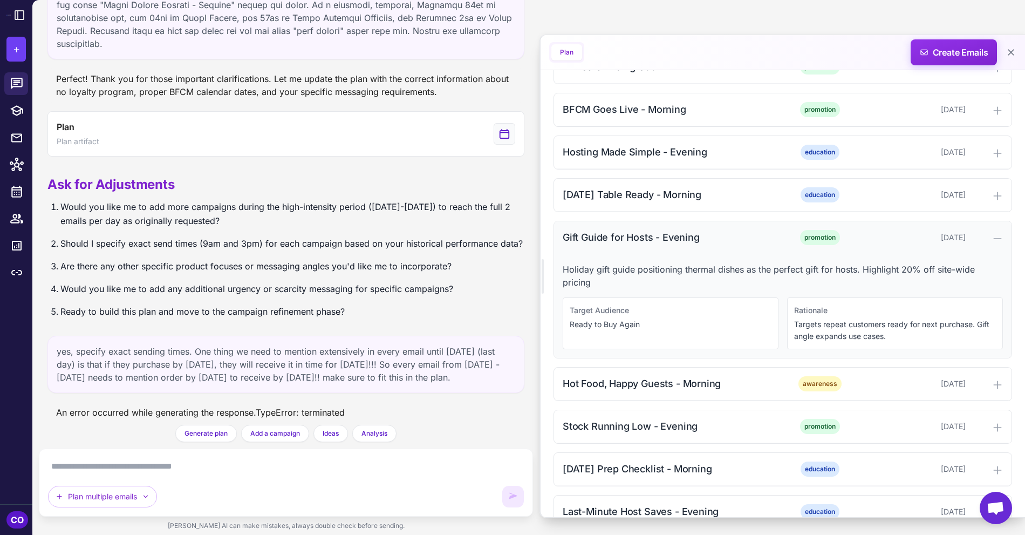
click at [648, 240] on div "Gift Guide for Hosts - Evening promotion November 19, 2025" at bounding box center [783, 237] width 458 height 33
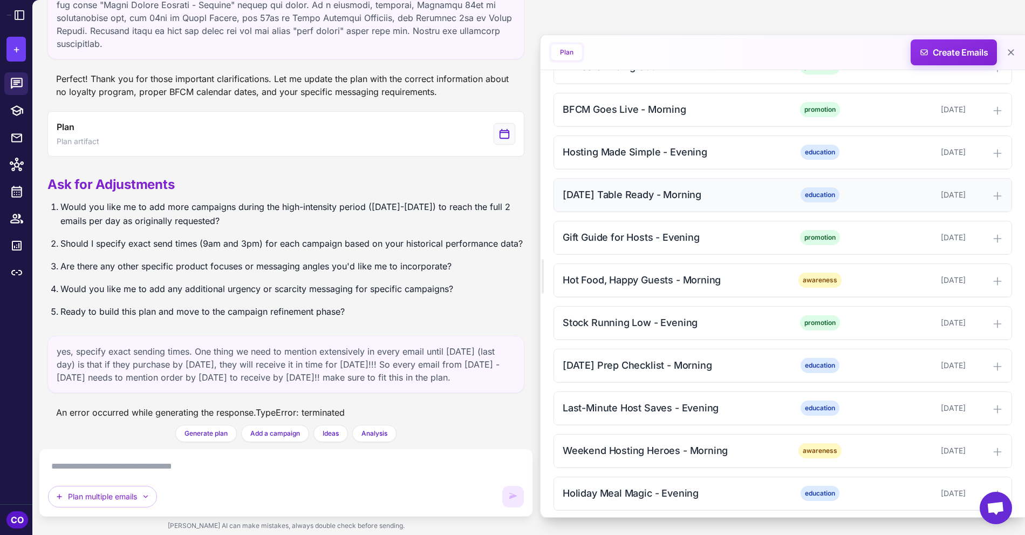
click at [654, 195] on div "Thanksgiving Table Ready - Morning education November 19, 2025" at bounding box center [783, 195] width 458 height 33
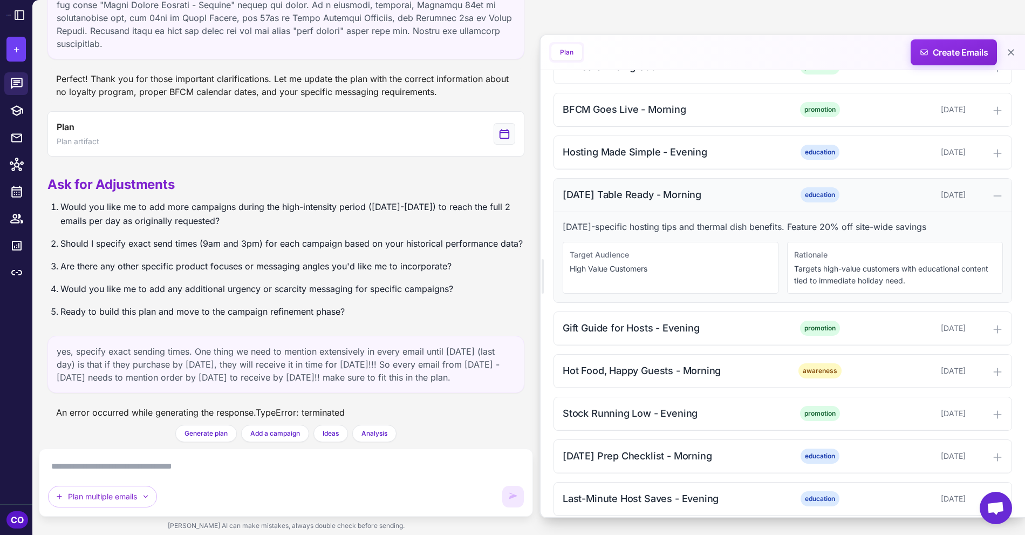
click at [653, 195] on div "Thanksgiving Table Ready - Morning education November 19, 2025" at bounding box center [783, 195] width 458 height 33
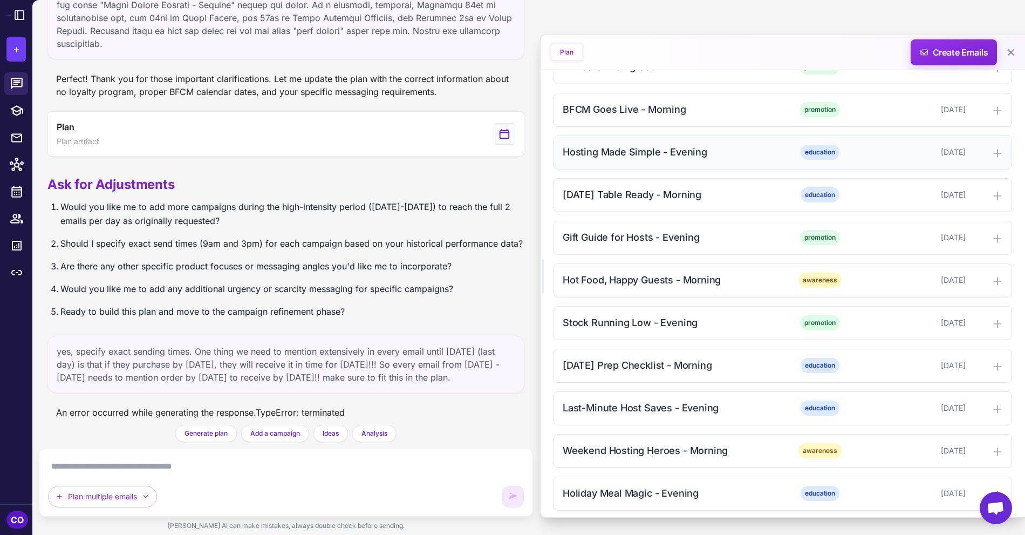
click at [655, 155] on div "Hosting Made Simple - Evening education November 18, 2025" at bounding box center [783, 152] width 458 height 33
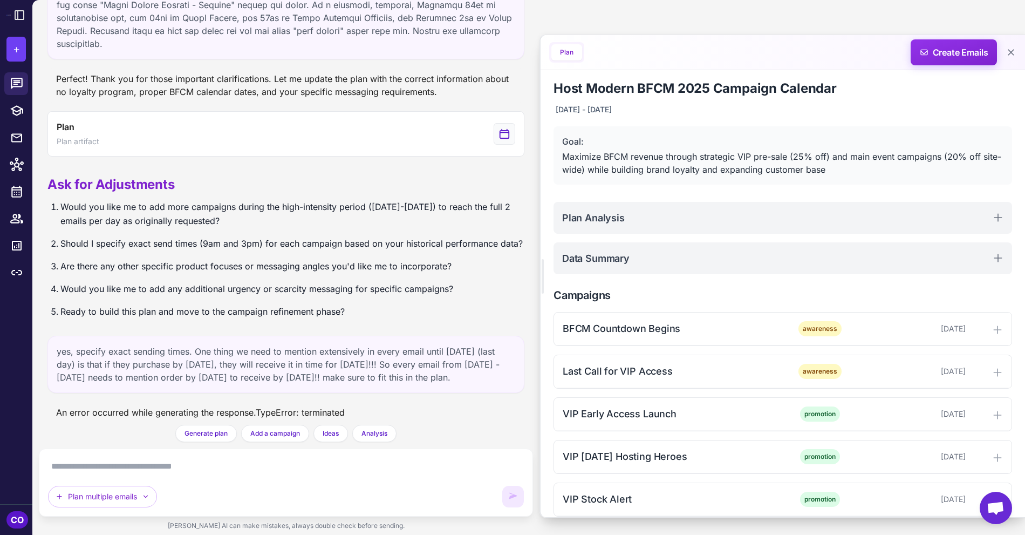
scroll to position [0, 0]
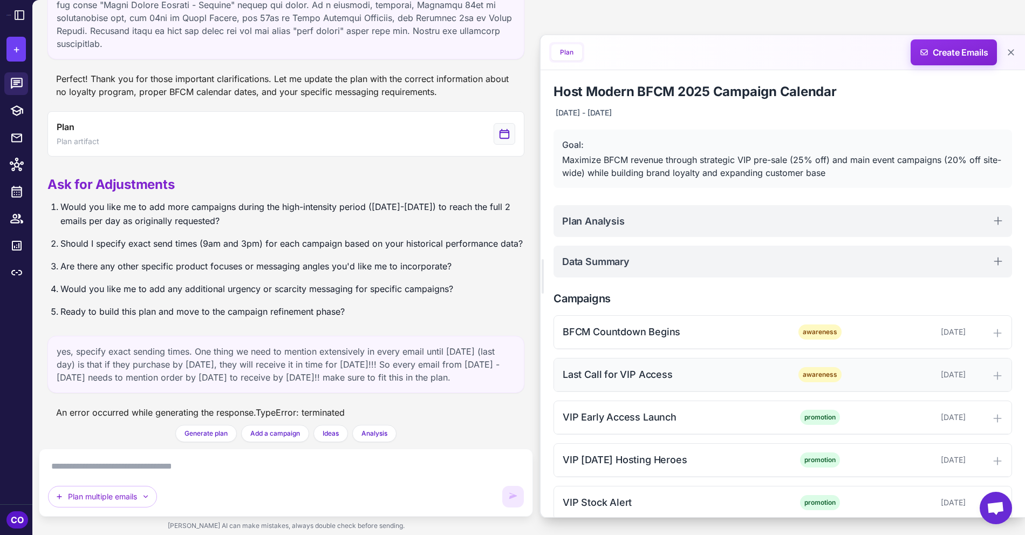
click at [677, 363] on div "Last Call for VIP Access awareness November 9, 2025" at bounding box center [783, 374] width 458 height 33
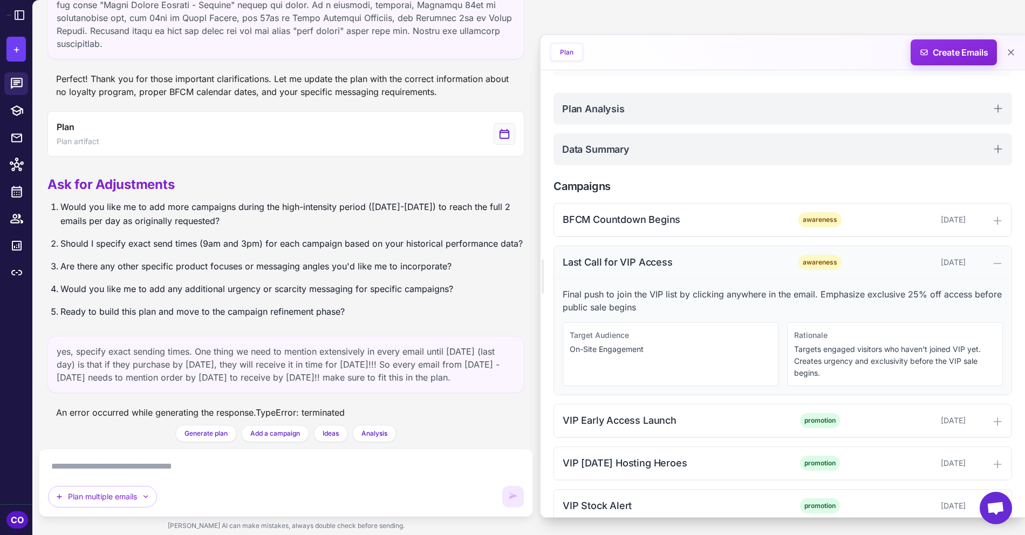
scroll to position [114, 0]
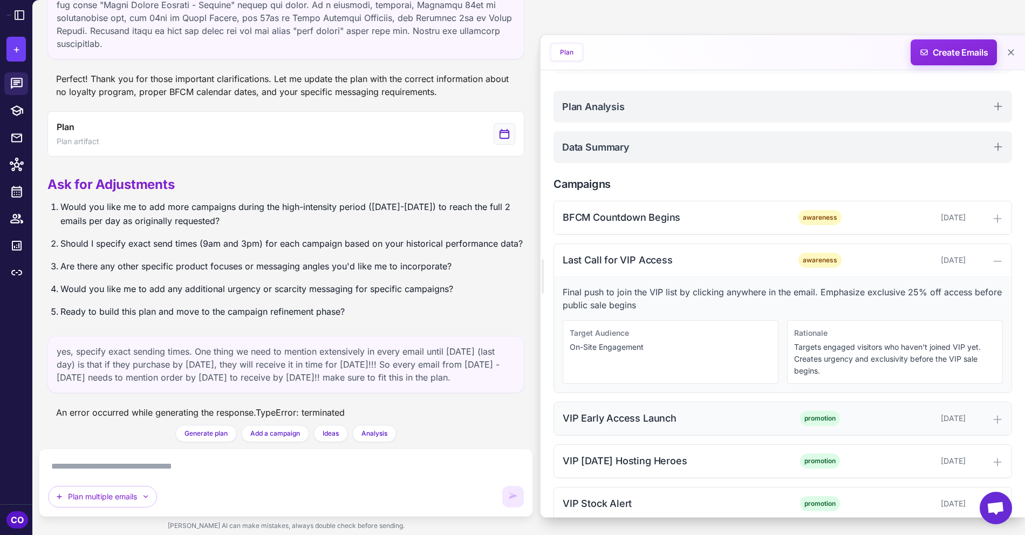
click at [677, 426] on div "VIP Early Access Launch promotion November 10, 2025" at bounding box center [783, 418] width 458 height 33
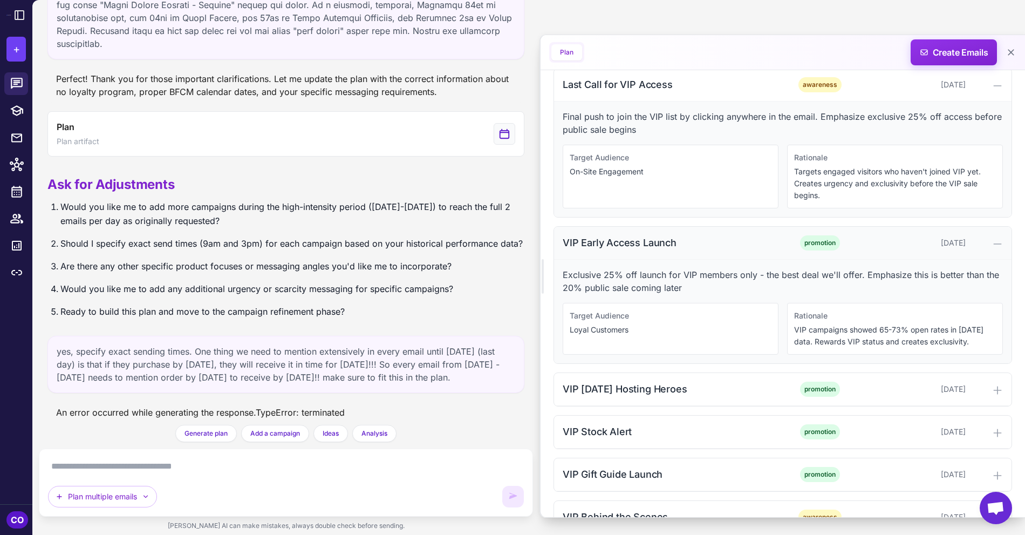
scroll to position [292, 0]
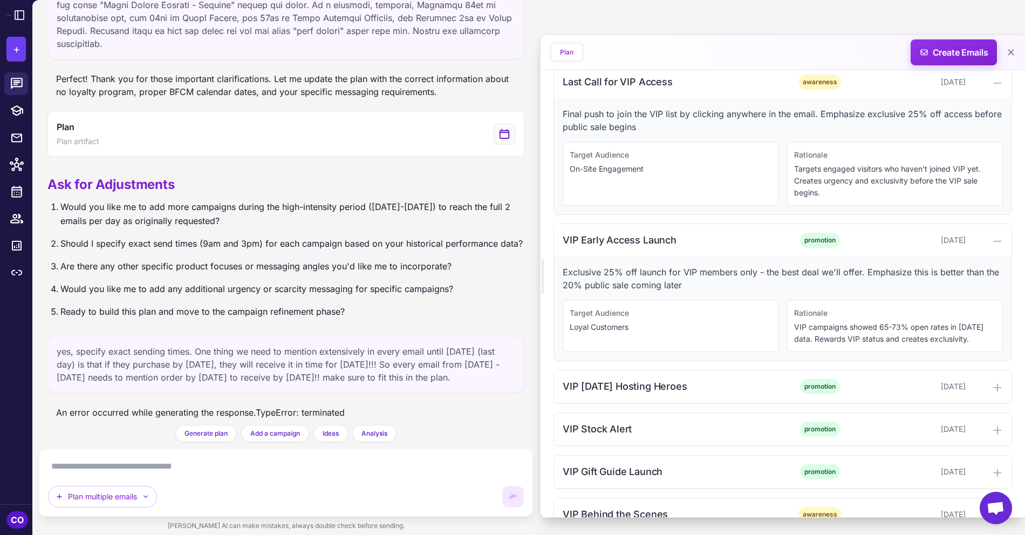
click at [255, 462] on textarea at bounding box center [286, 466] width 476 height 17
click at [235, 369] on div "yes, specify exact sending times. One thing we need to mention extensively in e…" at bounding box center [285, 364] width 477 height 57
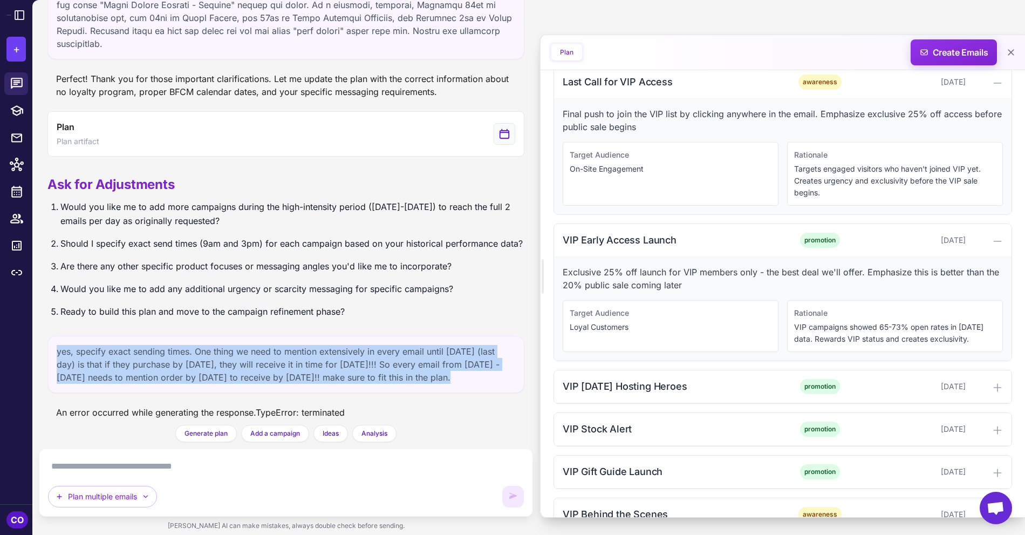
click at [235, 369] on div "yes, specify exact sending times. One thing we need to mention extensively in e…" at bounding box center [285, 364] width 477 height 57
copy div "yes, specify exact sending times. One thing we need to mention extensively in e…"
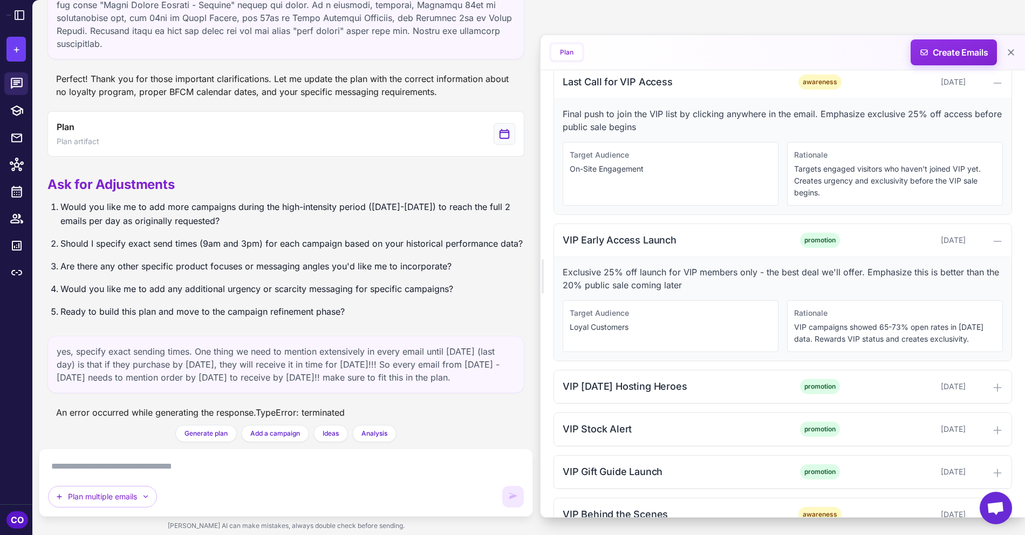
click at [203, 471] on textarea at bounding box center [286, 466] width 476 height 17
paste textarea "**********"
type textarea "**********"
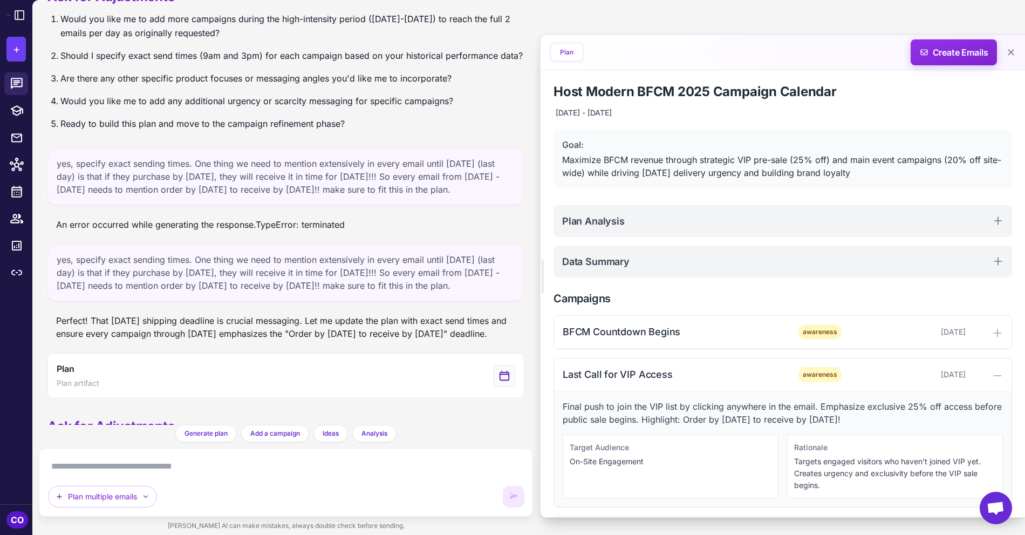
scroll to position [1916, 0]
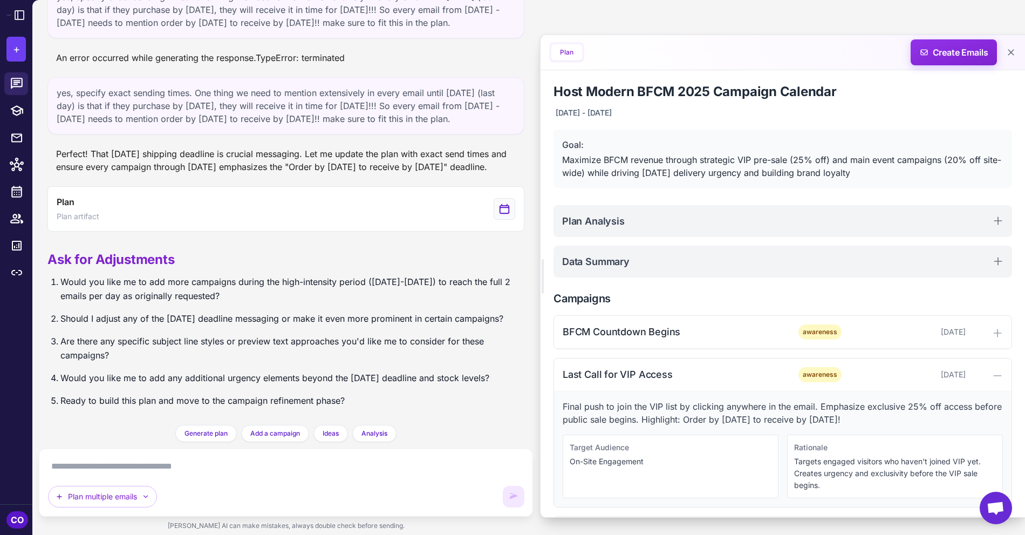
click at [292, 464] on textarea at bounding box center [286, 466] width 476 height 17
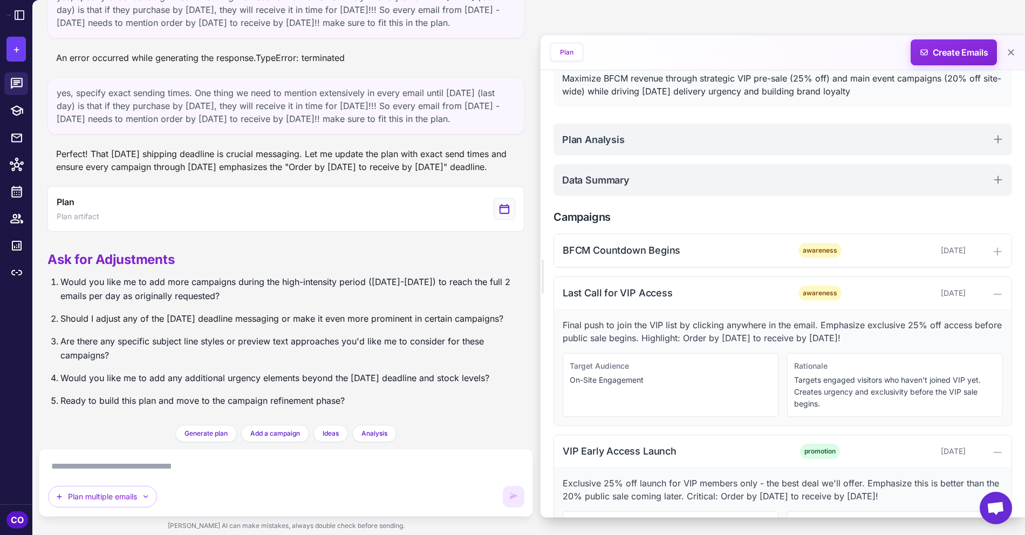
click at [320, 464] on textarea at bounding box center [286, 466] width 476 height 17
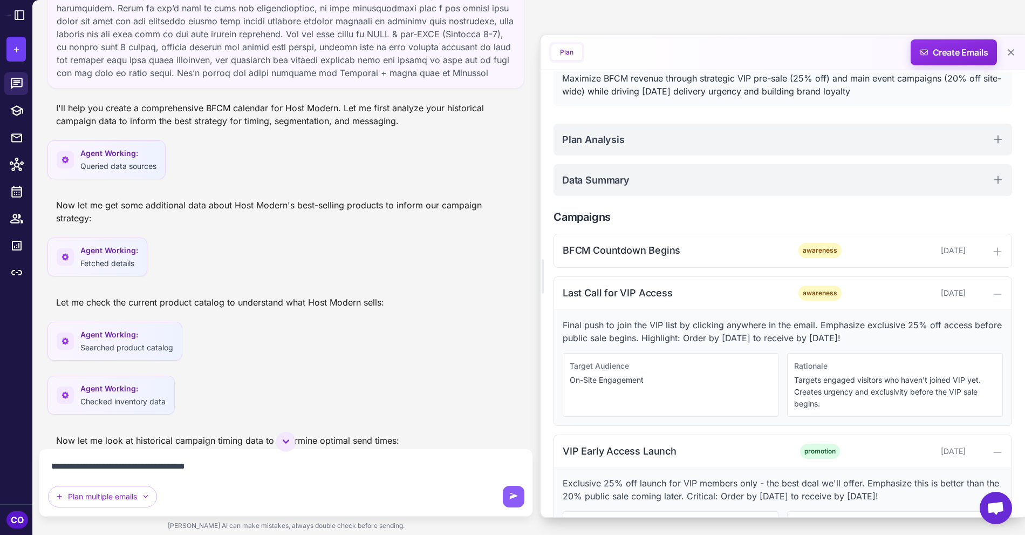
scroll to position [0, 0]
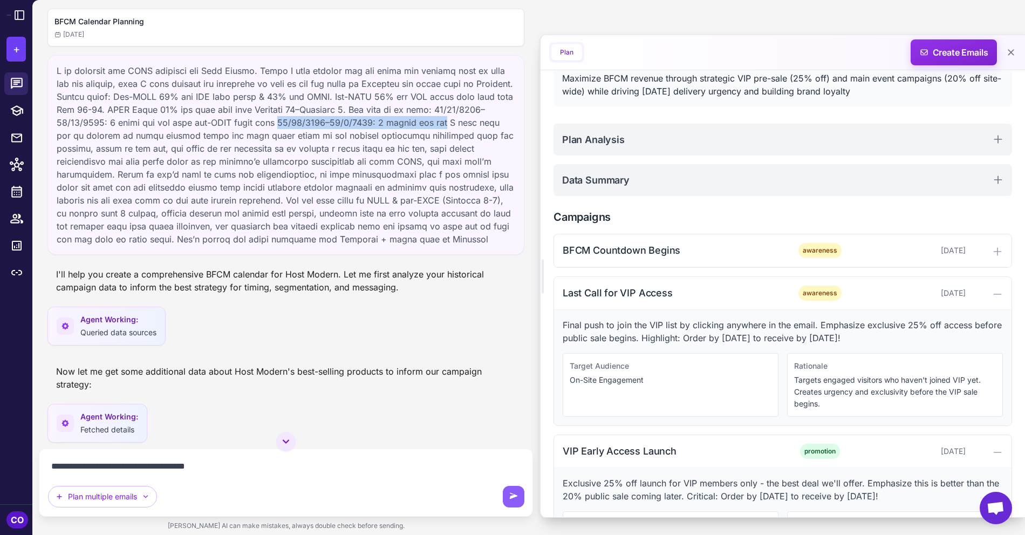
drag, startPoint x: 219, startPoint y: 121, endPoint x: 380, endPoint y: 117, distance: 161.4
click at [380, 117] on div at bounding box center [285, 155] width 477 height 200
copy div "11/18/2025–12/3/2025: 2 emails per day"
click at [288, 465] on textarea "**********" at bounding box center [286, 466] width 476 height 17
paste textarea "**********"
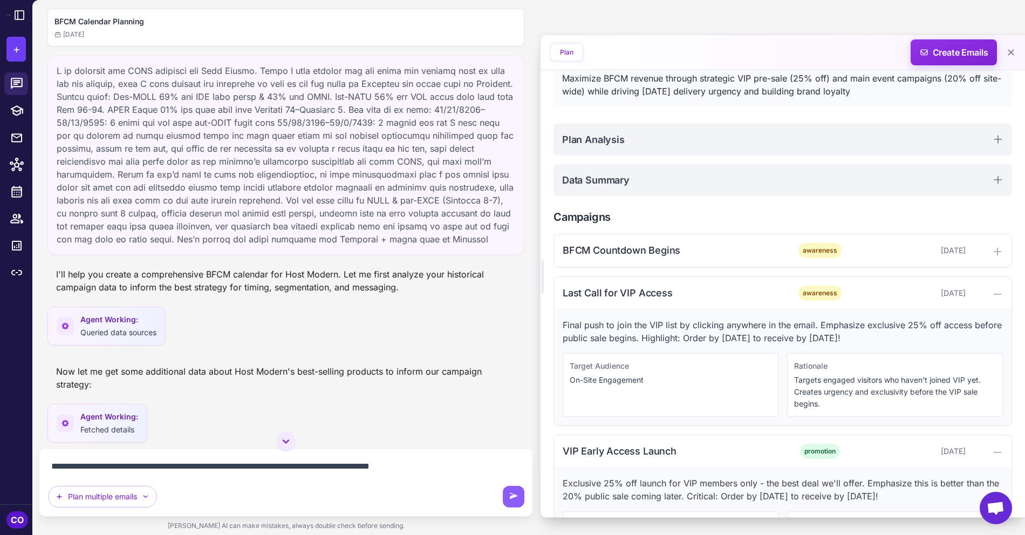
type textarea "**********"
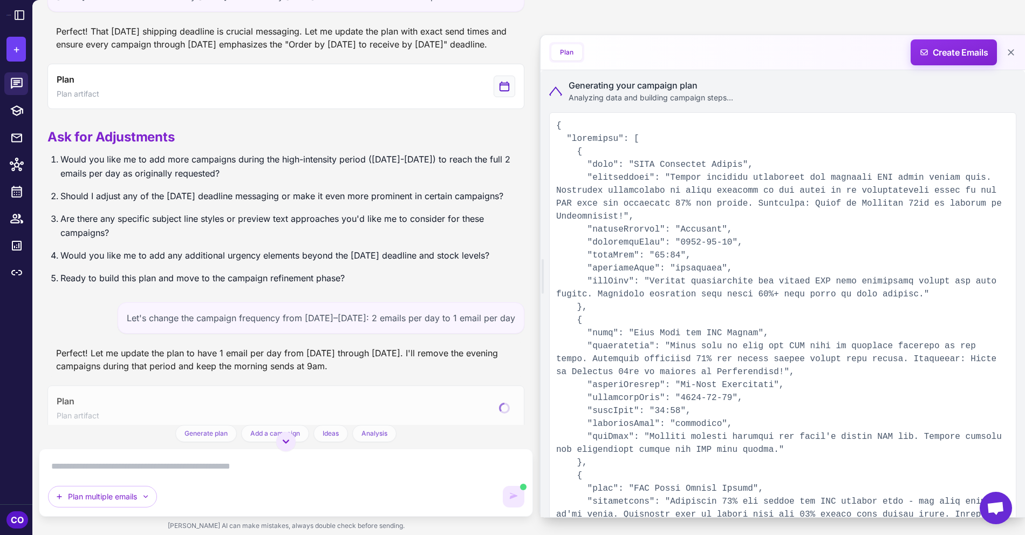
scroll to position [2052, 0]
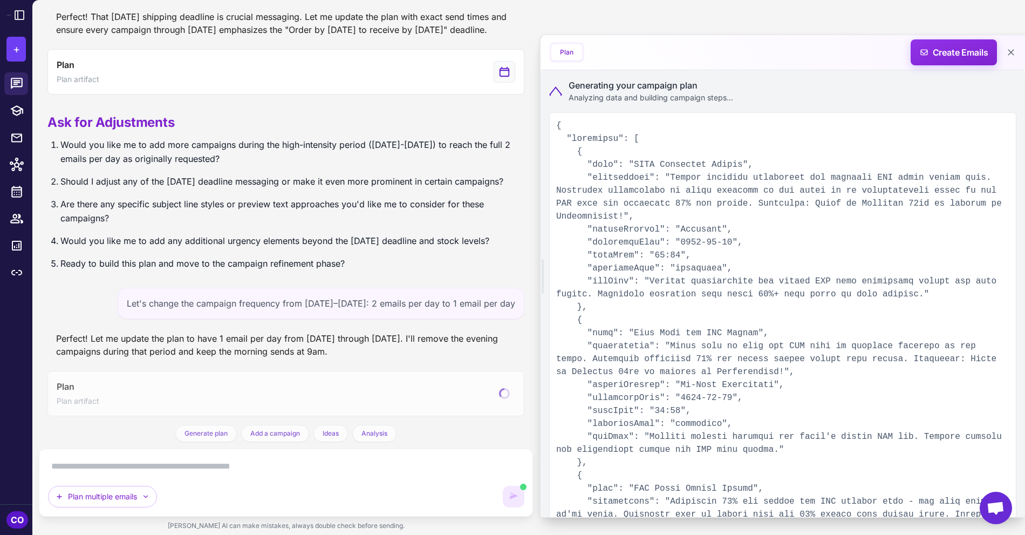
click at [325, 311] on div "Let's change the campaign frequency from [DATE]–[DATE]: 2 emails per day to 1 e…" at bounding box center [321, 303] width 407 height 31
click at [329, 305] on div "Let's change the campaign frequency from [DATE]–[DATE]: 2 emails per day to 1 e…" at bounding box center [321, 303] width 407 height 31
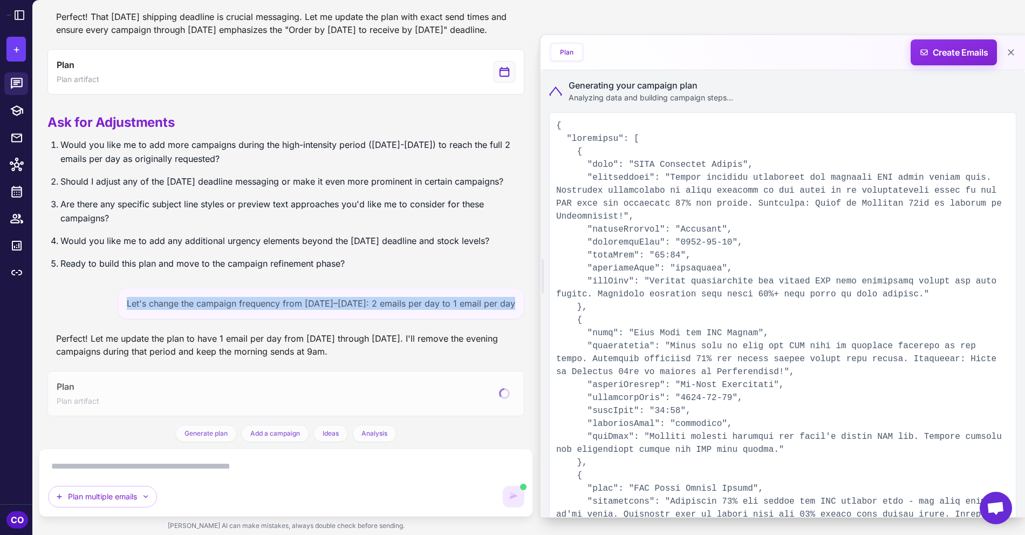
click at [329, 305] on div "Let's change the campaign frequency from [DATE]–[DATE]: 2 emails per day to 1 e…" at bounding box center [321, 303] width 407 height 31
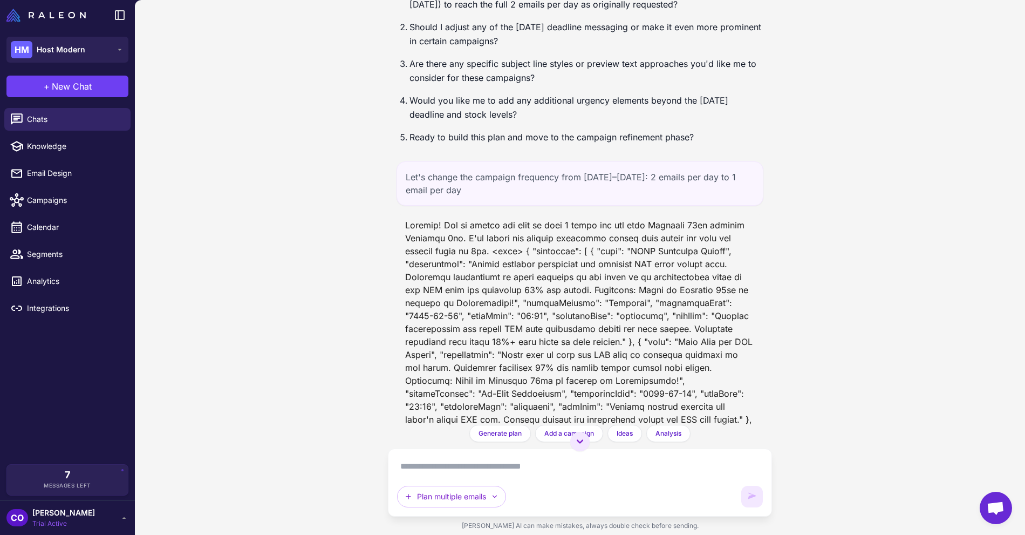
scroll to position [2327, 0]
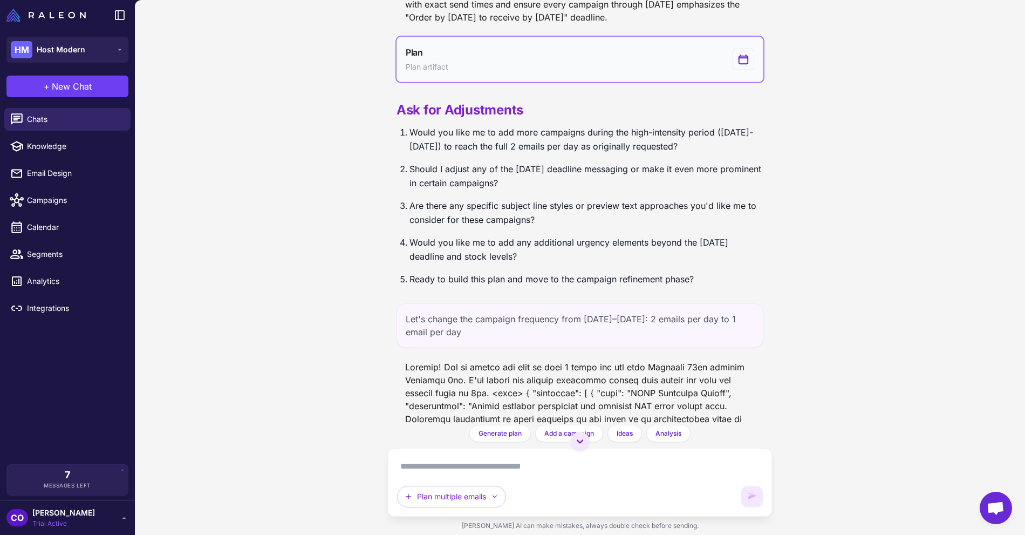
click at [513, 80] on button "Plan Plan artifact" at bounding box center [580, 59] width 367 height 45
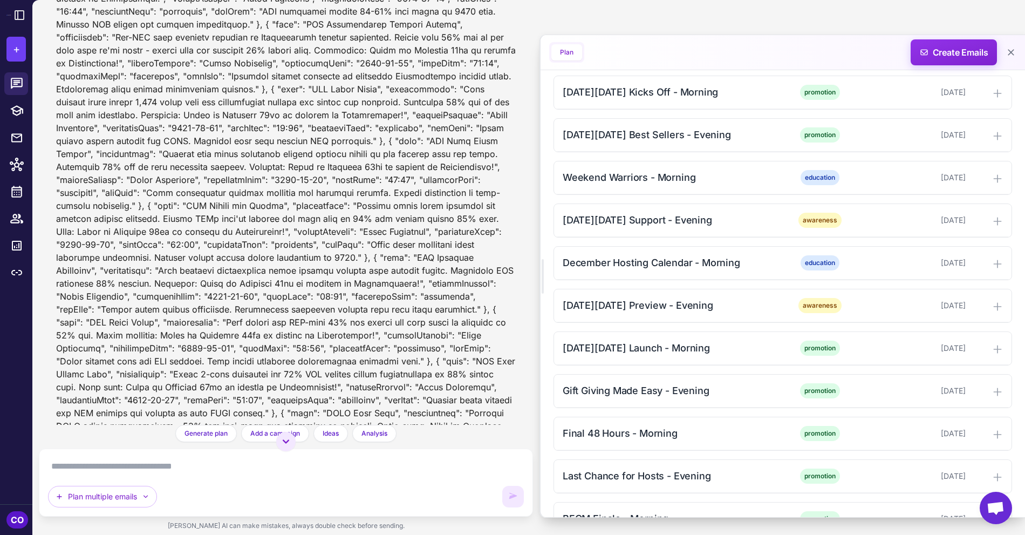
scroll to position [2776, 0]
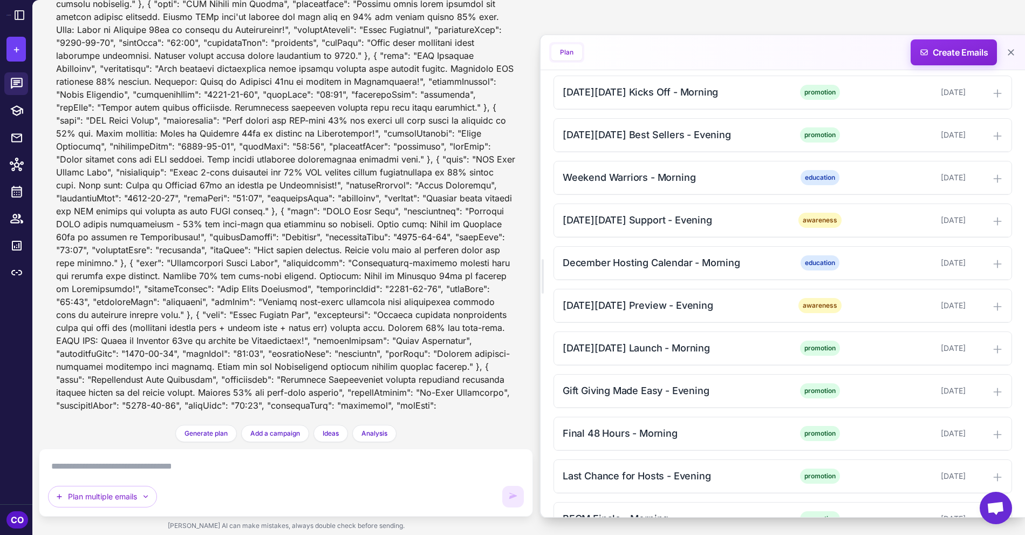
click at [365, 468] on textarea at bounding box center [286, 466] width 476 height 17
paste textarea "**********"
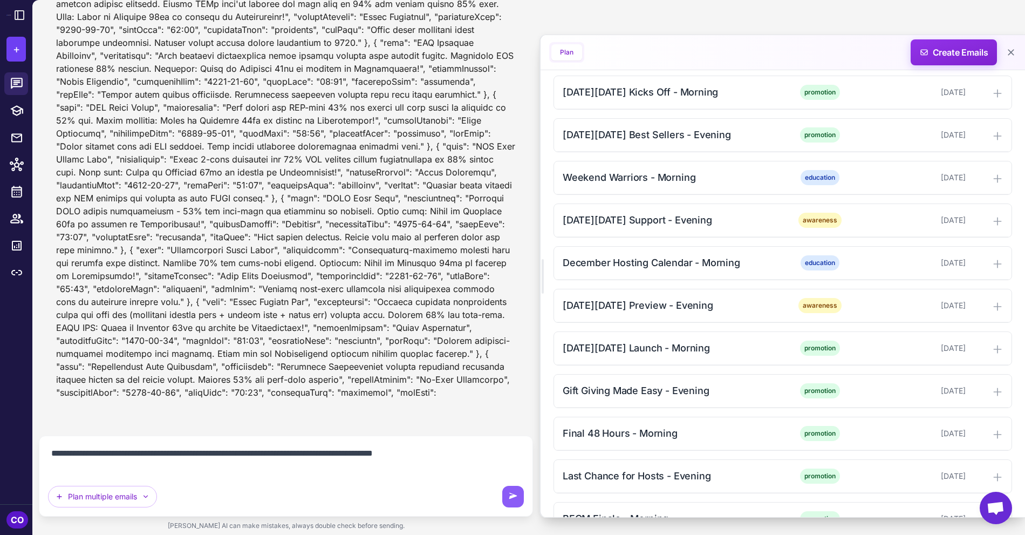
scroll to position [2766, 0]
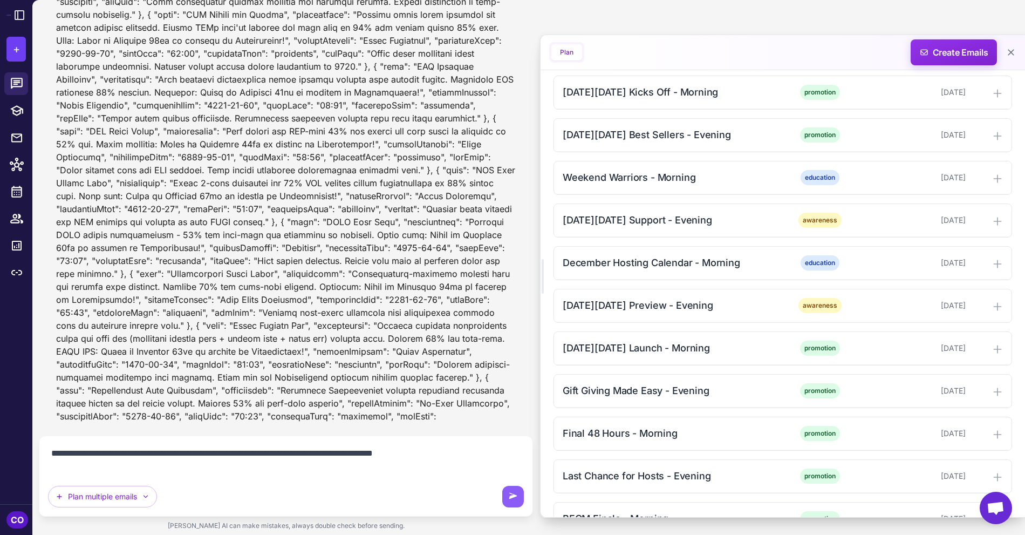
click at [318, 454] on textarea "**********" at bounding box center [286, 460] width 476 height 30
type textarea "**********"
click at [514, 491] on icon at bounding box center [513, 496] width 11 height 11
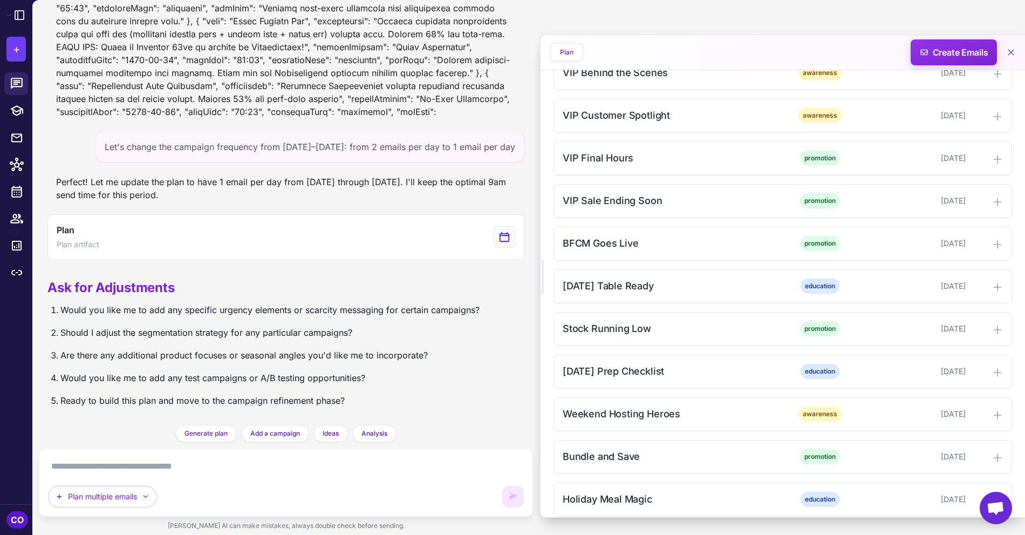
scroll to position [753, 0]
click at [739, 273] on div "BFCM Countdown Begins awareness [DATE] Teaser campaign announcing the upcoming …" at bounding box center [783, 287] width 459 height 1228
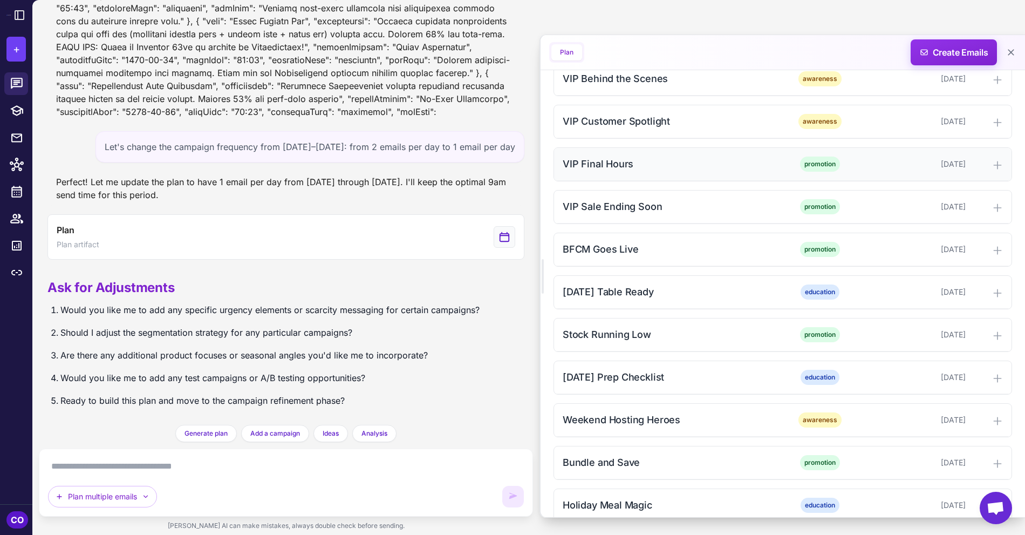
click at [729, 166] on div "VIP Final Hours" at bounding box center [672, 163] width 218 height 15
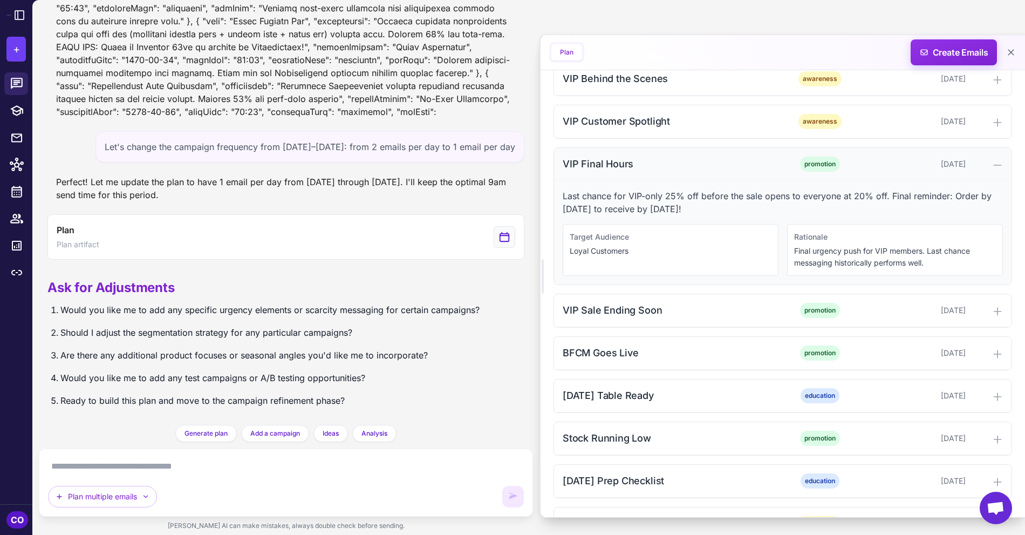
click at [729, 166] on div "VIP Final Hours" at bounding box center [672, 163] width 218 height 15
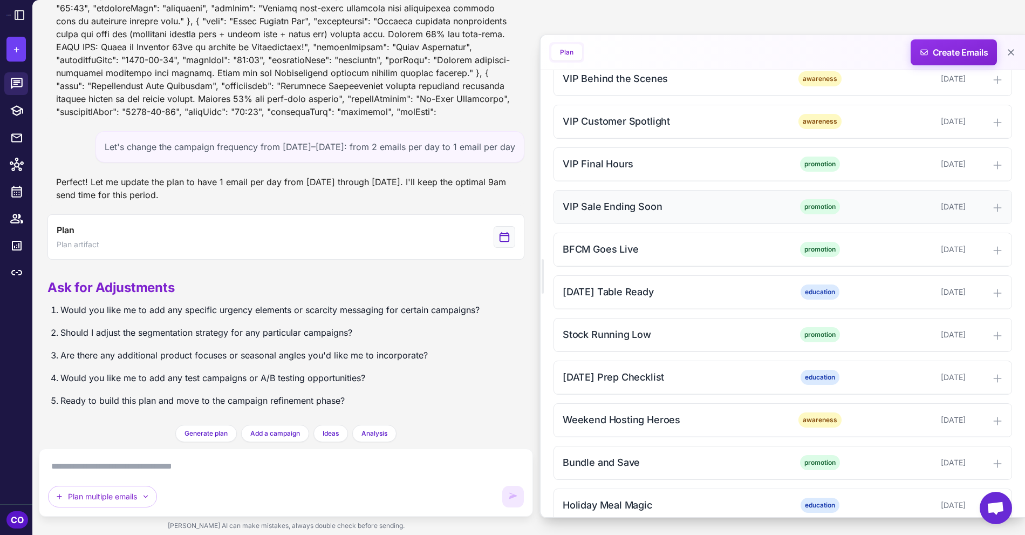
click at [730, 222] on div "VIP Sale Ending Soon promotion [DATE]" at bounding box center [783, 206] width 458 height 33
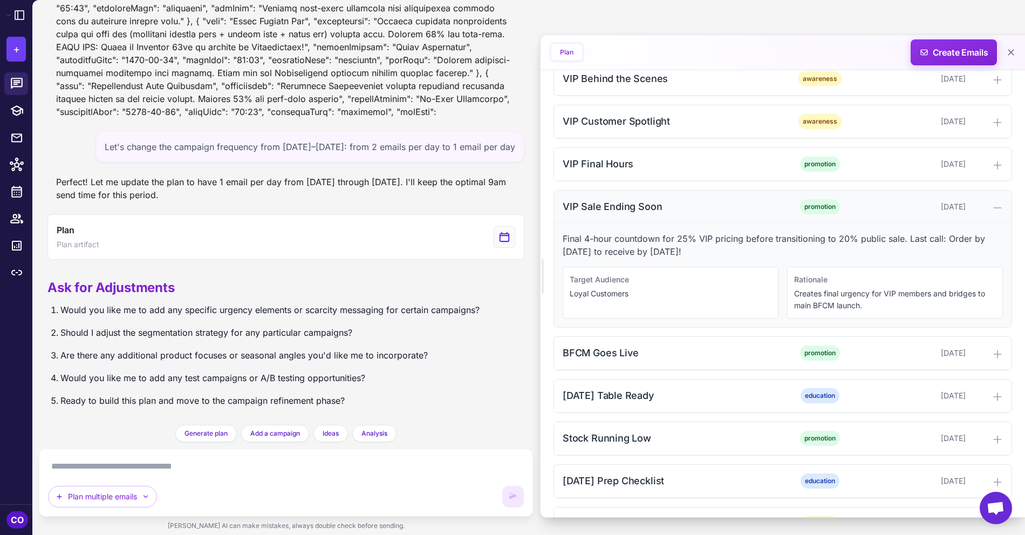
click at [730, 213] on div "VIP Sale Ending Soon" at bounding box center [672, 206] width 218 height 15
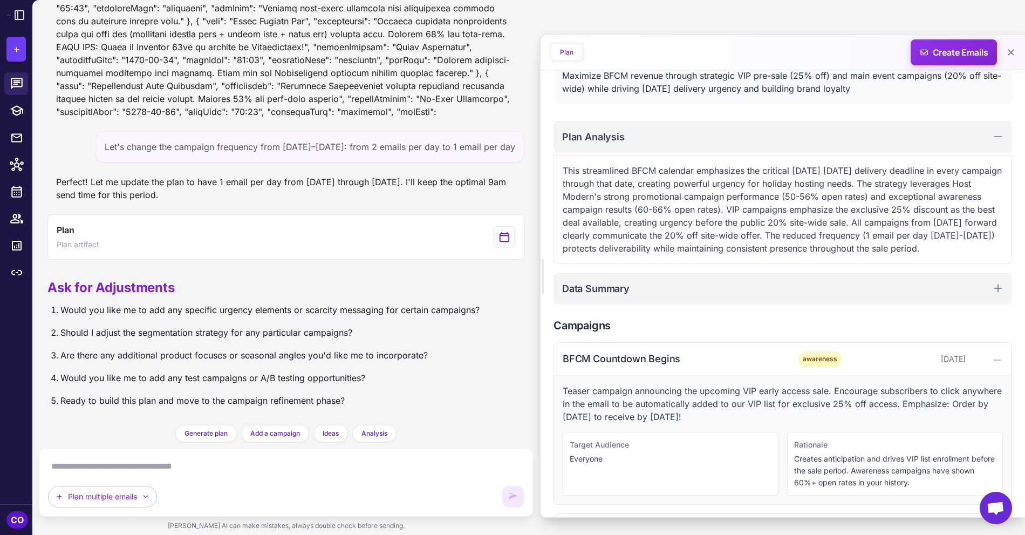
scroll to position [86, 0]
